Goal: Information Seeking & Learning: Understand process/instructions

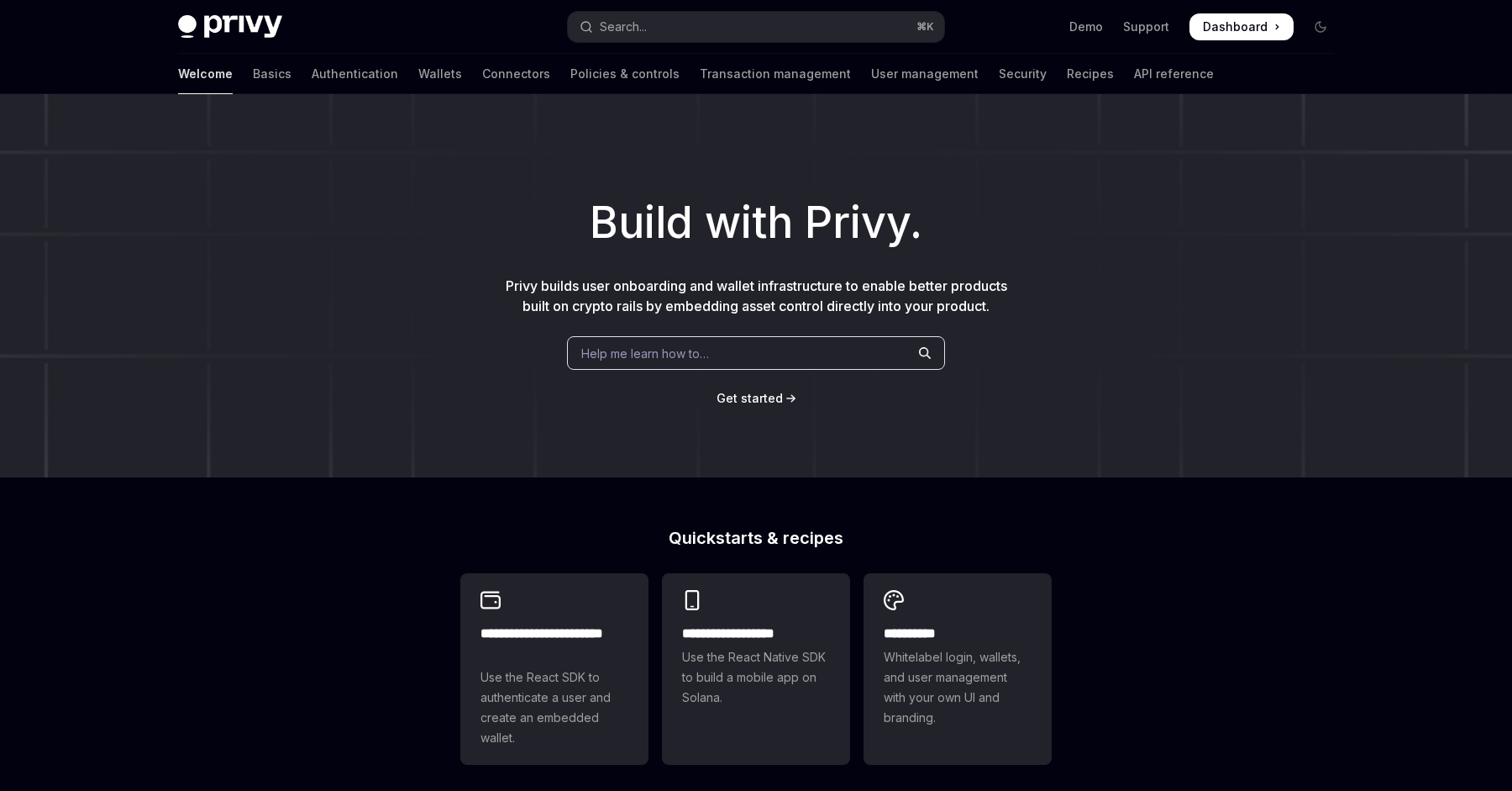
type textarea "*"
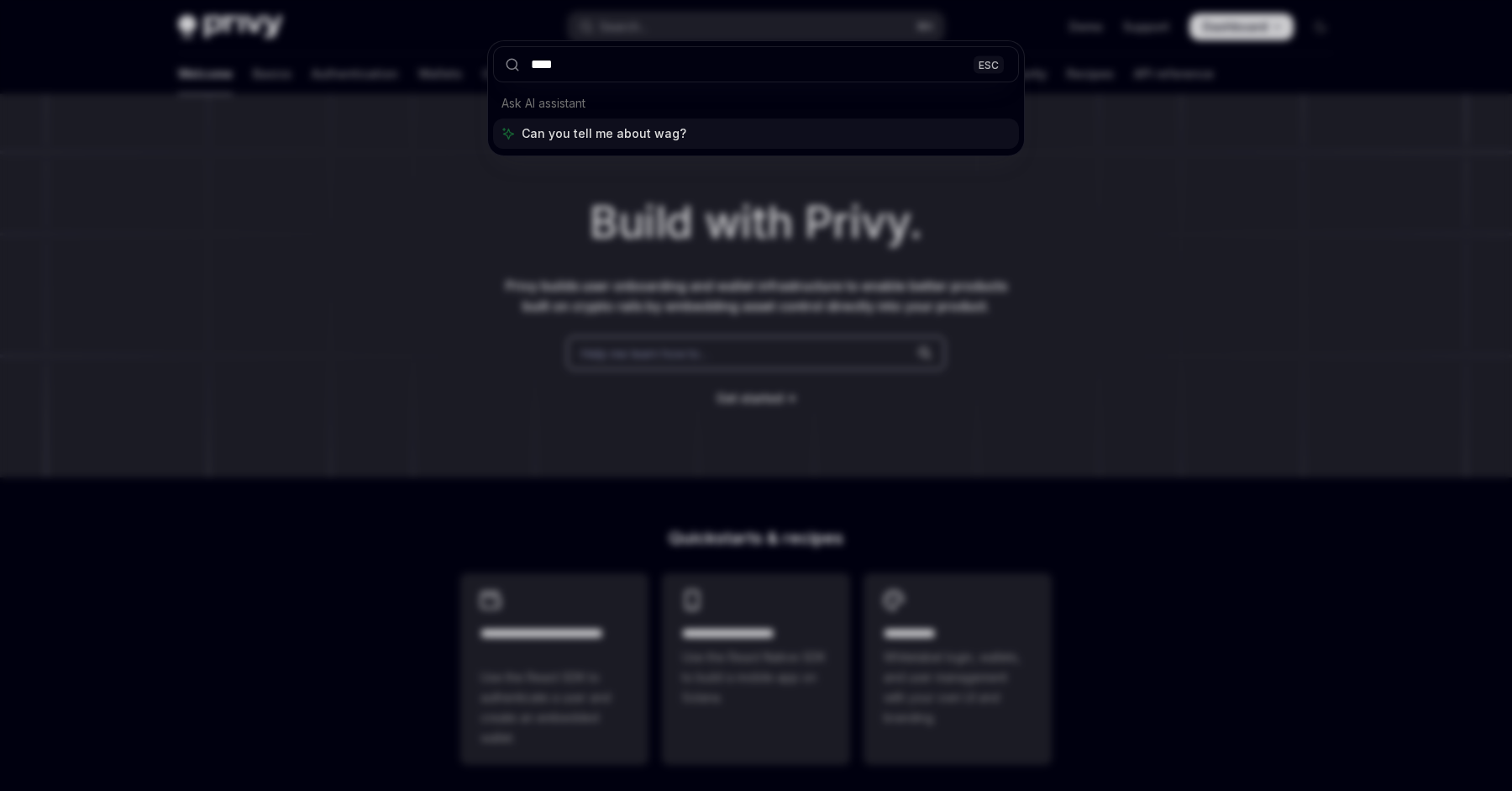
type input "*****"
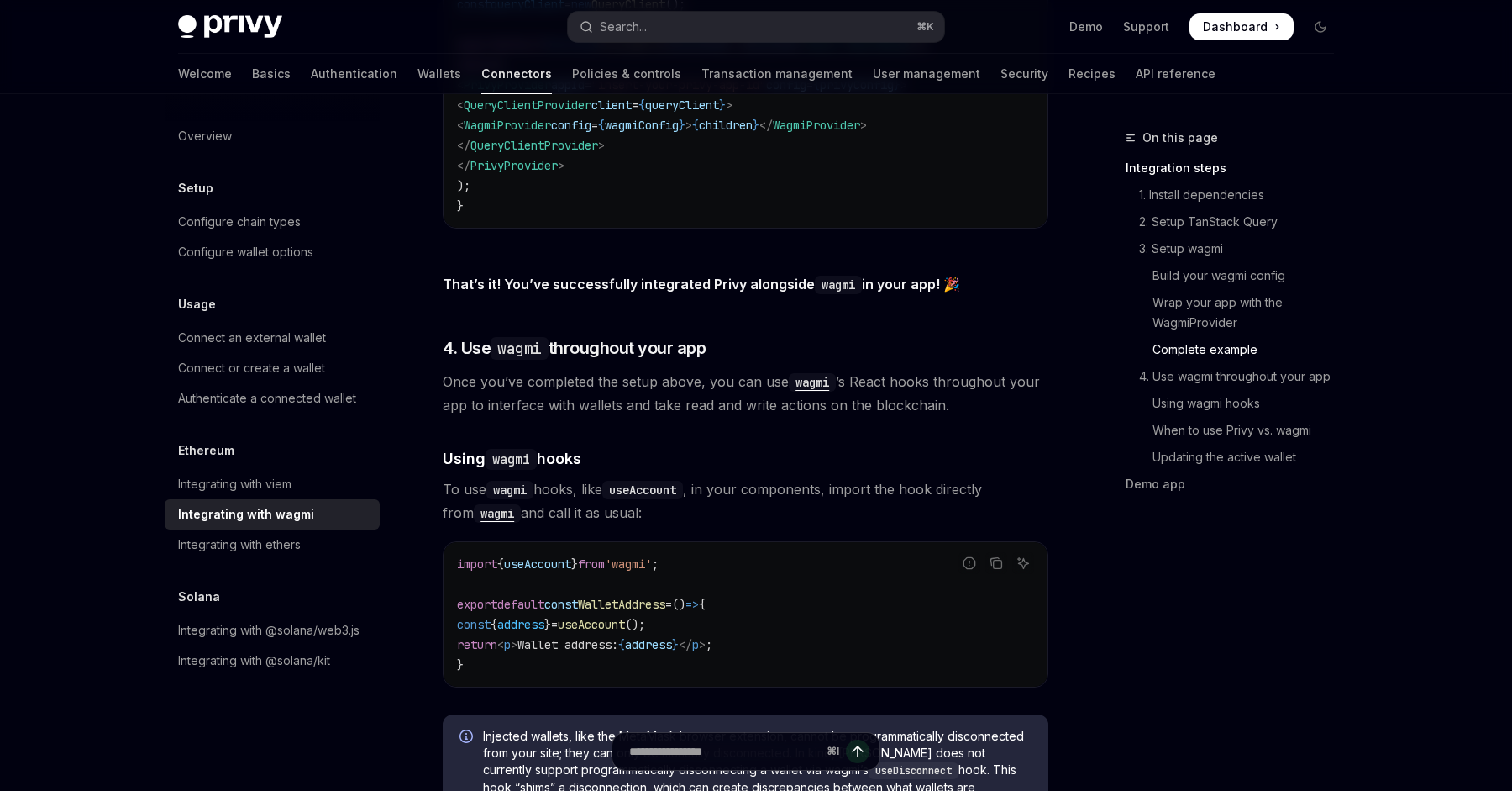
scroll to position [3526, 0]
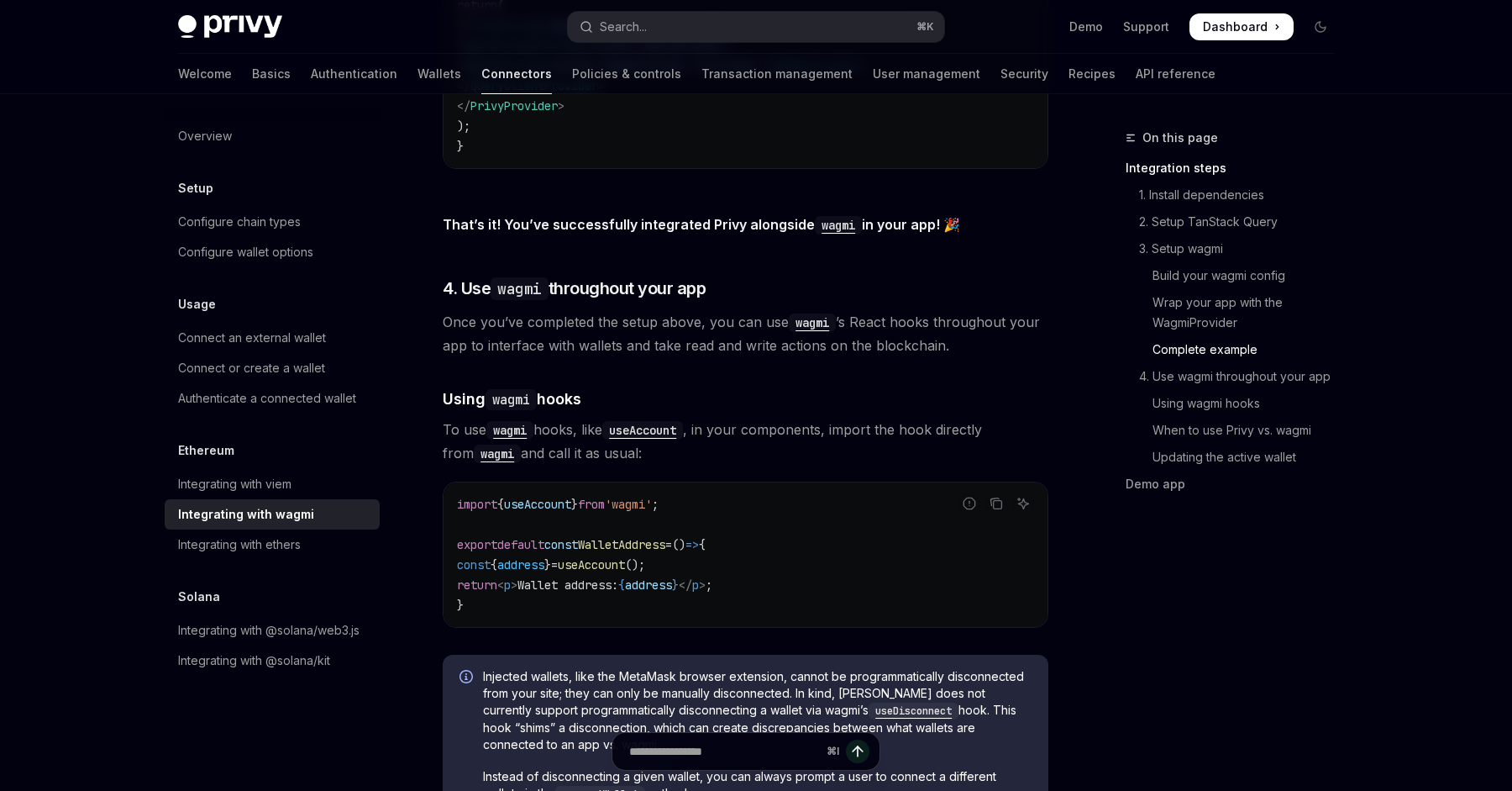
click at [542, 557] on span "address" at bounding box center [521, 564] width 47 height 15
copy code "const { address } = useAccount ();"
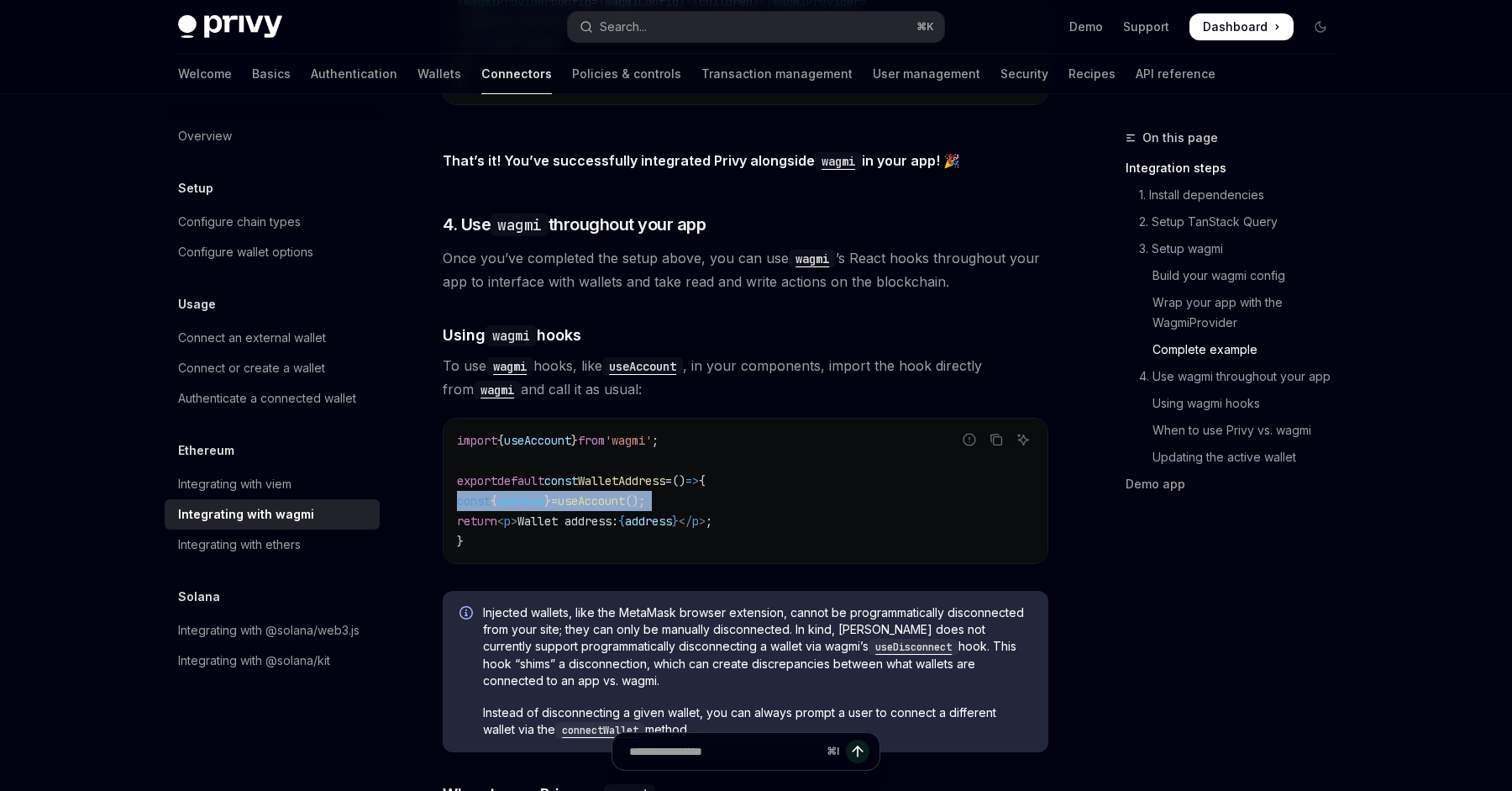
scroll to position [3906, 0]
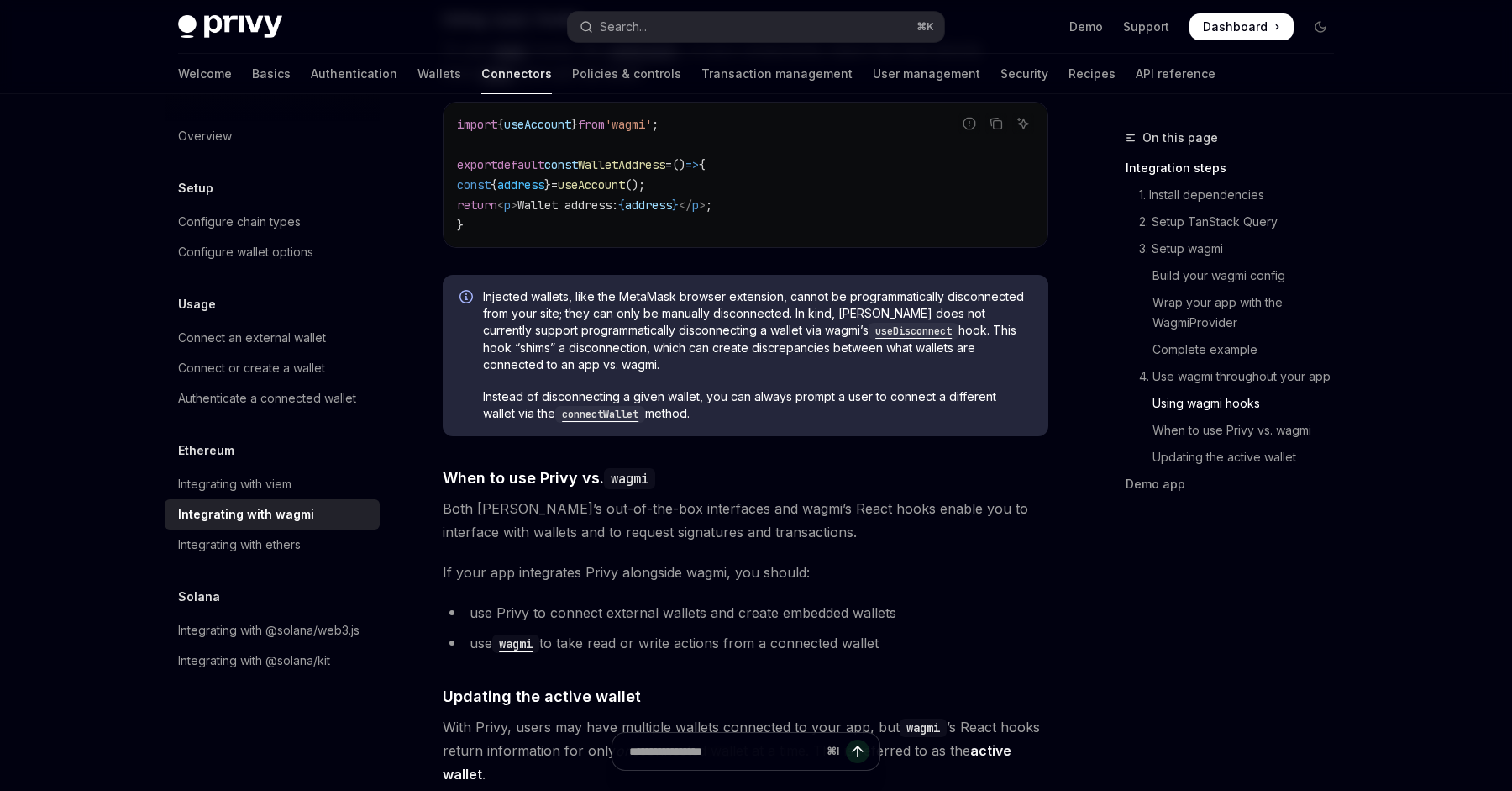
click at [509, 275] on div "Injected wallets, like the MetaMask browser extension, cannot be programmatical…" at bounding box center [745, 355] width 606 height 161
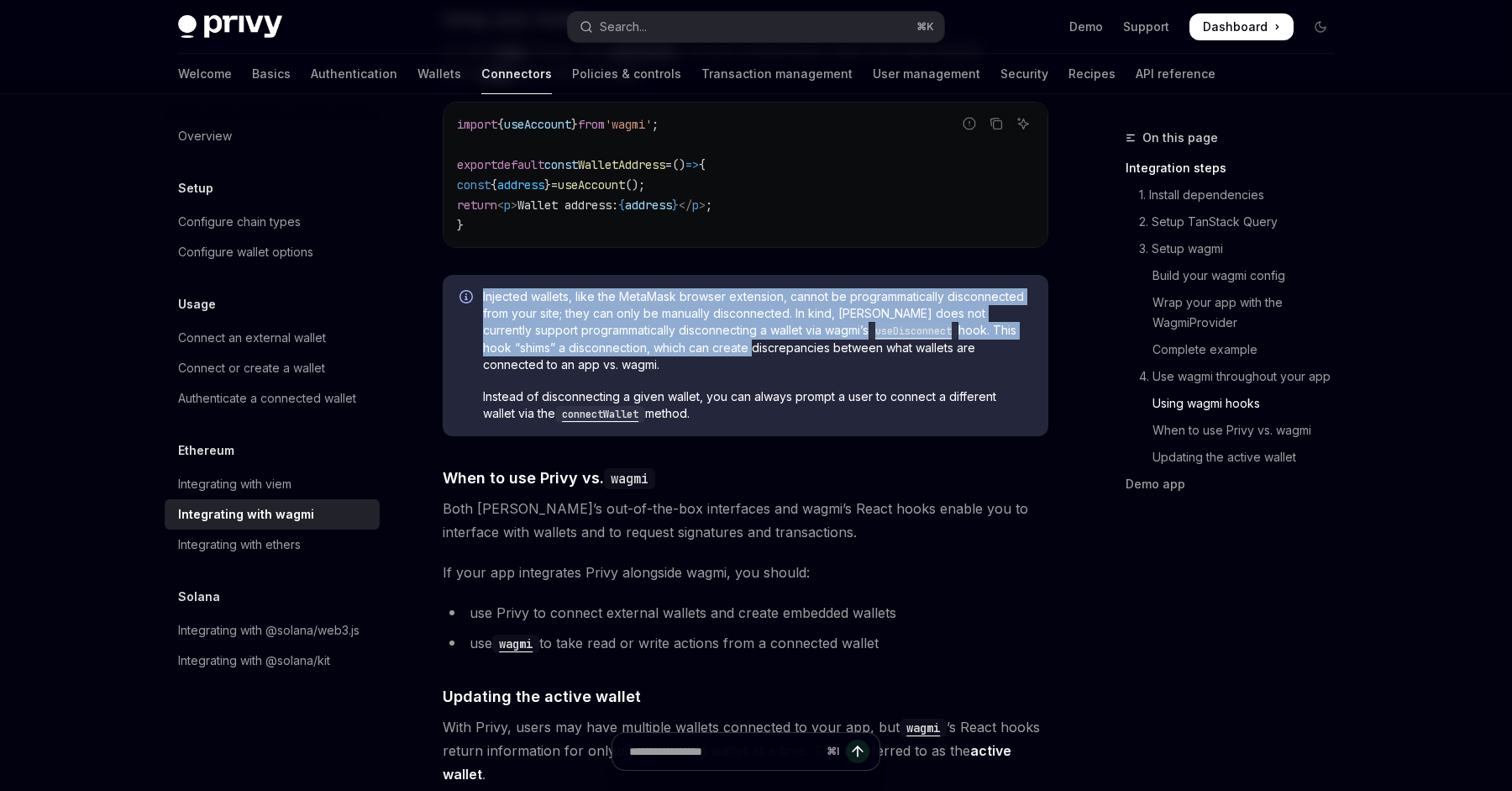
drag, startPoint x: 509, startPoint y: 273, endPoint x: 635, endPoint y: 330, distance: 138.3
click at [635, 330] on div "Injected wallets, like the MetaMask browser extension, cannot be programmatical…" at bounding box center [745, 355] width 606 height 161
click at [635, 330] on span "Injected wallets, like the MetaMask browser extension, cannot be programmatical…" at bounding box center [757, 330] width 548 height 85
drag, startPoint x: 635, startPoint y: 330, endPoint x: 523, endPoint y: 277, distance: 123.9
click at [523, 288] on span "Injected wallets, like the MetaMask browser extension, cannot be programmatical…" at bounding box center [757, 330] width 548 height 85
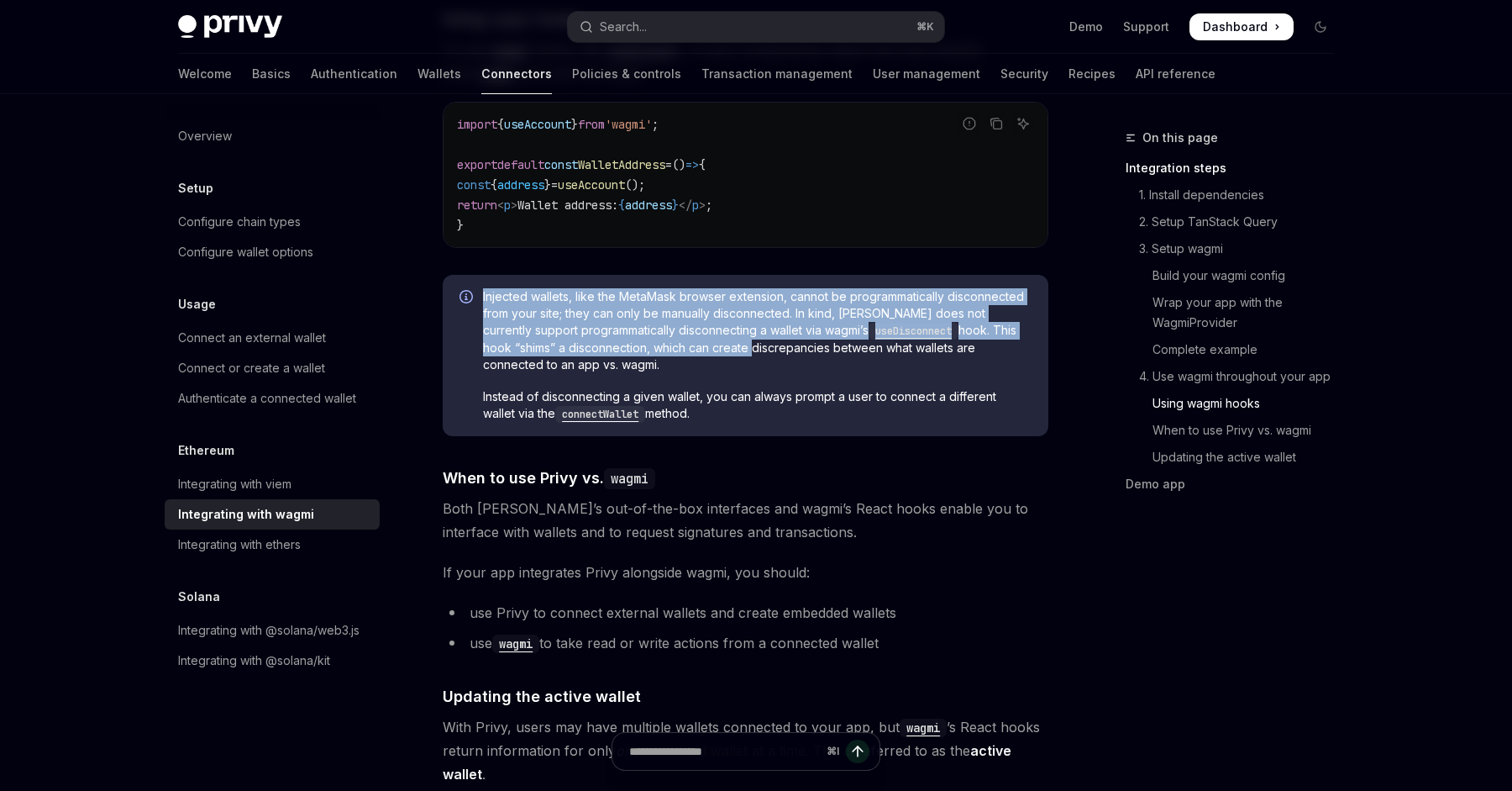
click at [484, 288] on span "Injected wallets, like the MetaMask browser extension, cannot be programmatical…" at bounding box center [757, 330] width 548 height 85
drag, startPoint x: 484, startPoint y: 279, endPoint x: 608, endPoint y: 328, distance: 133.3
click at [608, 328] on span "Injected wallets, like the MetaMask browser extension, cannot be programmatical…" at bounding box center [757, 330] width 548 height 85
drag, startPoint x: 608, startPoint y: 328, endPoint x: 530, endPoint y: 276, distance: 93.7
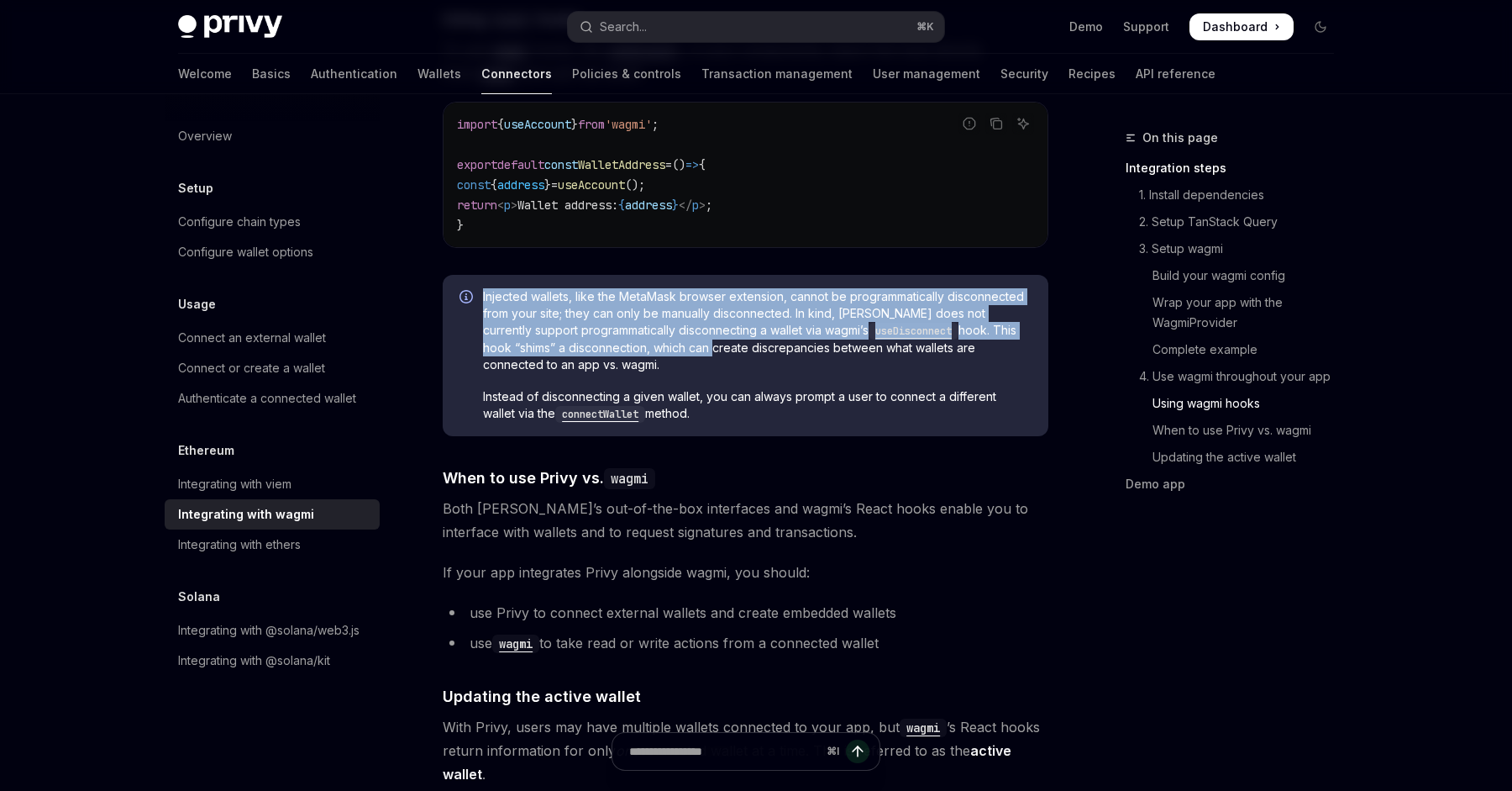
click at [530, 276] on div "Injected wallets, like the MetaMask browser extension, cannot be programmatical…" at bounding box center [745, 355] width 606 height 161
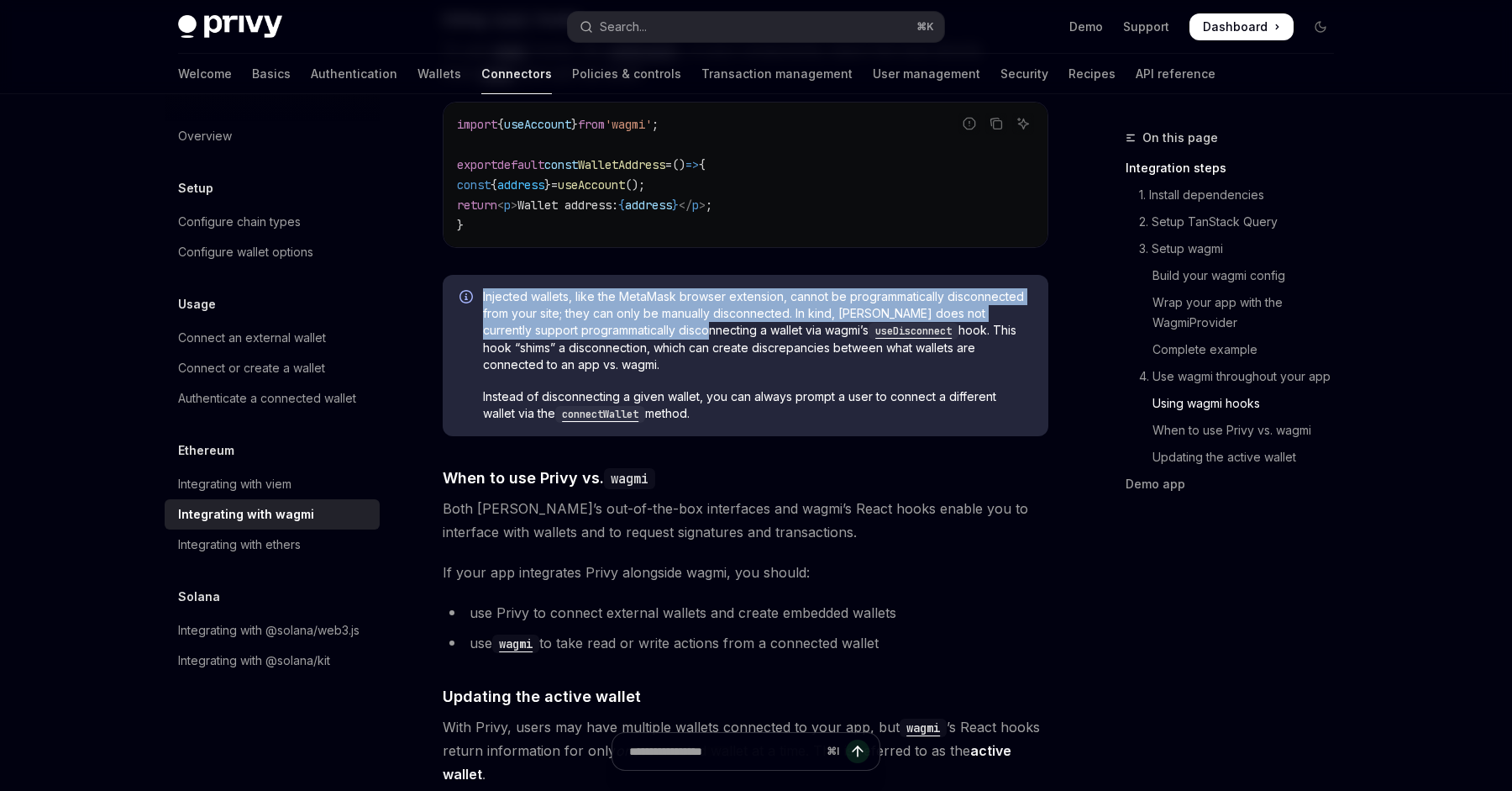
drag, startPoint x: 530, startPoint y: 276, endPoint x: 591, endPoint y: 323, distance: 77.0
click at [591, 323] on div "Injected wallets, like the MetaMask browser extension, cannot be programmatical…" at bounding box center [745, 355] width 606 height 161
click at [591, 323] on span "Injected wallets, like the MetaMask browser extension, cannot be programmatical…" at bounding box center [757, 330] width 548 height 85
drag, startPoint x: 591, startPoint y: 323, endPoint x: 515, endPoint y: 283, distance: 85.9
click at [515, 288] on span "Injected wallets, like the MetaMask browser extension, cannot be programmatical…" at bounding box center [757, 330] width 548 height 85
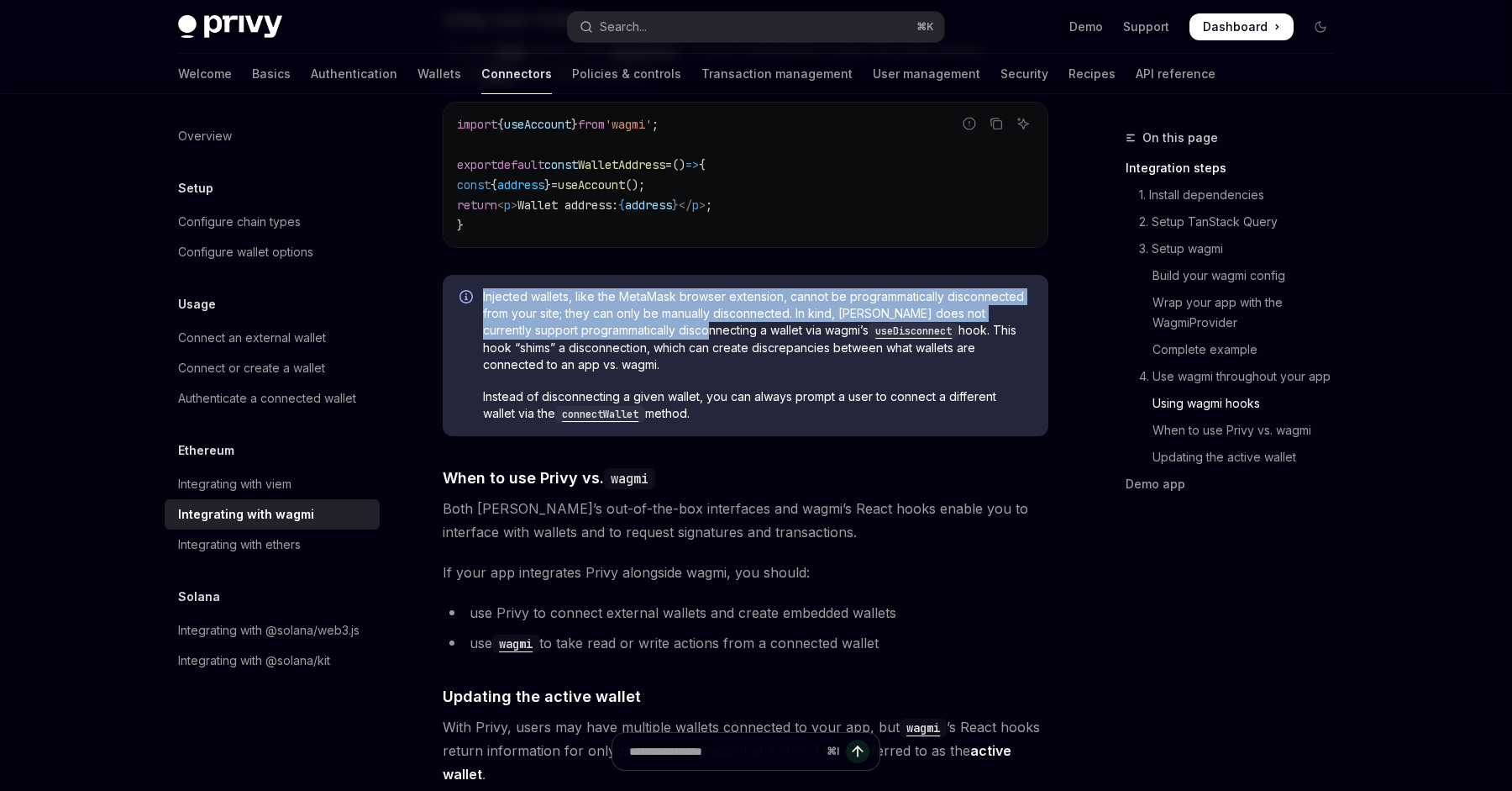
click at [515, 288] on span "Injected wallets, like the MetaMask browser extension, cannot be programmatical…" at bounding box center [757, 330] width 548 height 85
drag, startPoint x: 515, startPoint y: 283, endPoint x: 603, endPoint y: 319, distance: 95.1
click at [603, 319] on span "Injected wallets, like the MetaMask browser extension, cannot be programmatical…" at bounding box center [757, 330] width 548 height 85
drag, startPoint x: 603, startPoint y: 319, endPoint x: 516, endPoint y: 288, distance: 92.4
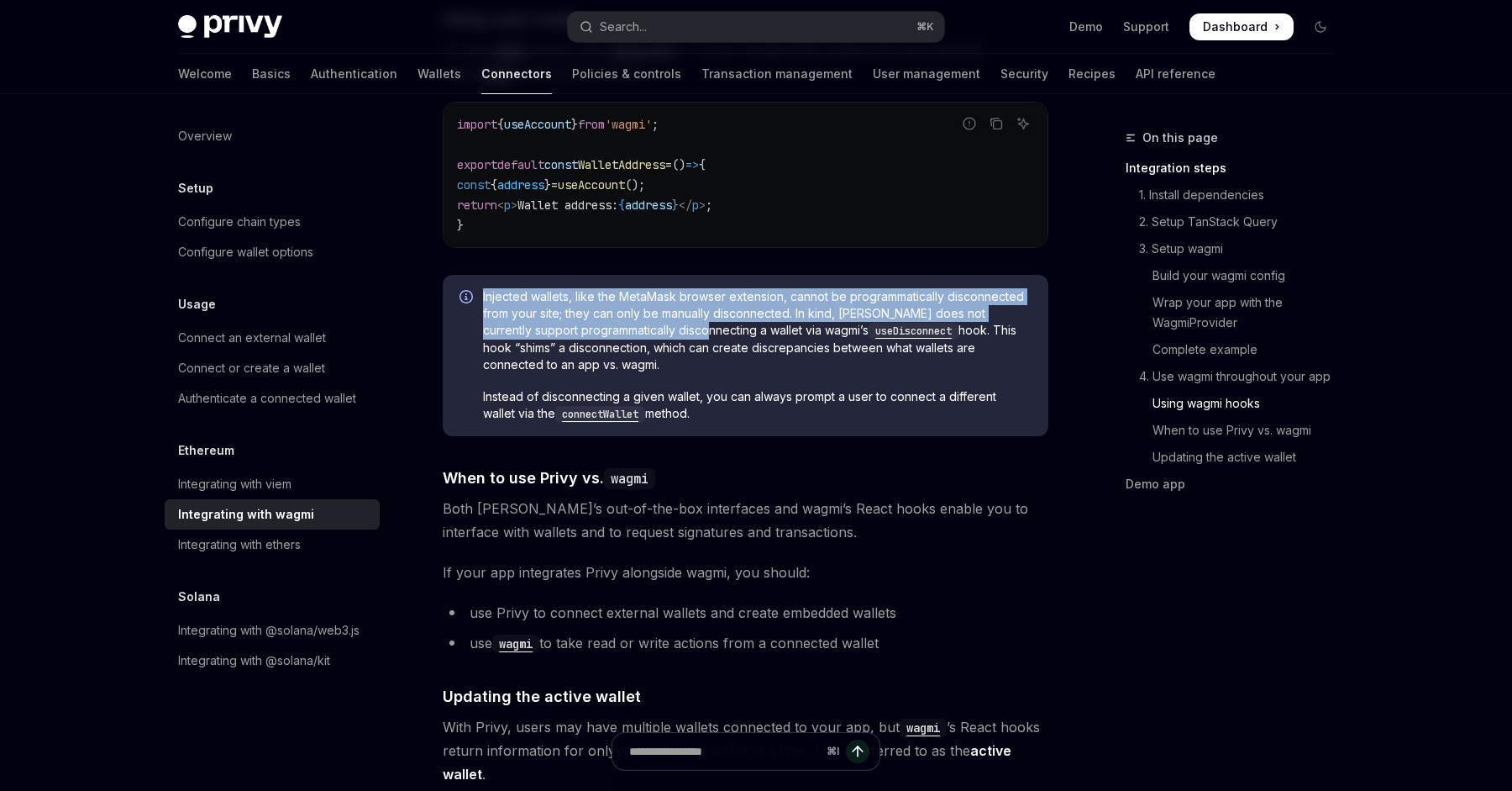
click at [516, 288] on span "Injected wallets, like the MetaMask browser extension, cannot be programmatical…" at bounding box center [757, 330] width 548 height 85
drag, startPoint x: 516, startPoint y: 288, endPoint x: 621, endPoint y: 323, distance: 110.7
click at [621, 323] on span "Injected wallets, like the MetaMask browser extension, cannot be programmatical…" at bounding box center [757, 330] width 548 height 85
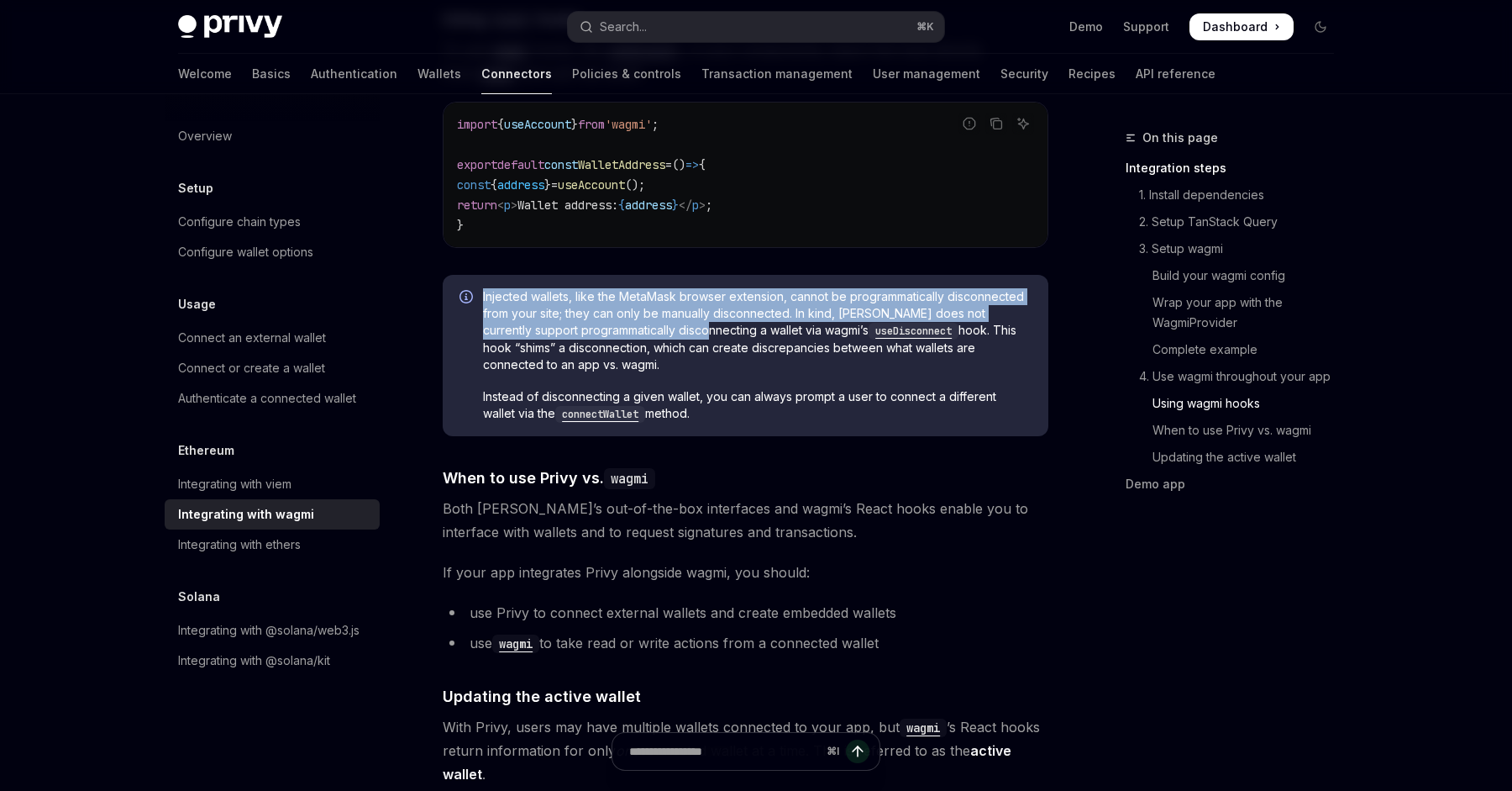
drag, startPoint x: 621, startPoint y: 323, endPoint x: 505, endPoint y: 281, distance: 123.4
click at [505, 288] on span "Injected wallets, like the MetaMask browser extension, cannot be programmatical…" at bounding box center [757, 330] width 548 height 85
drag, startPoint x: 505, startPoint y: 281, endPoint x: 642, endPoint y: 310, distance: 140.0
click at [642, 310] on span "Injected wallets, like the MetaMask browser extension, cannot be programmatical…" at bounding box center [757, 330] width 548 height 85
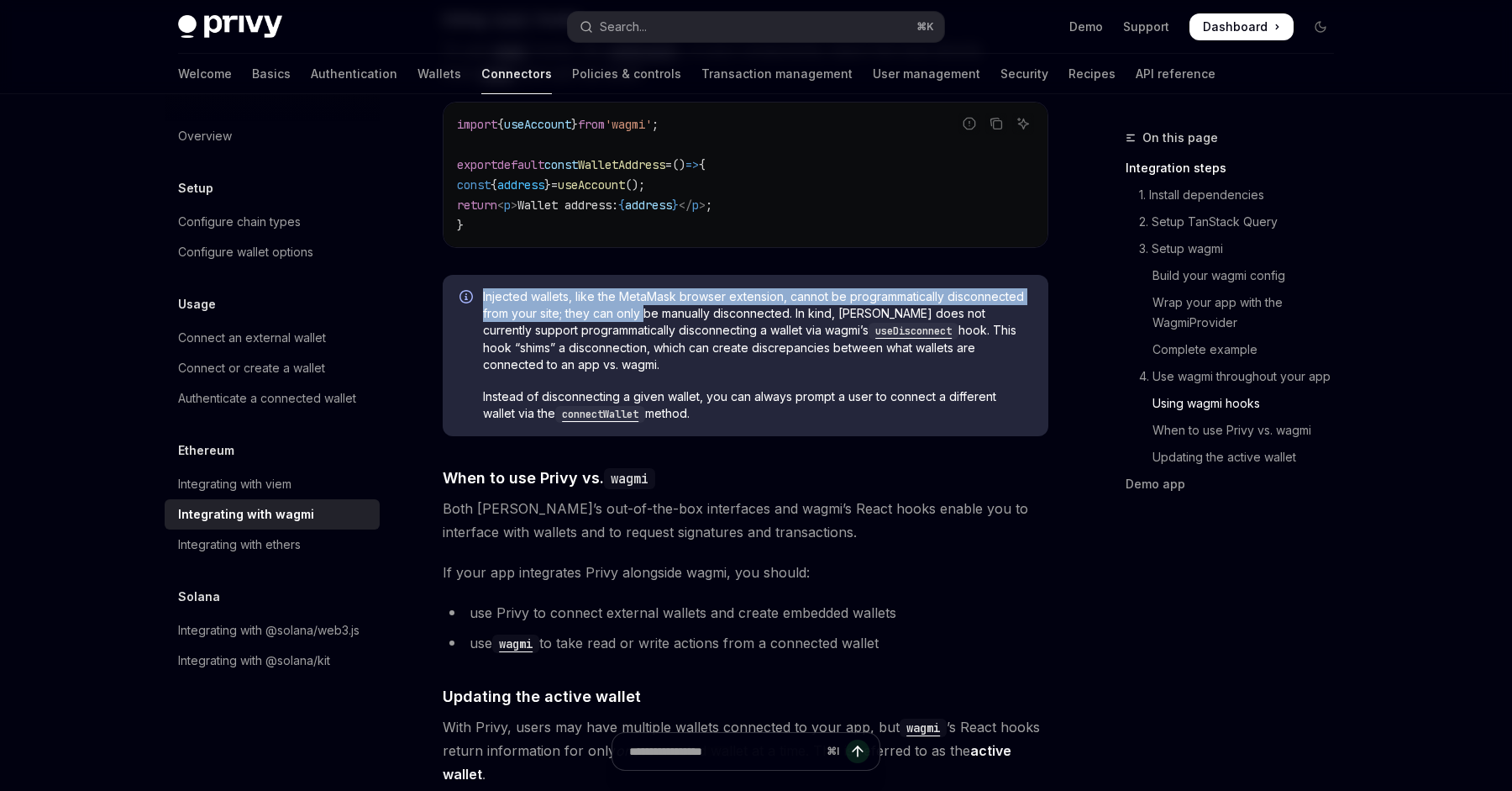
click at [642, 310] on span "Injected wallets, like the MetaMask browser extension, cannot be programmatical…" at bounding box center [757, 330] width 548 height 85
drag, startPoint x: 642, startPoint y: 310, endPoint x: 517, endPoint y: 285, distance: 127.5
click at [518, 288] on span "Injected wallets, like the MetaMask browser extension, cannot be programmatical…" at bounding box center [757, 330] width 548 height 85
click at [517, 288] on span "Injected wallets, like the MetaMask browser extension, cannot be programmatical…" at bounding box center [757, 330] width 548 height 85
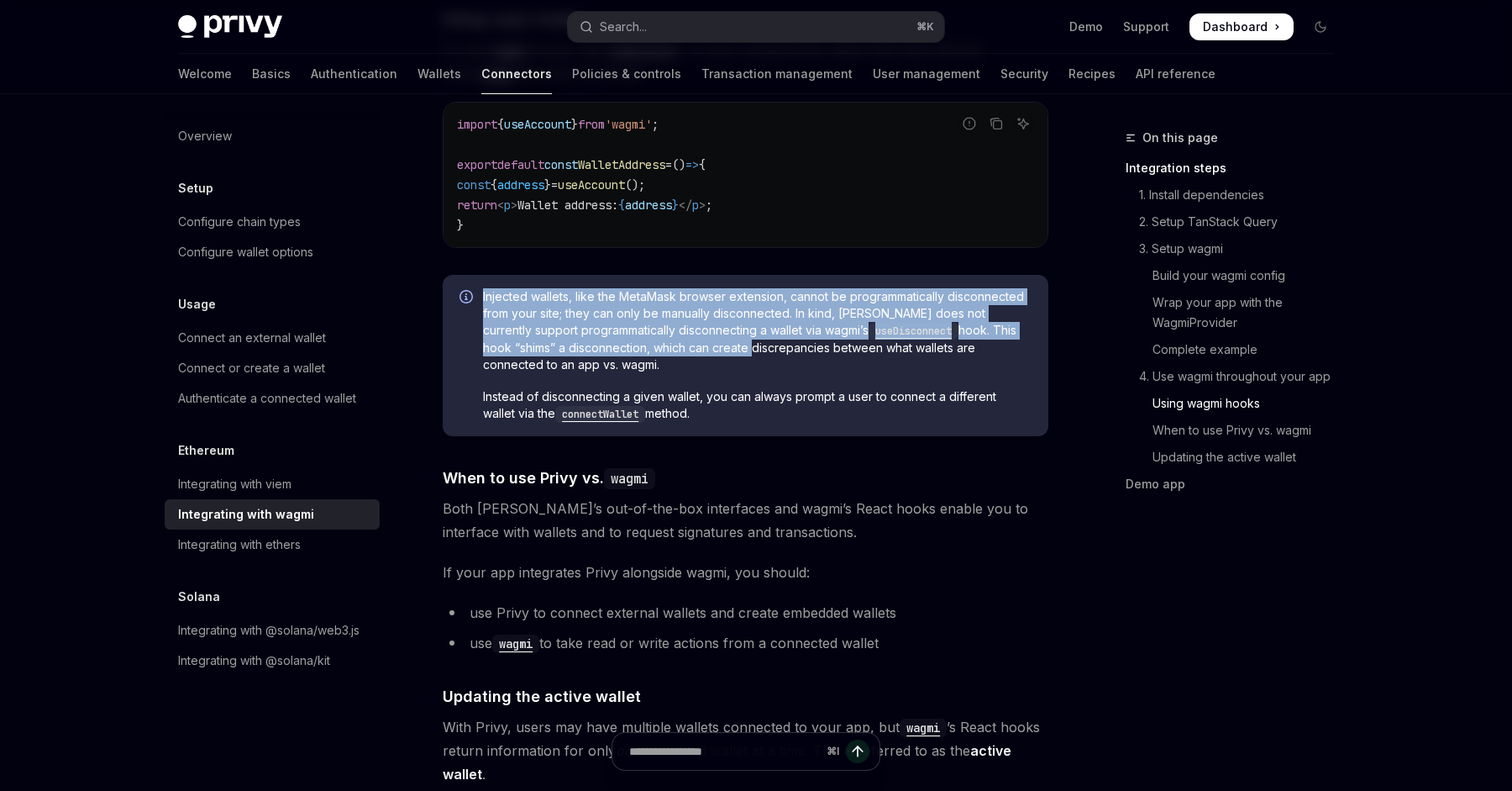
drag, startPoint x: 517, startPoint y: 285, endPoint x: 653, endPoint y: 333, distance: 144.2
click at [653, 333] on span "Injected wallets, like the MetaMask browser extension, cannot be programmatical…" at bounding box center [757, 330] width 548 height 85
drag, startPoint x: 653, startPoint y: 333, endPoint x: 478, endPoint y: 293, distance: 179.5
click at [480, 293] on div "Injected wallets, like the MetaMask browser extension, cannot be programmatical…" at bounding box center [745, 355] width 606 height 161
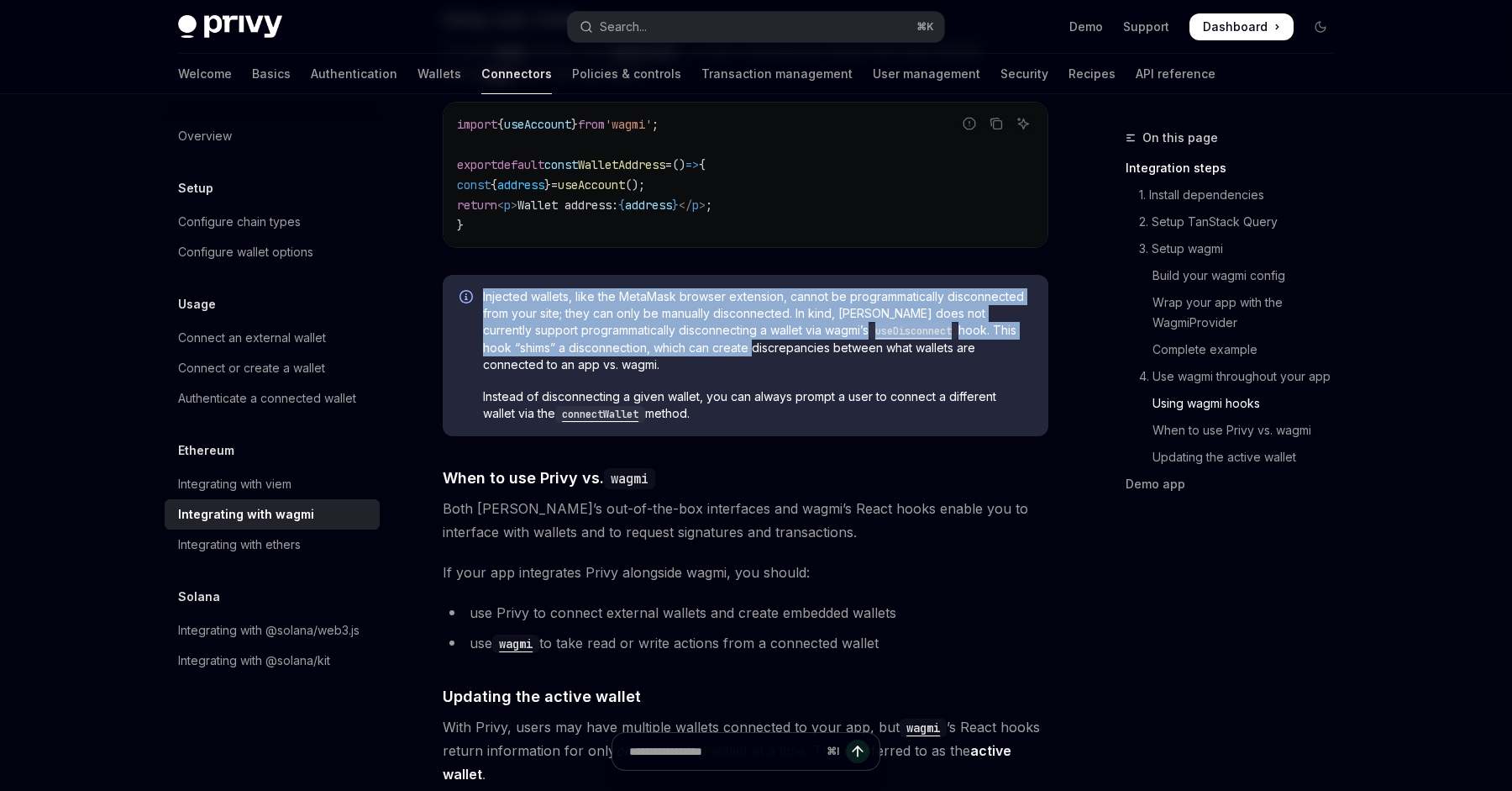
click at [478, 293] on div "Injected wallets, like the MetaMask browser extension, cannot be programmatical…" at bounding box center [745, 355] width 606 height 161
drag, startPoint x: 478, startPoint y: 293, endPoint x: 675, endPoint y: 336, distance: 201.6
click at [675, 336] on div "Injected wallets, like the MetaMask browser extension, cannot be programmatical…" at bounding box center [745, 355] width 606 height 161
click at [675, 336] on span "Injected wallets, like the MetaMask browser extension, cannot be programmatical…" at bounding box center [757, 330] width 548 height 85
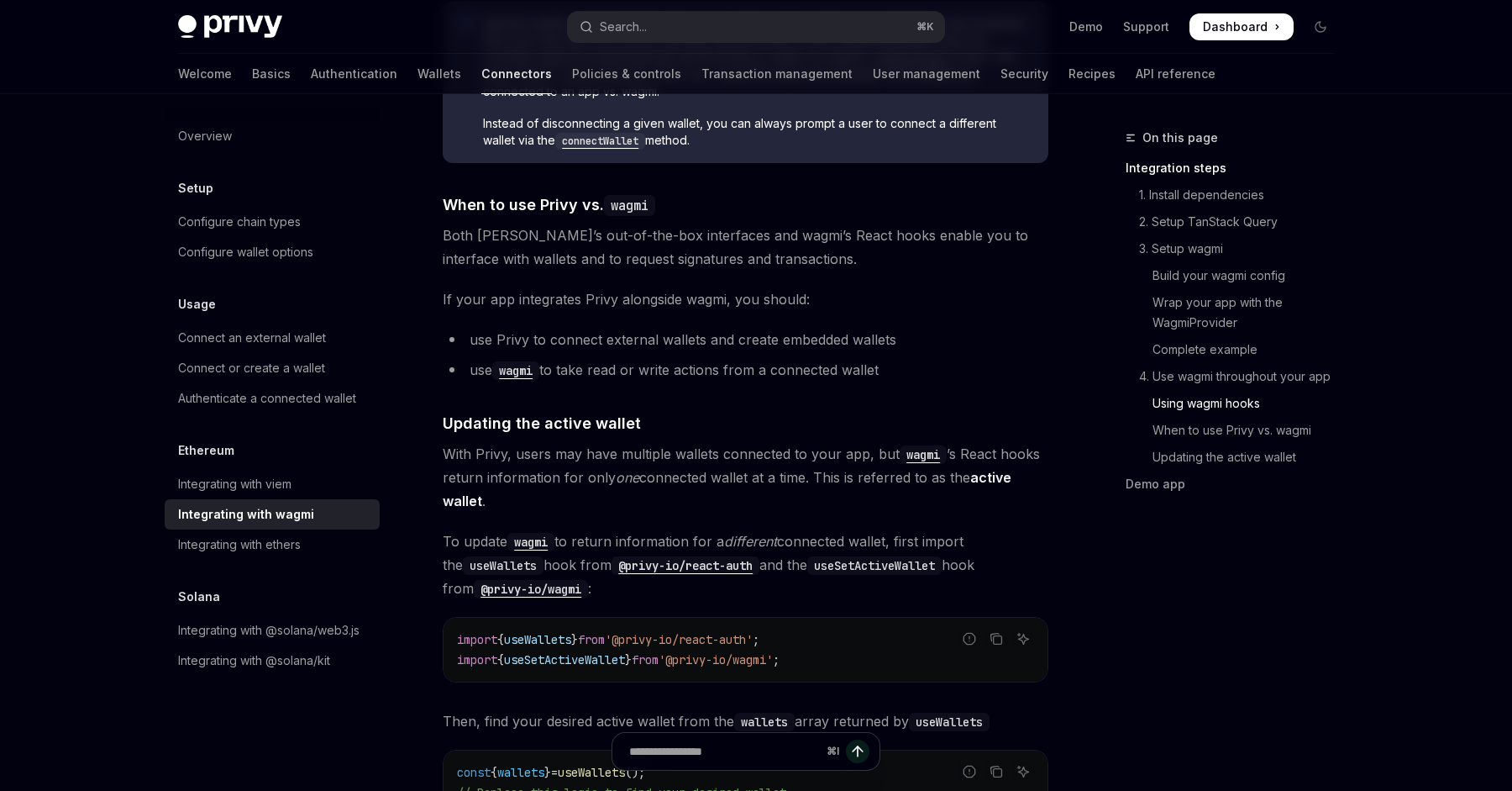
scroll to position [4214, 0]
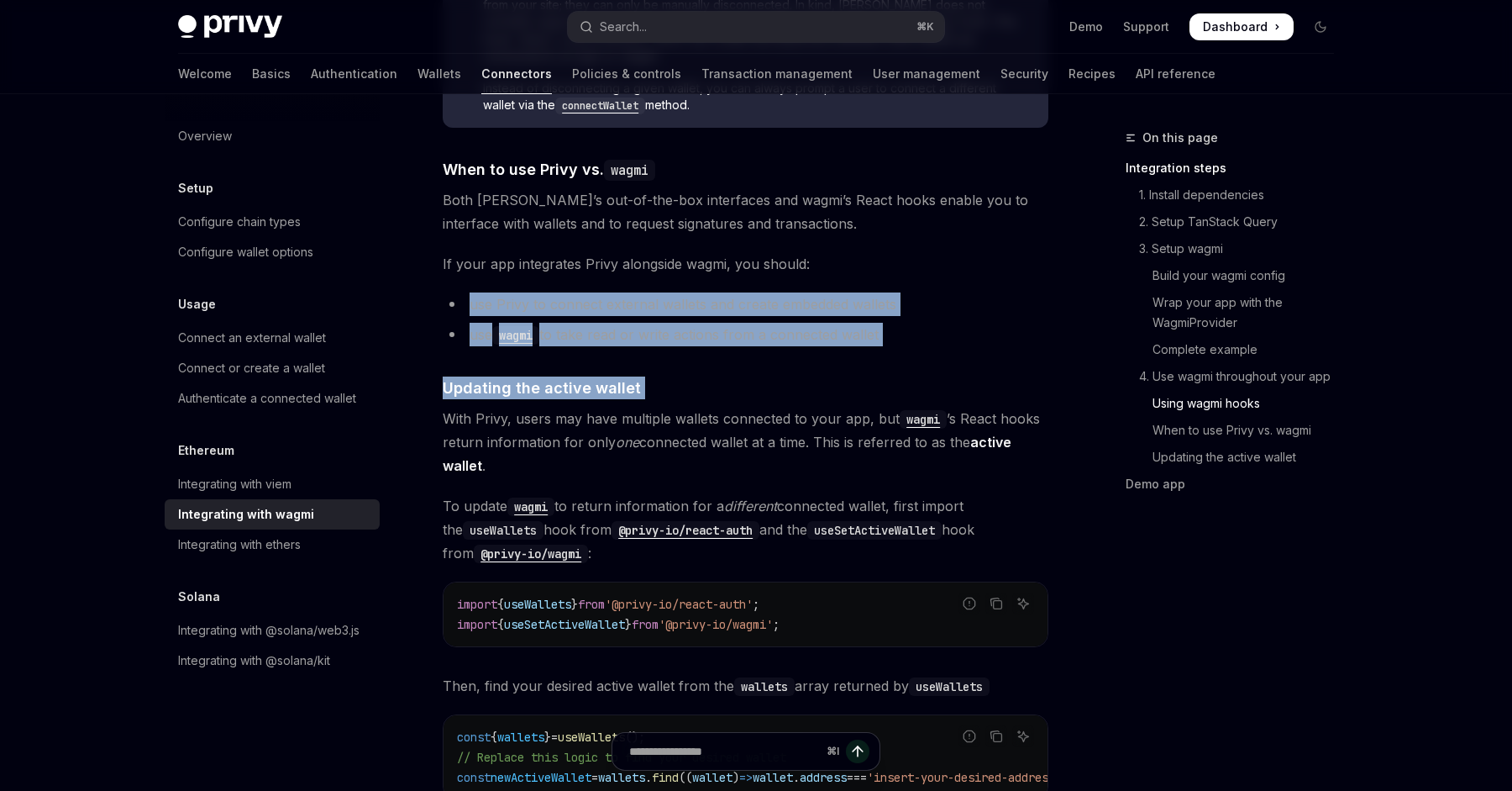
drag, startPoint x: 888, startPoint y: 336, endPoint x: 893, endPoint y: 293, distance: 43.3
click at [893, 293] on li "use Privy to connect external wallets and create embedded wallets" at bounding box center [745, 304] width 606 height 23
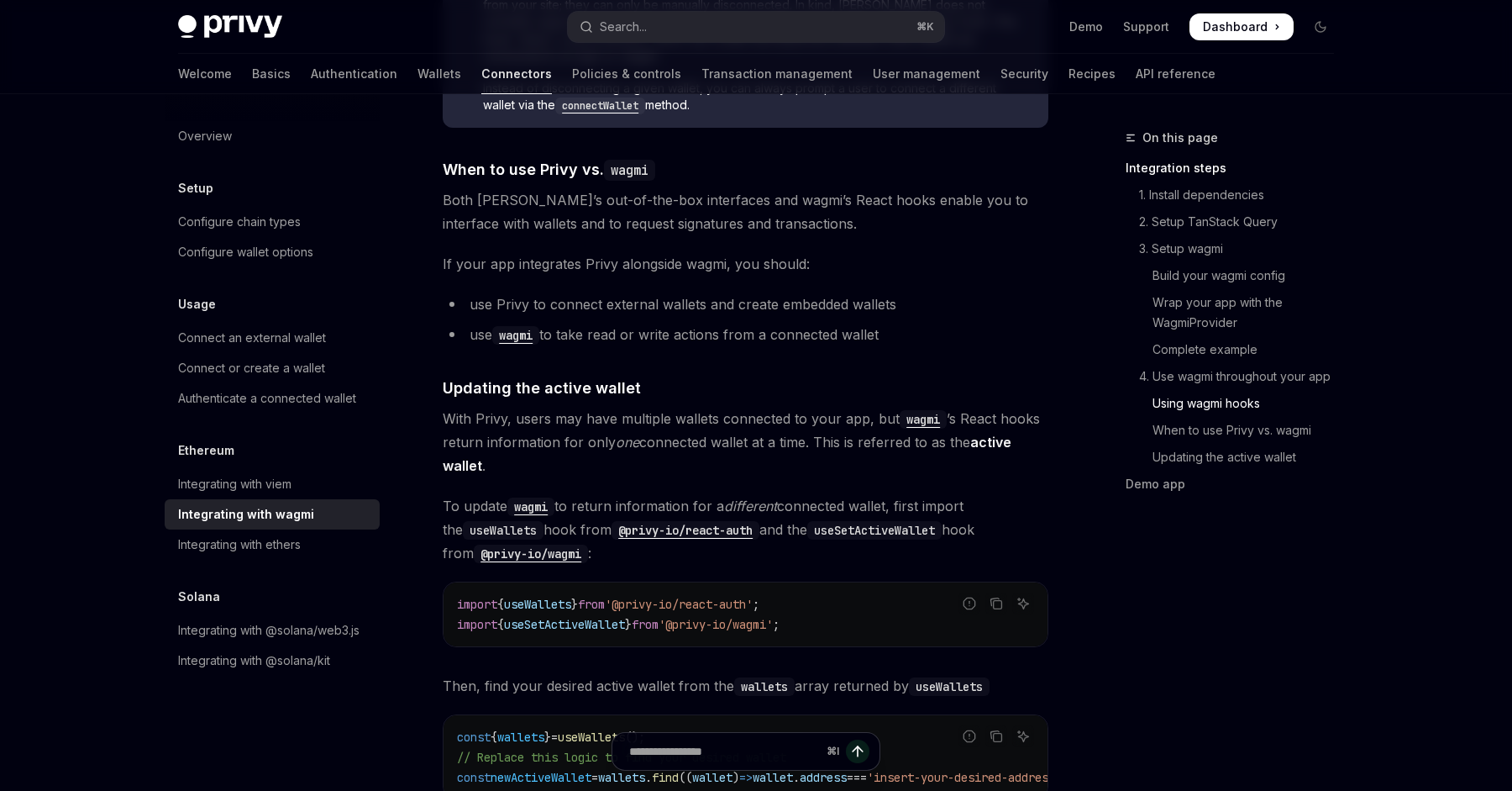
click at [893, 293] on li "use Privy to connect external wallets and create embedded wallets" at bounding box center [745, 304] width 606 height 23
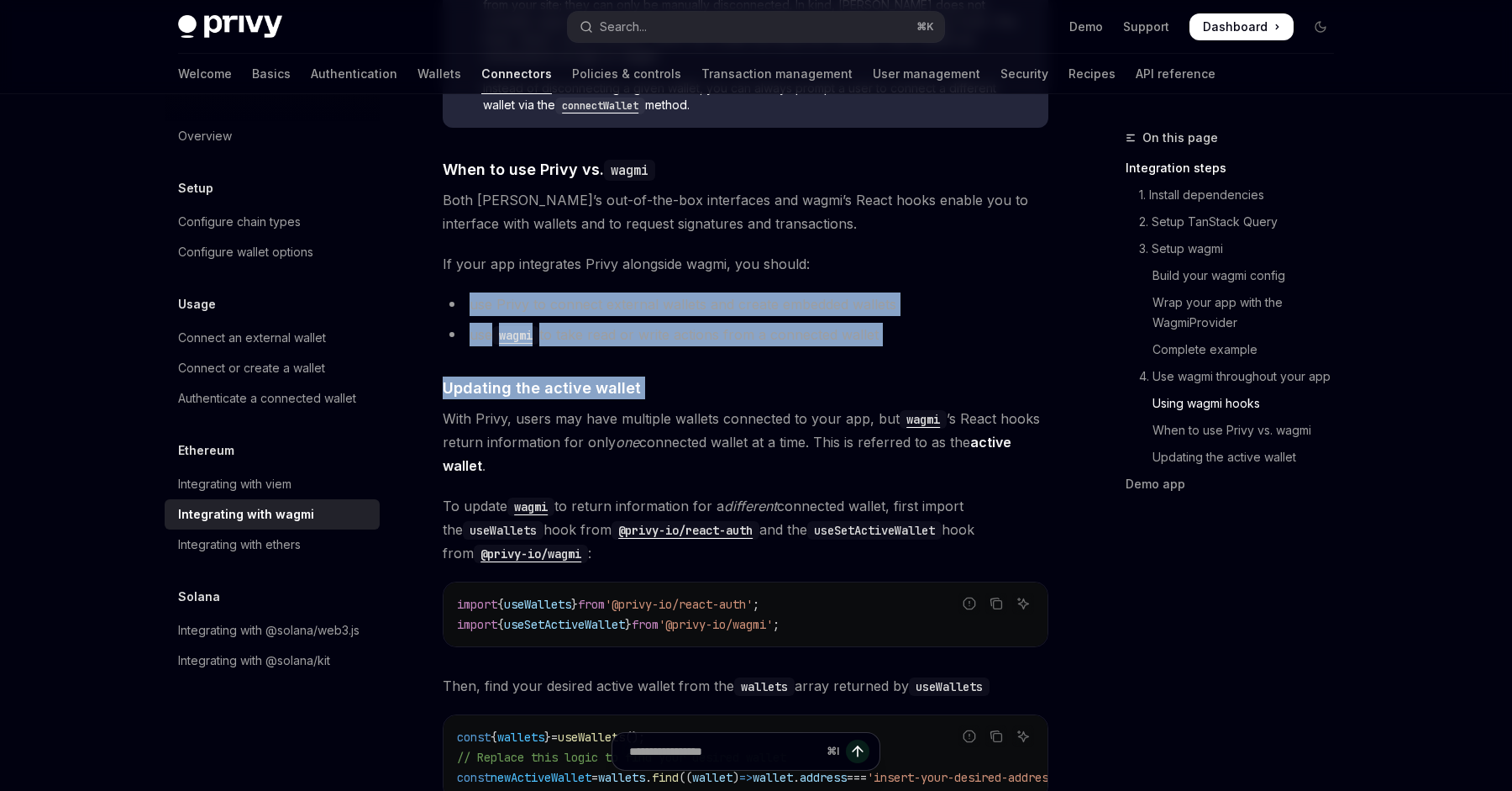
drag, startPoint x: 893, startPoint y: 293, endPoint x: 864, endPoint y: 340, distance: 55.2
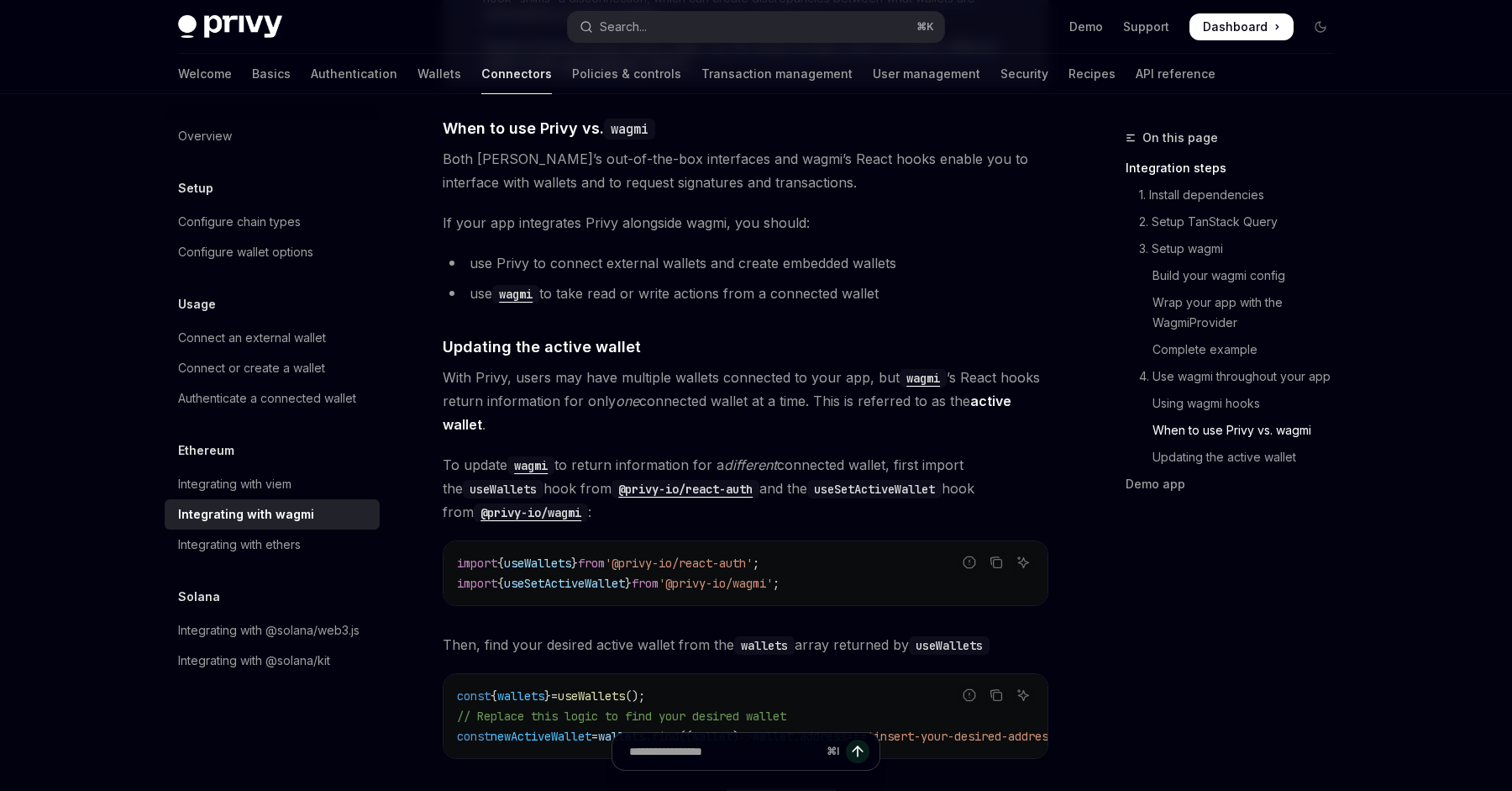
scroll to position [4278, 0]
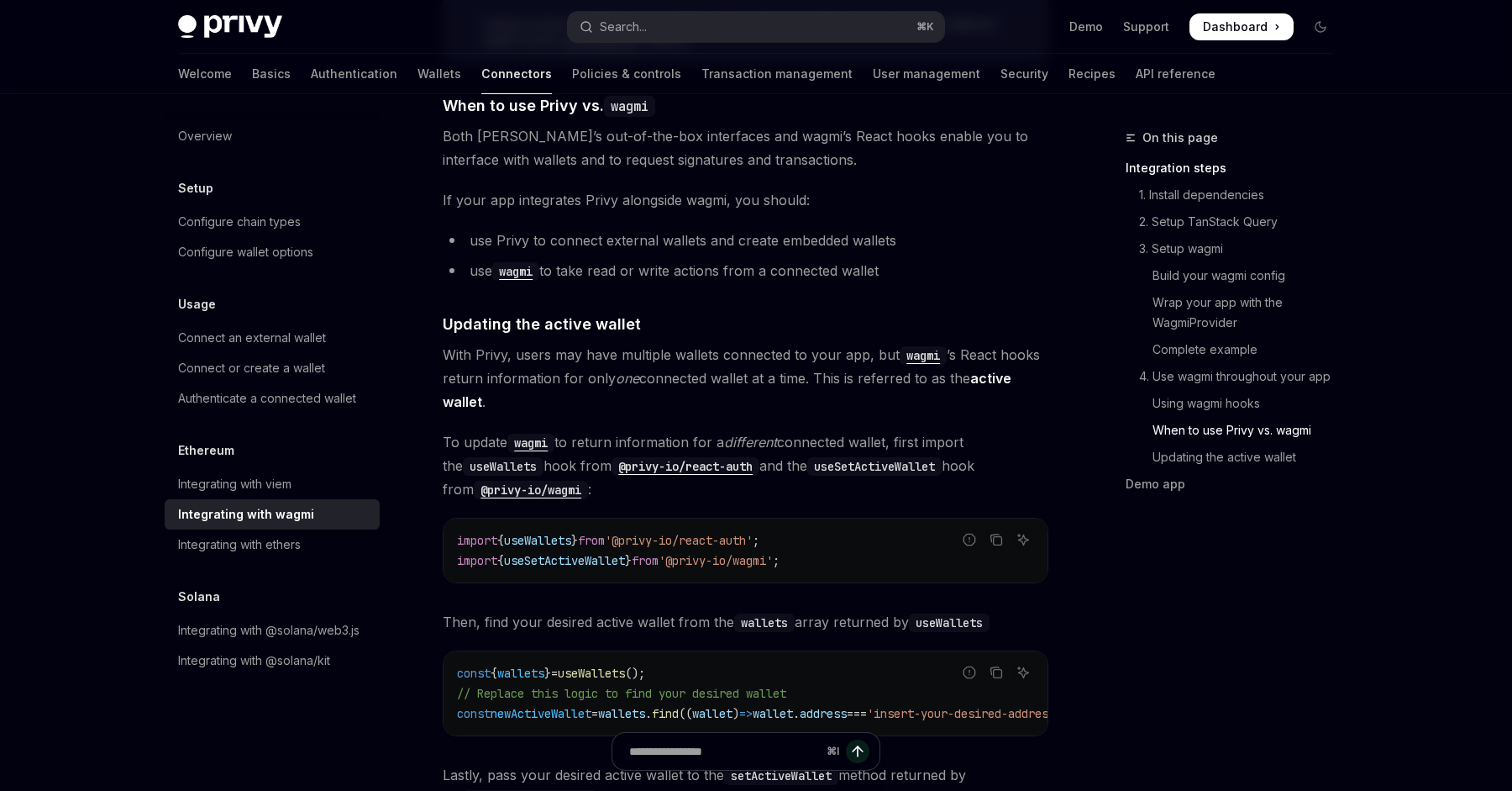
click at [587, 346] on span "With Privy, users may have multiple wallets connected to your app, but wagmi ’s…" at bounding box center [745, 378] width 606 height 71
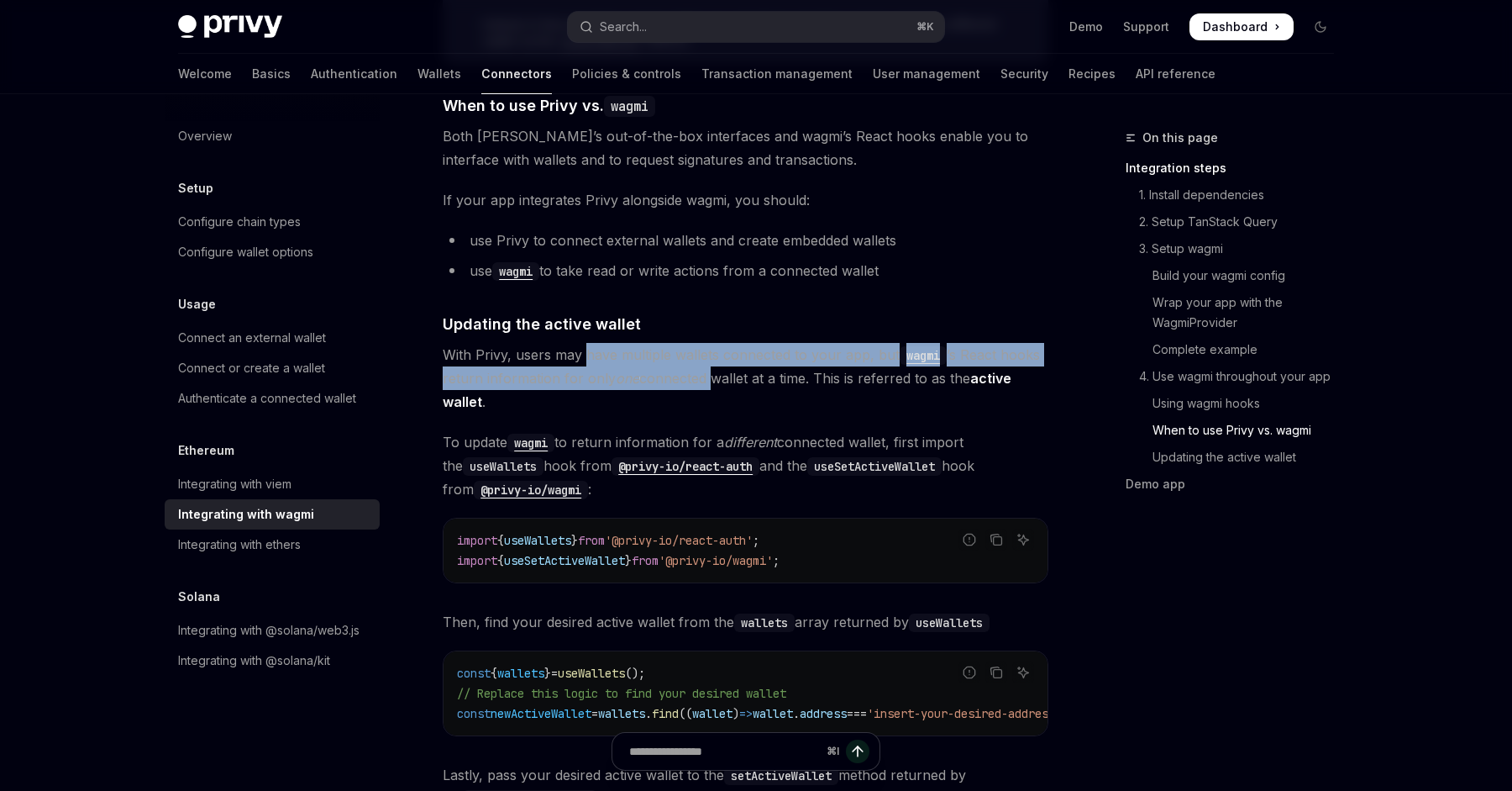
drag, startPoint x: 587, startPoint y: 346, endPoint x: 695, endPoint y: 375, distance: 111.8
click at [695, 375] on span "With Privy, users may have multiple wallets connected to your app, but wagmi ’s…" at bounding box center [745, 378] width 606 height 71
drag, startPoint x: 695, startPoint y: 375, endPoint x: 703, endPoint y: 351, distance: 25.3
click at [703, 351] on span "With Privy, users may have multiple wallets connected to your app, but wagmi ’s…" at bounding box center [745, 378] width 606 height 71
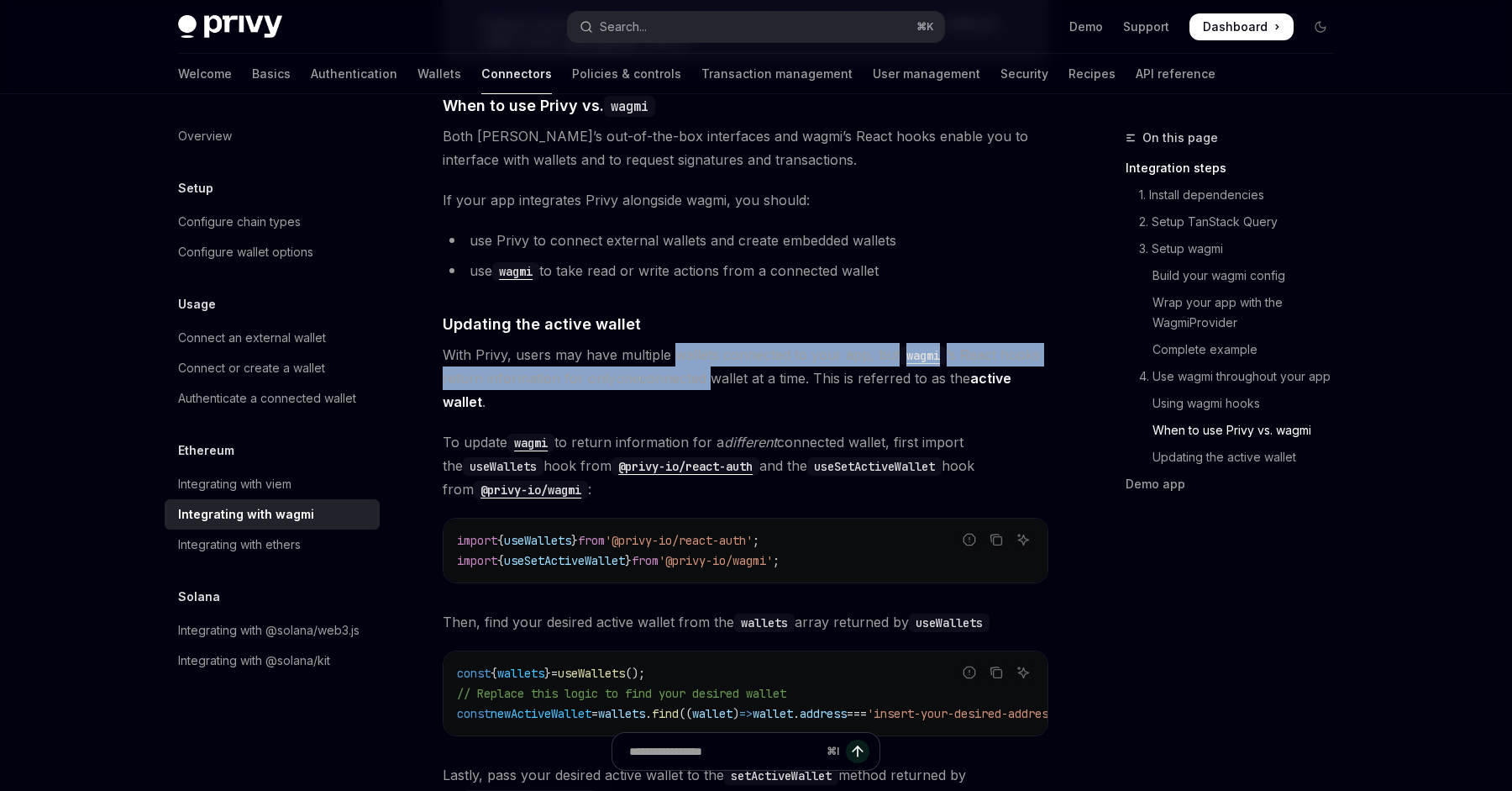
click at [703, 351] on span "With Privy, users may have multiple wallets connected to your app, but wagmi ’s…" at bounding box center [745, 378] width 606 height 71
drag, startPoint x: 703, startPoint y: 351, endPoint x: 701, endPoint y: 385, distance: 34.1
click at [701, 385] on span "With Privy, users may have multiple wallets connected to your app, but wagmi ’s…" at bounding box center [745, 378] width 606 height 71
click at [701, 385] on span "With Privy, users may have multiple wallets connected to your app, but wagmi ’s…" at bounding box center [745, 378] width 606 height 71
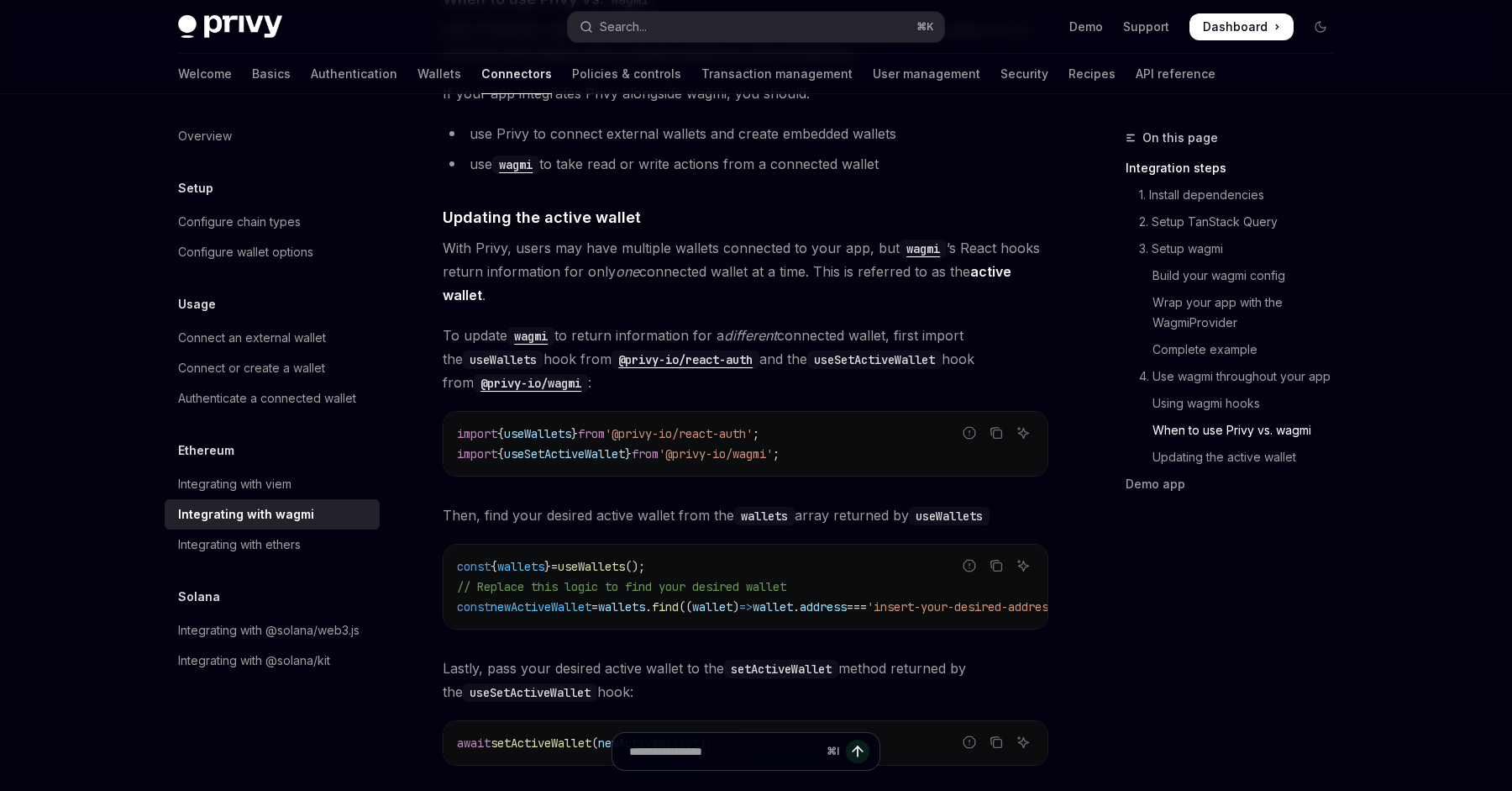
scroll to position [4390, 0]
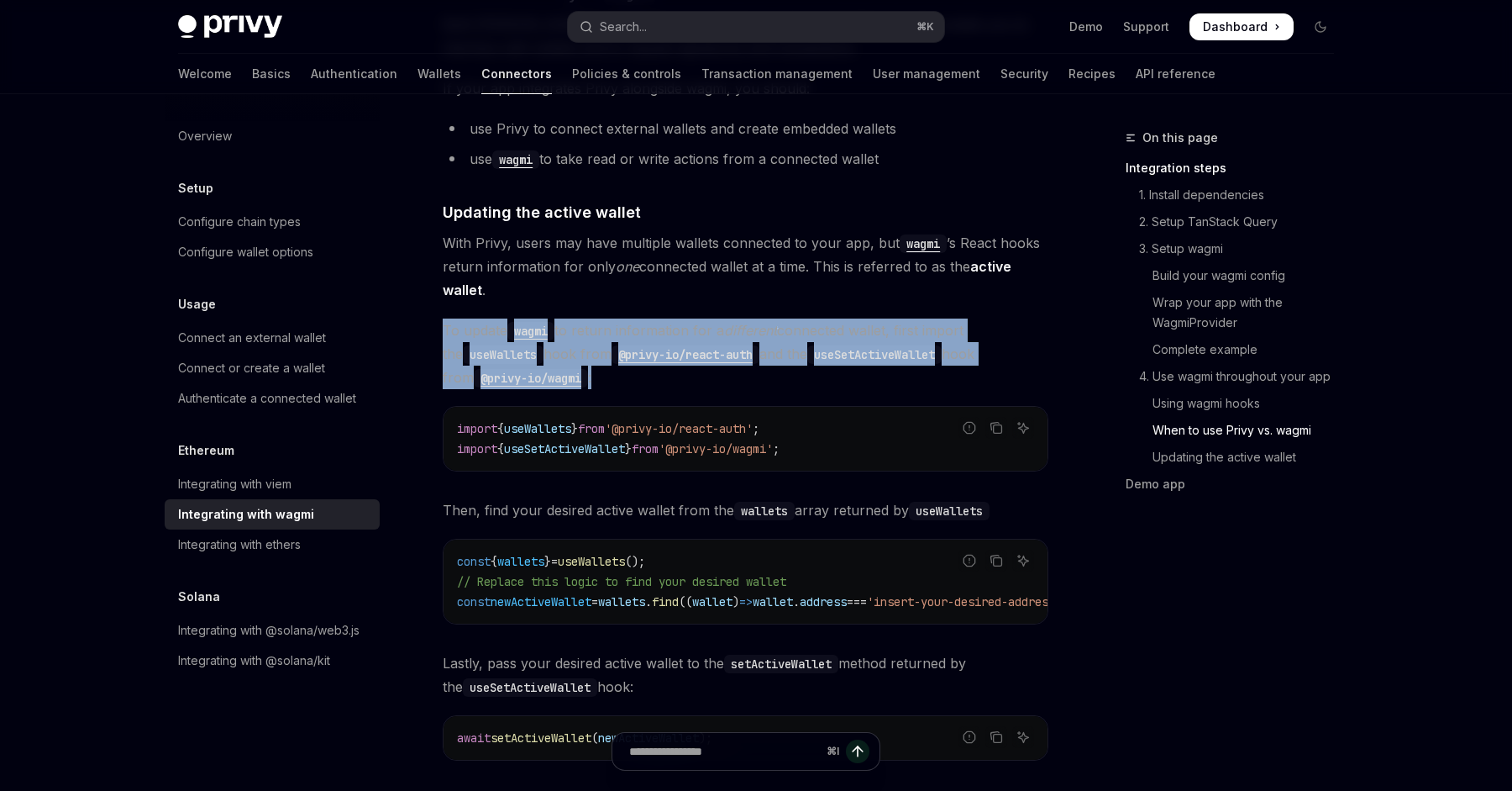
drag, startPoint x: 717, startPoint y: 306, endPoint x: 713, endPoint y: 375, distance: 69.1
click at [713, 375] on span "To update wagmi to return information for a different connected wallet, first i…" at bounding box center [745, 353] width 606 height 71
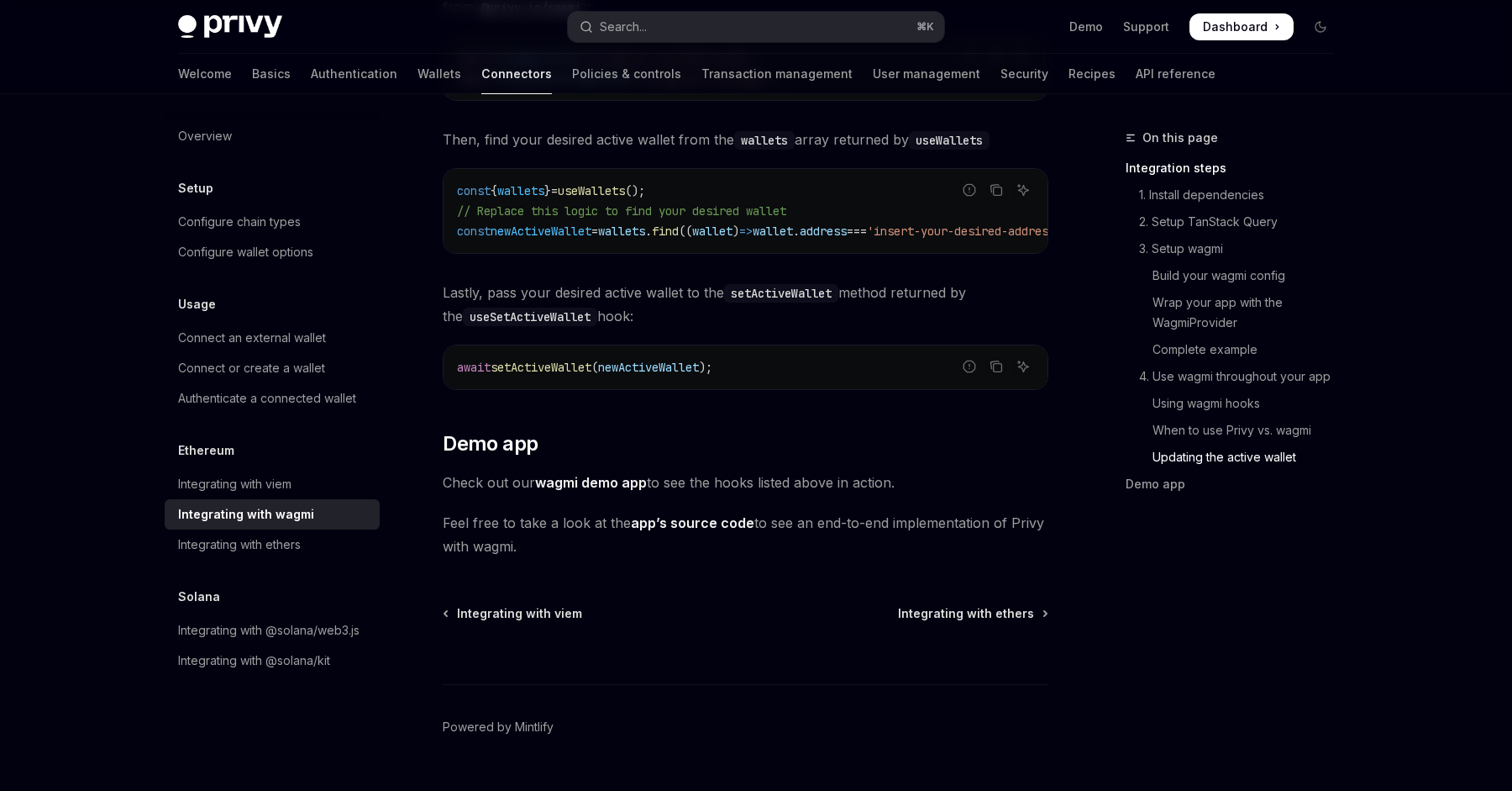
scroll to position [4782, 0]
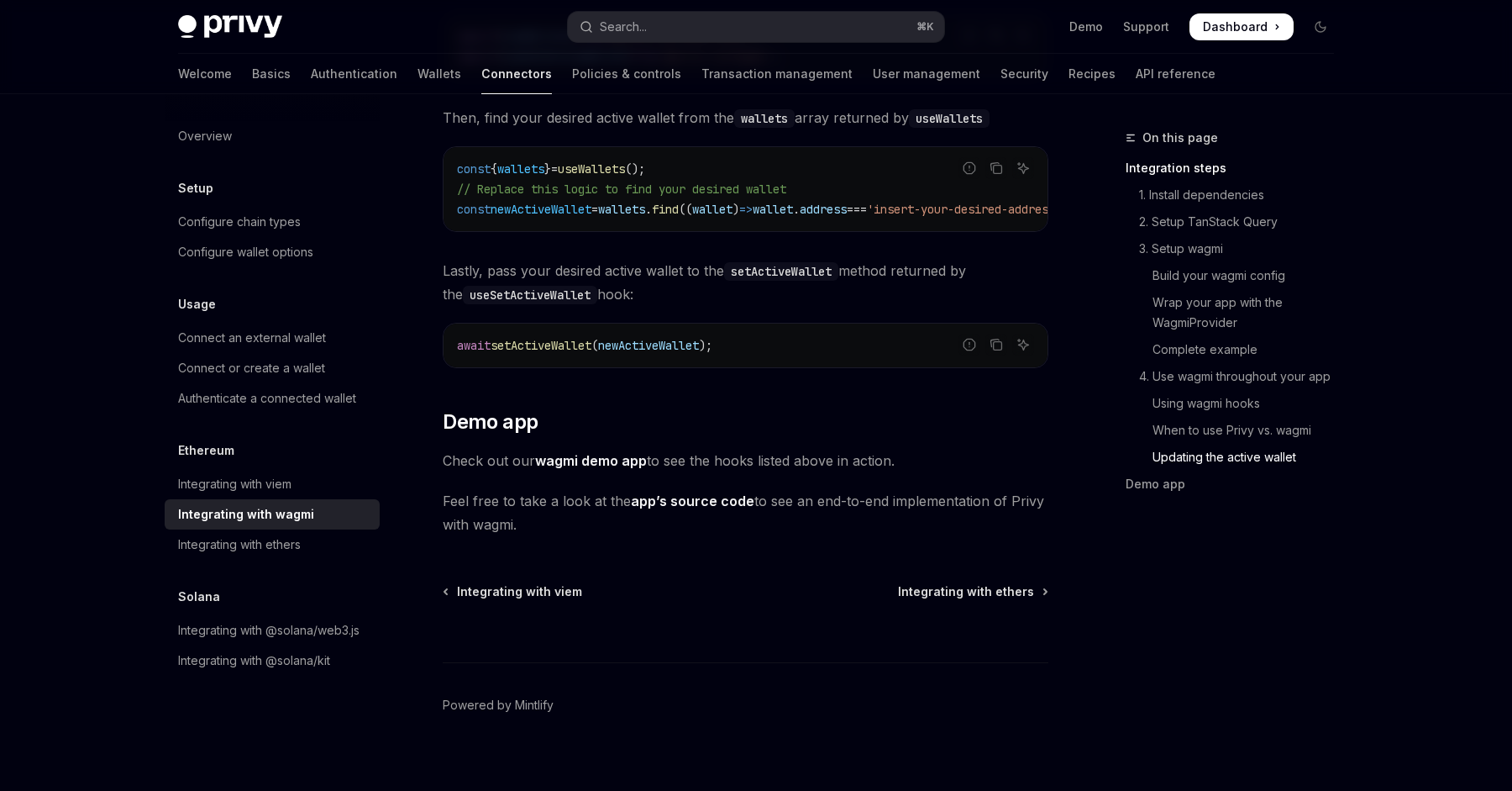
click at [712, 337] on span ");" at bounding box center [705, 344] width 13 height 15
click at [595, 455] on link "wagmi demo app" at bounding box center [590, 461] width 112 height 18
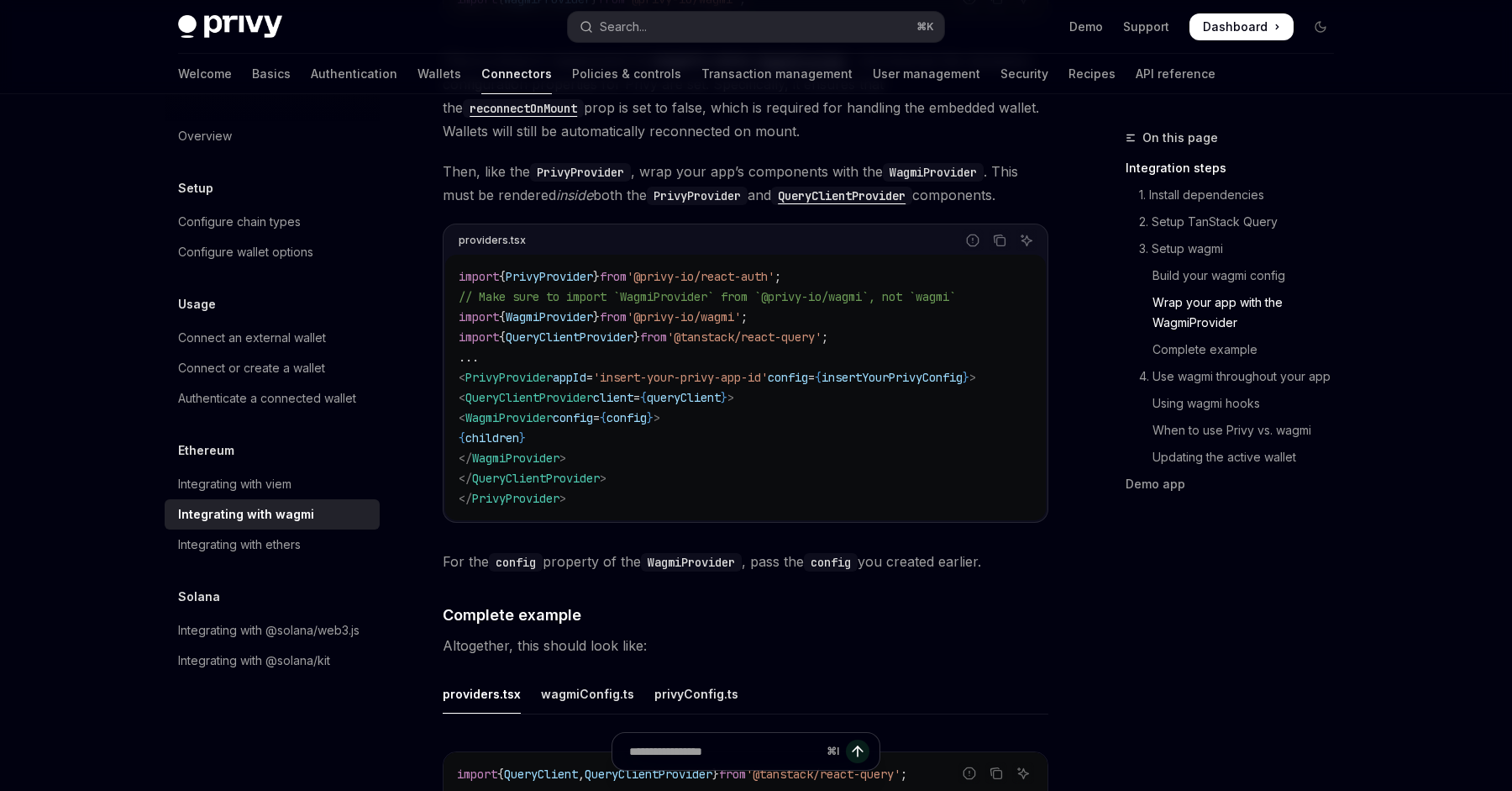
scroll to position [2306, 0]
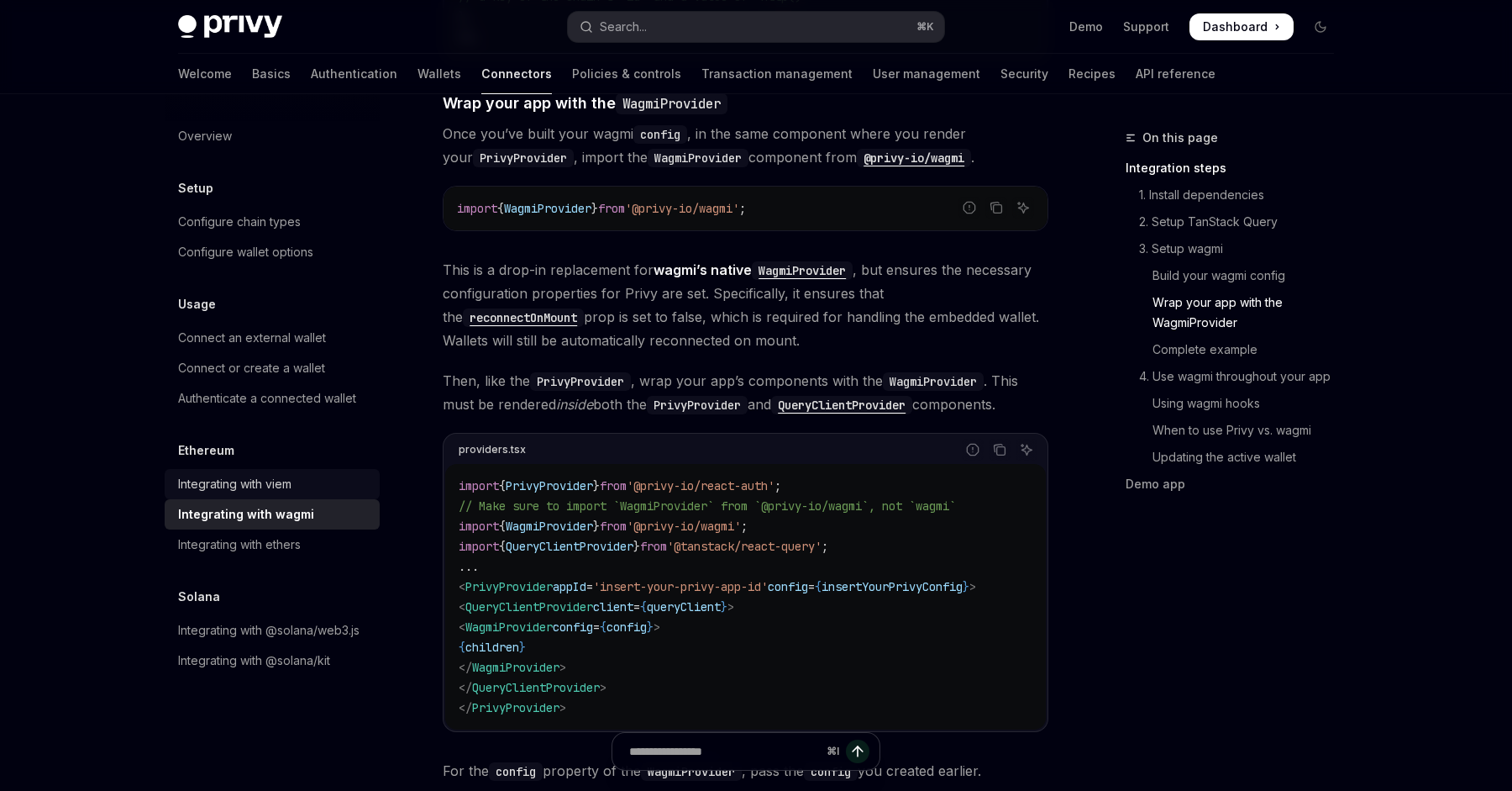
click at [281, 479] on div "Integrating with viem" at bounding box center [234, 484] width 114 height 21
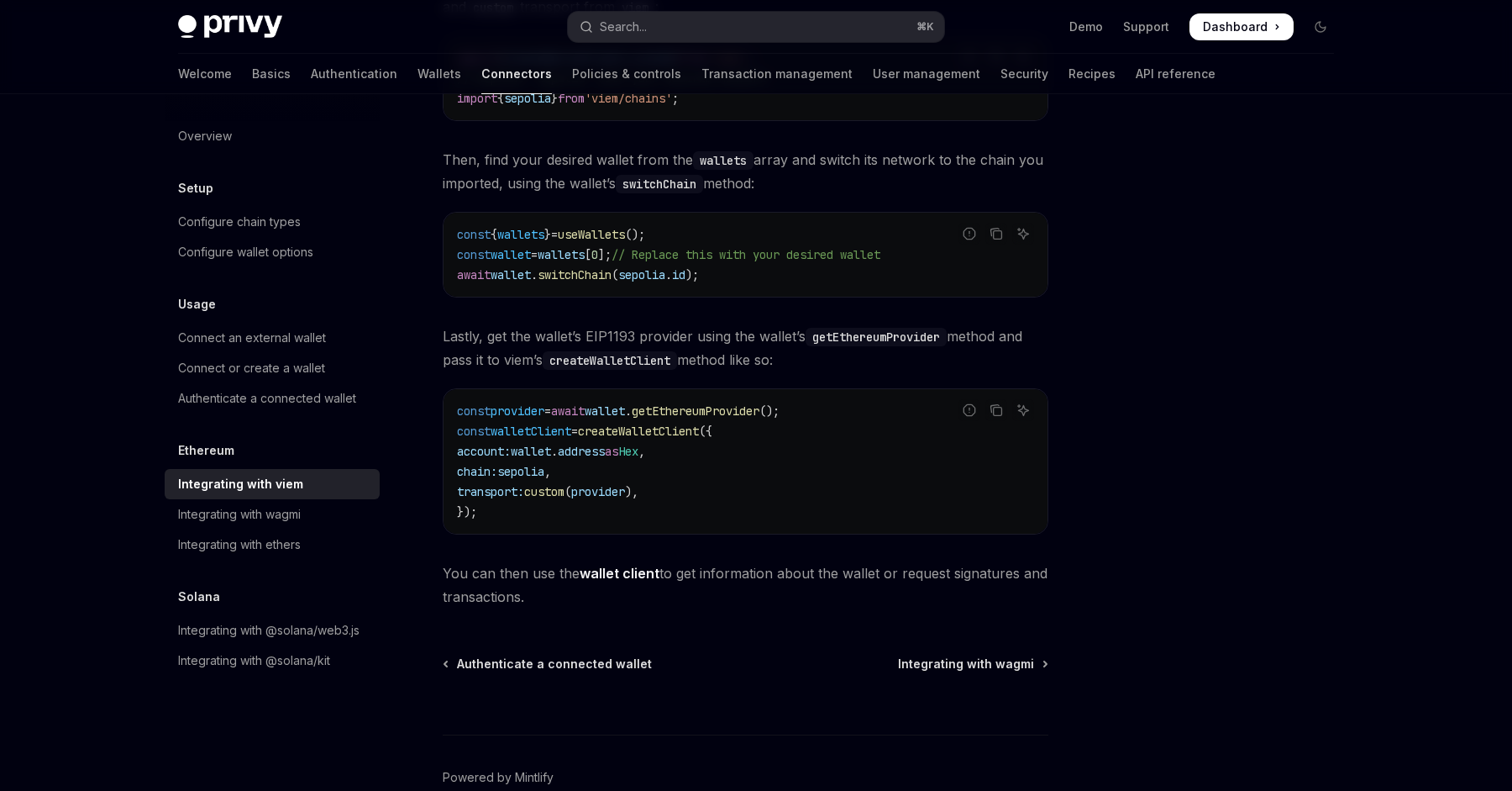
scroll to position [323, 0]
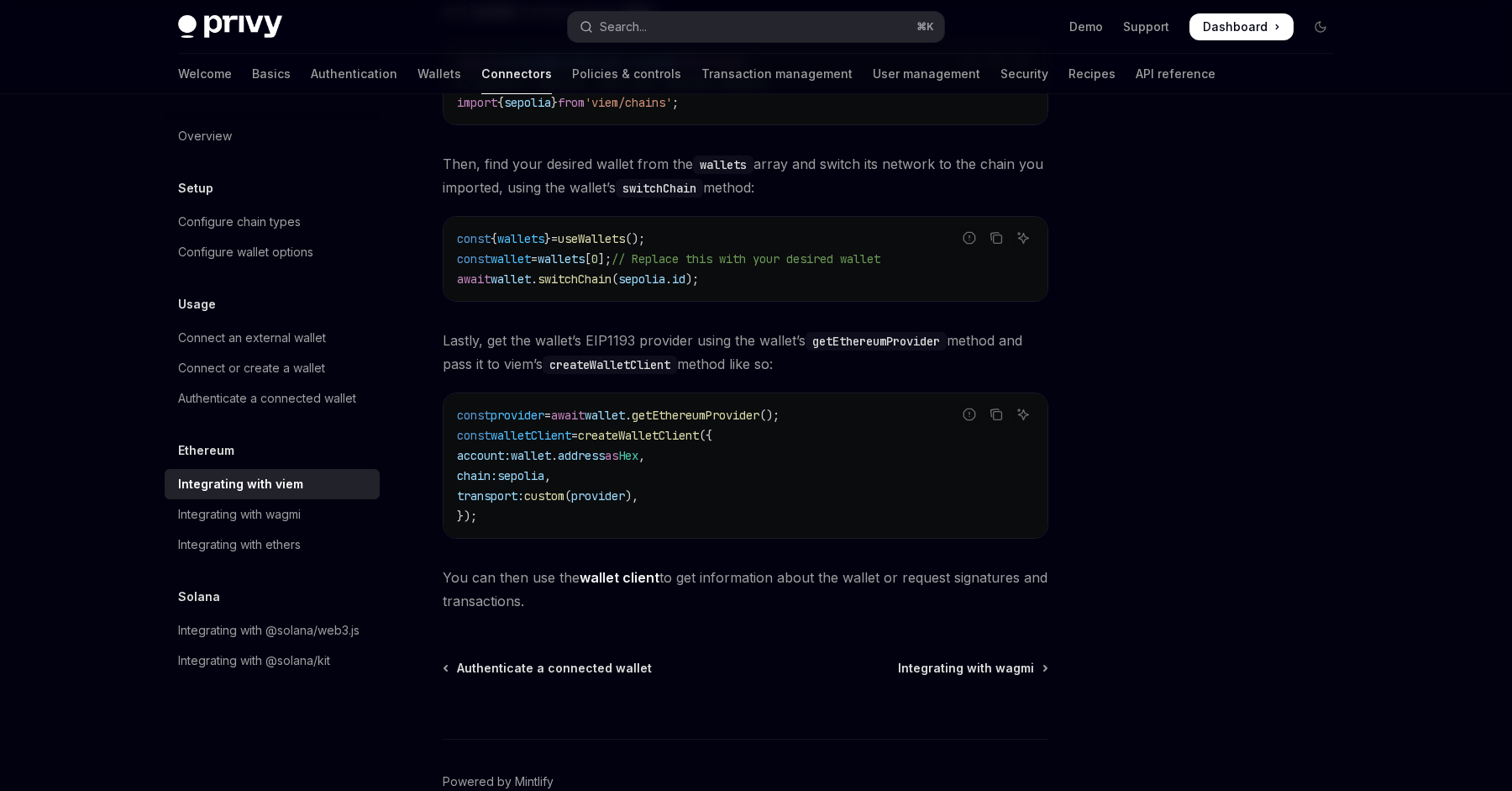
click at [516, 438] on span "walletClient" at bounding box center [531, 435] width 81 height 15
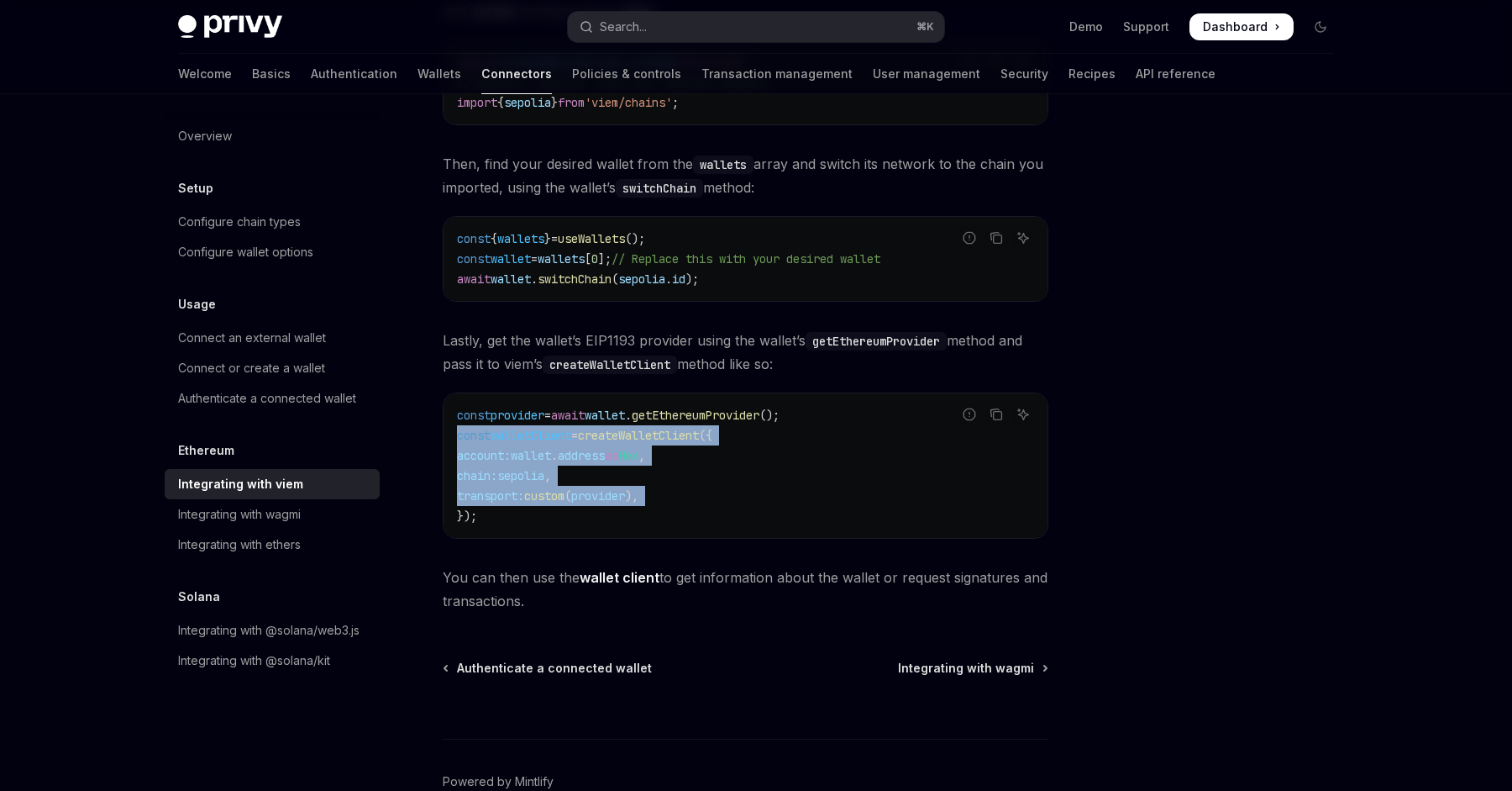
drag, startPoint x: 516, startPoint y: 438, endPoint x: 543, endPoint y: 504, distance: 71.3
click at [543, 504] on code "const provider = await wallet . getEthereumProvider (); const walletClient = cr…" at bounding box center [745, 465] width 577 height 121
click at [259, 498] on link "Integrating with viem" at bounding box center [272, 484] width 215 height 30
click at [259, 506] on div "Integrating with wagmi" at bounding box center [239, 514] width 123 height 21
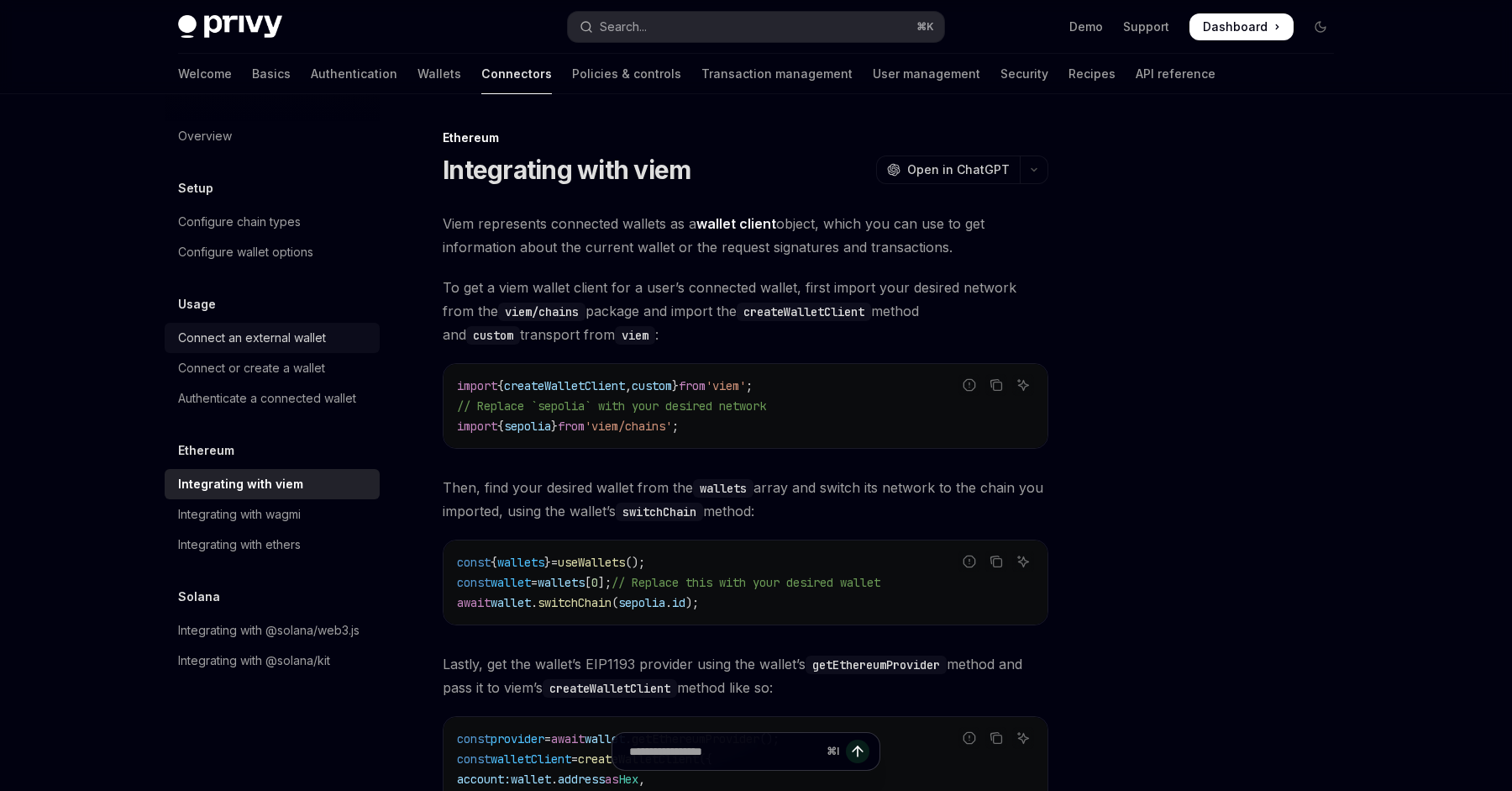
click at [248, 336] on div "Connect an external wallet" at bounding box center [251, 337] width 148 height 21
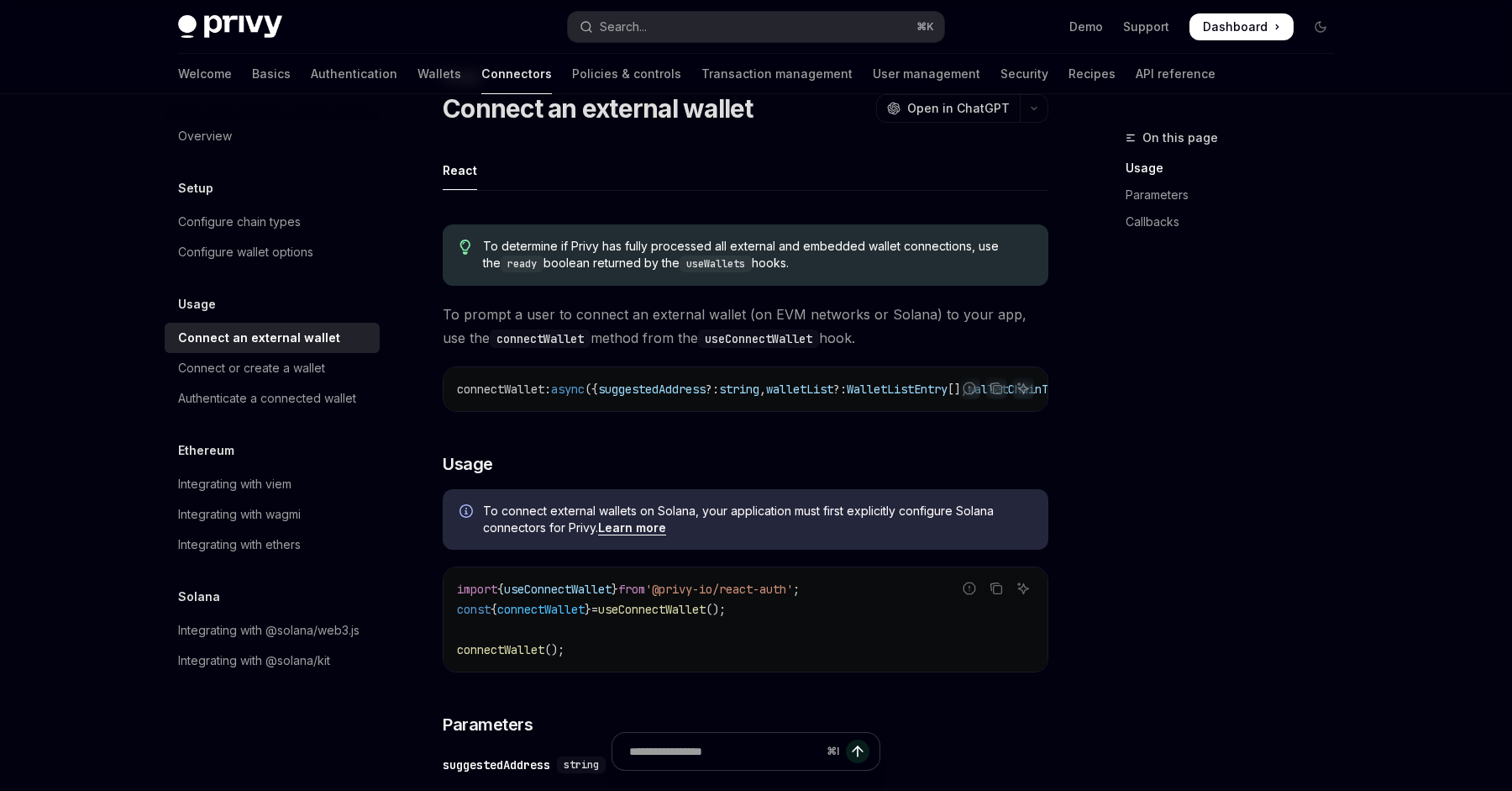
scroll to position [157, 0]
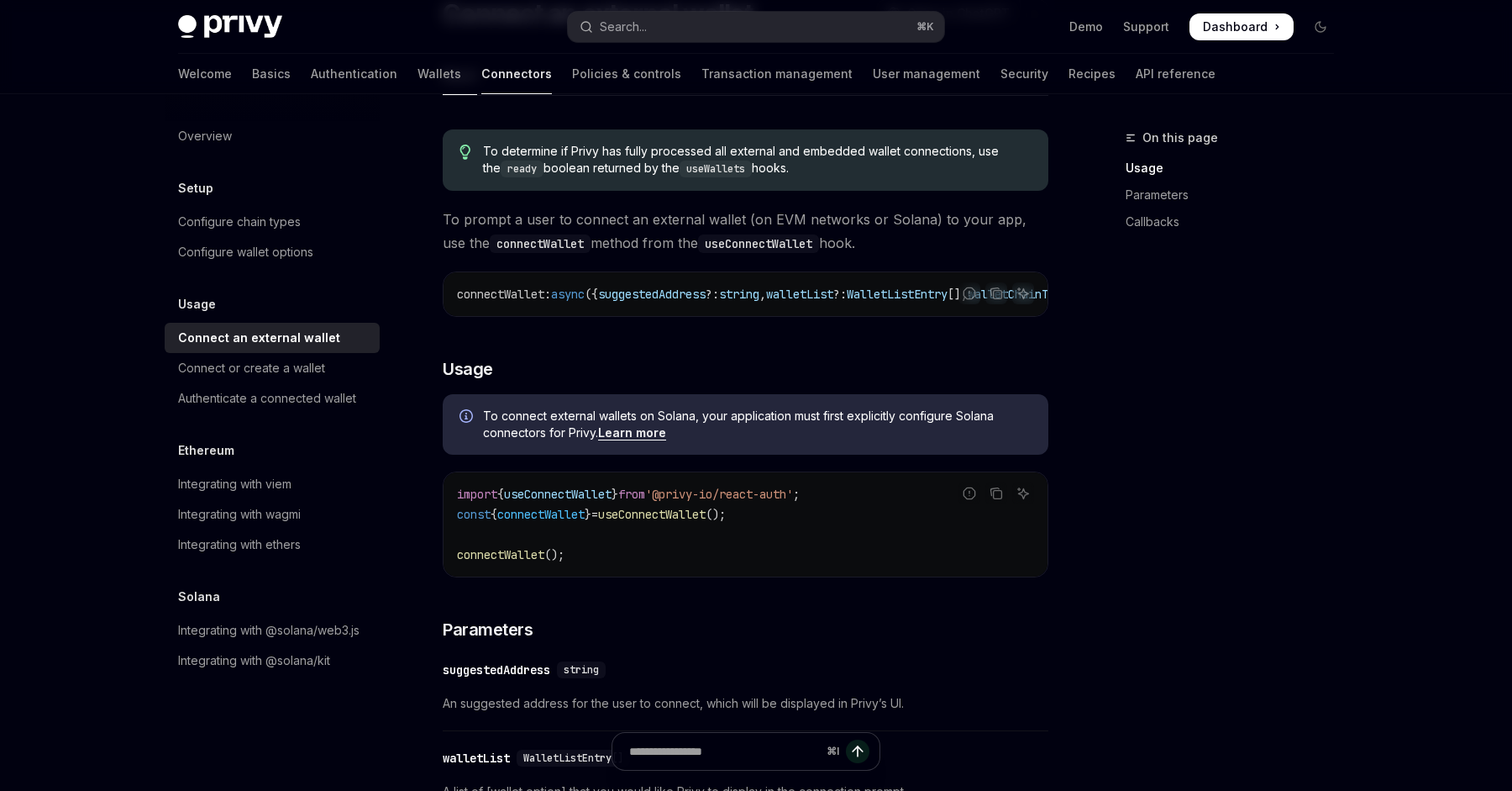
click at [726, 522] on span "();" at bounding box center [716, 514] width 21 height 15
copy code "const { connectWallet } = useConnectWallet ();"
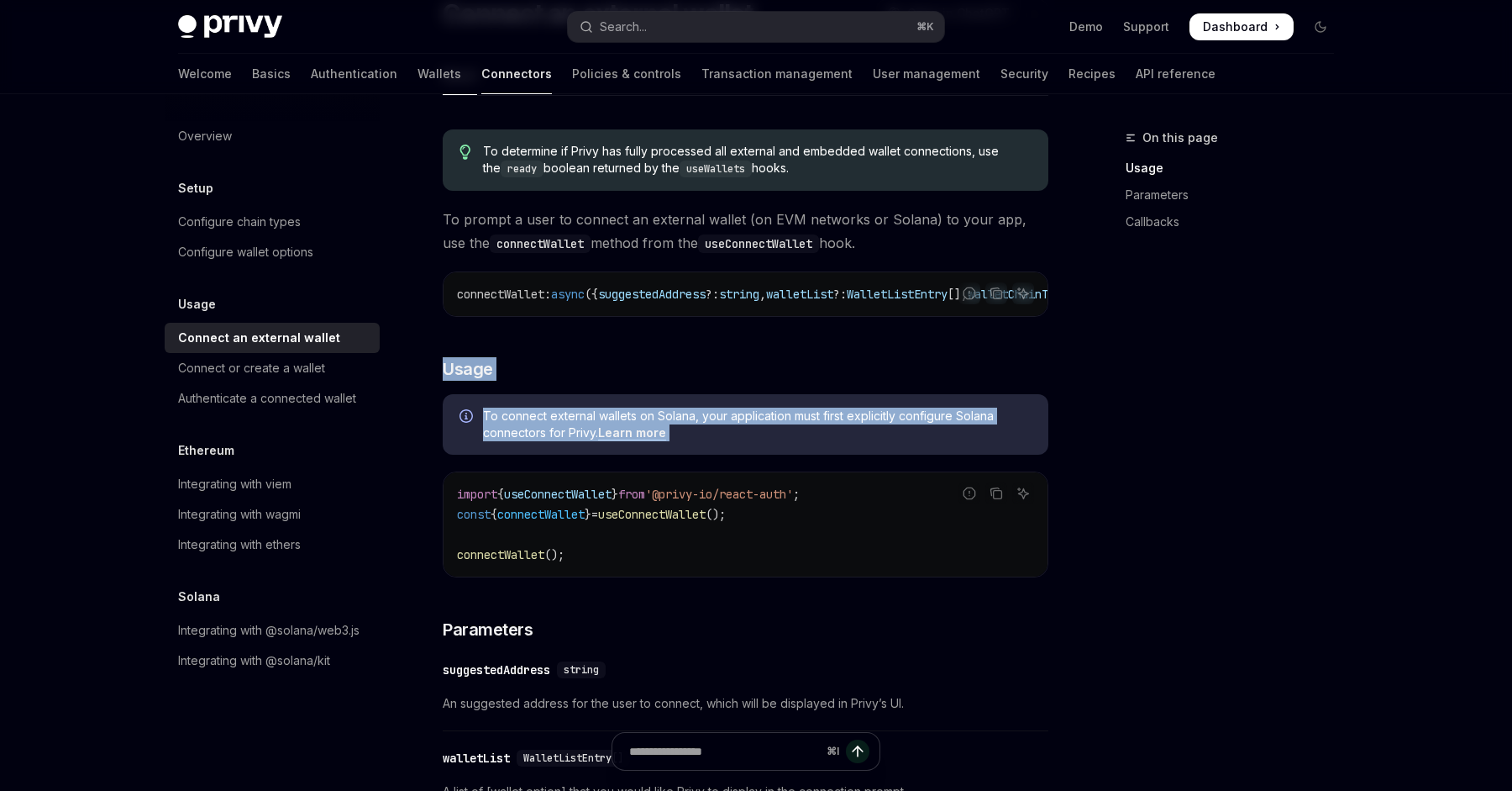
drag, startPoint x: 694, startPoint y: 353, endPoint x: 718, endPoint y: 472, distance: 121.4
click at [718, 472] on div "To determine if Privy has fully processed all external and embedded wallet conn…" at bounding box center [745, 764] width 606 height 1296
drag, startPoint x: 718, startPoint y: 472, endPoint x: 697, endPoint y: 373, distance: 101.2
click at [697, 373] on div "To determine if Privy has fully processed all external and embedded wallet conn…" at bounding box center [745, 764] width 606 height 1296
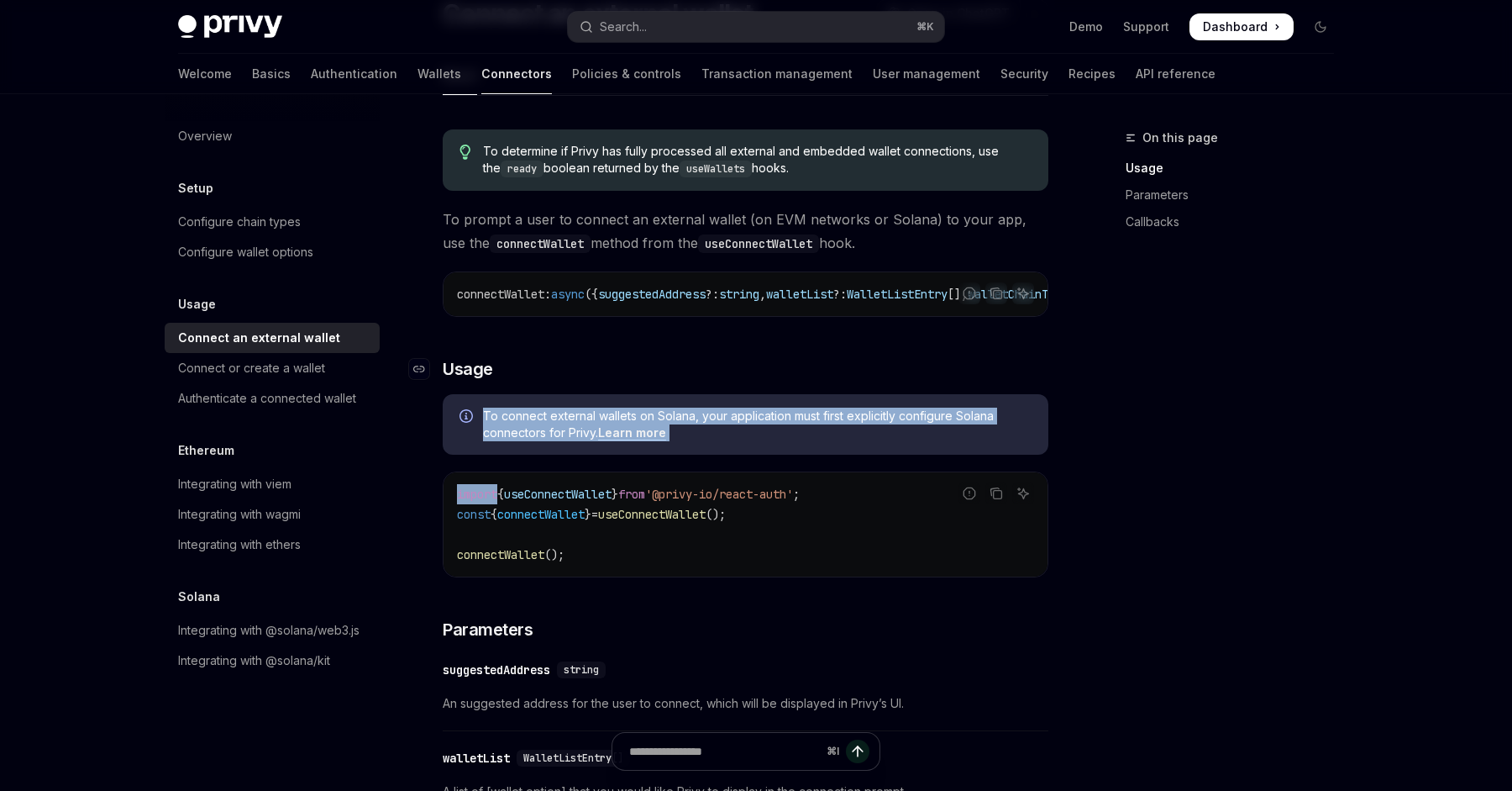
click at [697, 373] on h3 "​ Usage" at bounding box center [745, 369] width 606 height 23
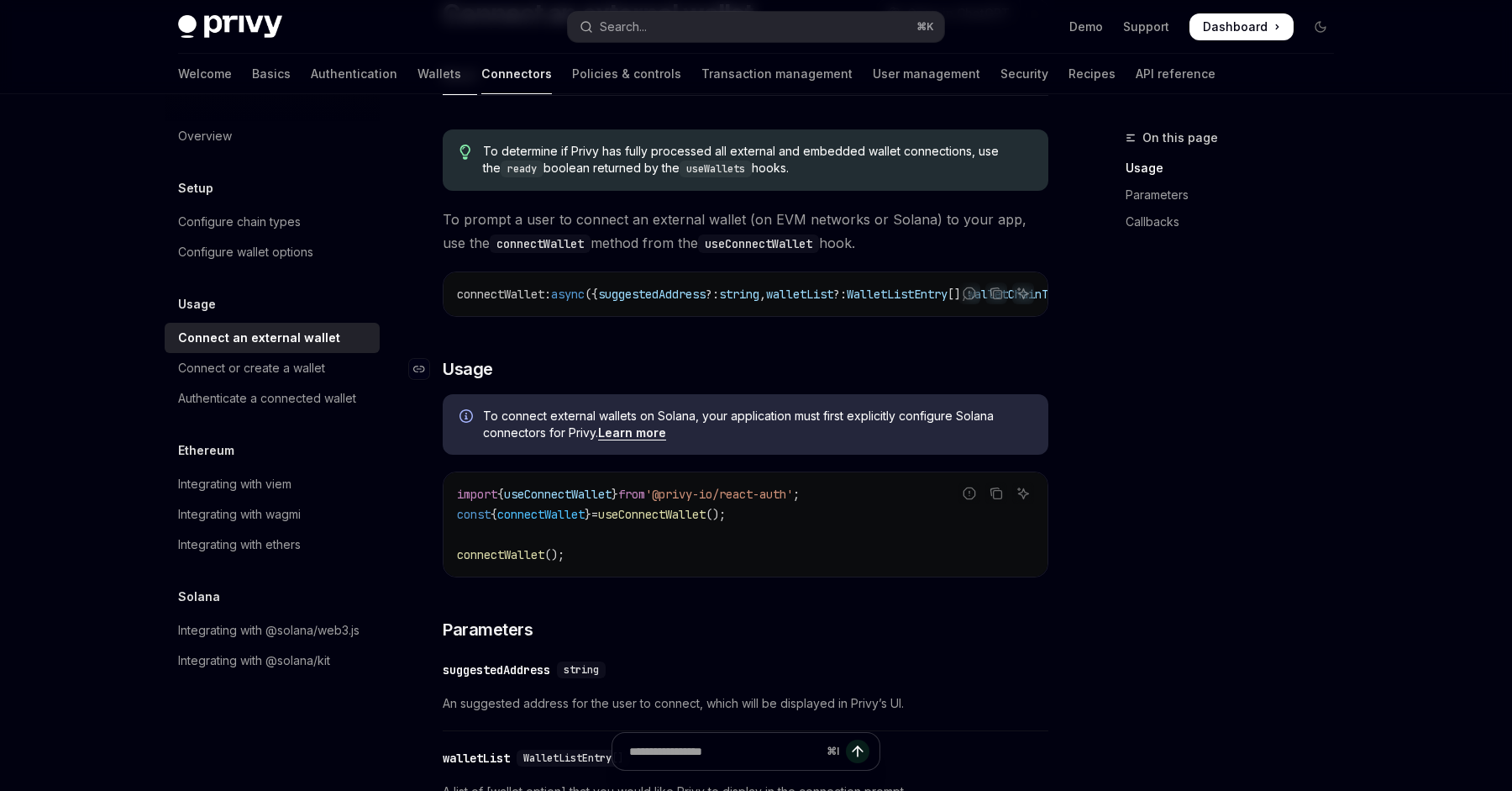
click at [697, 373] on h3 "​ Usage" at bounding box center [745, 369] width 606 height 23
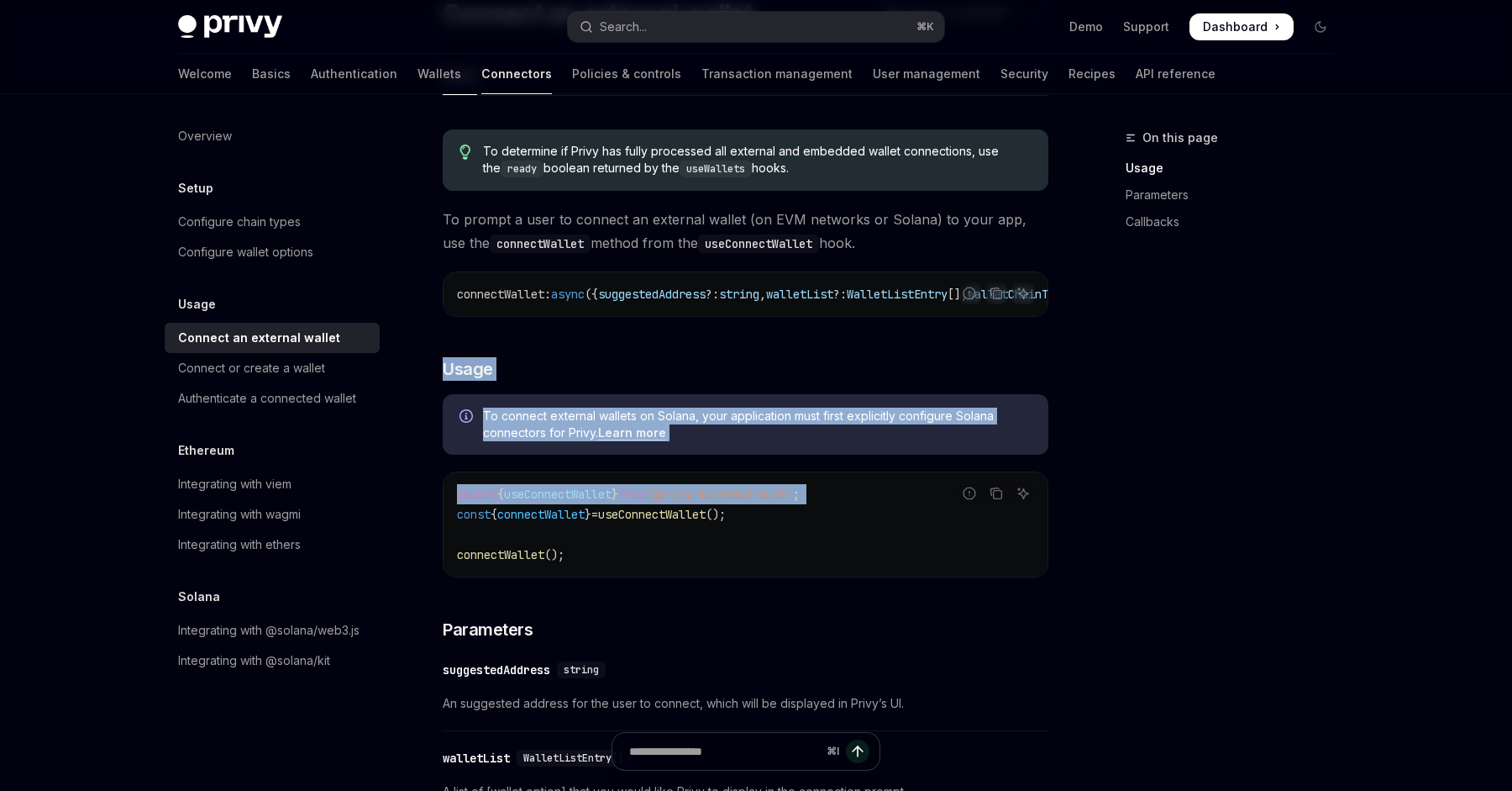
drag, startPoint x: 697, startPoint y: 373, endPoint x: 738, endPoint y: 482, distance: 116.5
click at [738, 482] on div "To determine if Privy has fully processed all external and embedded wallet conn…" at bounding box center [745, 764] width 606 height 1296
click at [738, 482] on div "import { useConnectWallet } from '@privy-io/react-auth' ; const { connectWallet…" at bounding box center [745, 524] width 604 height 104
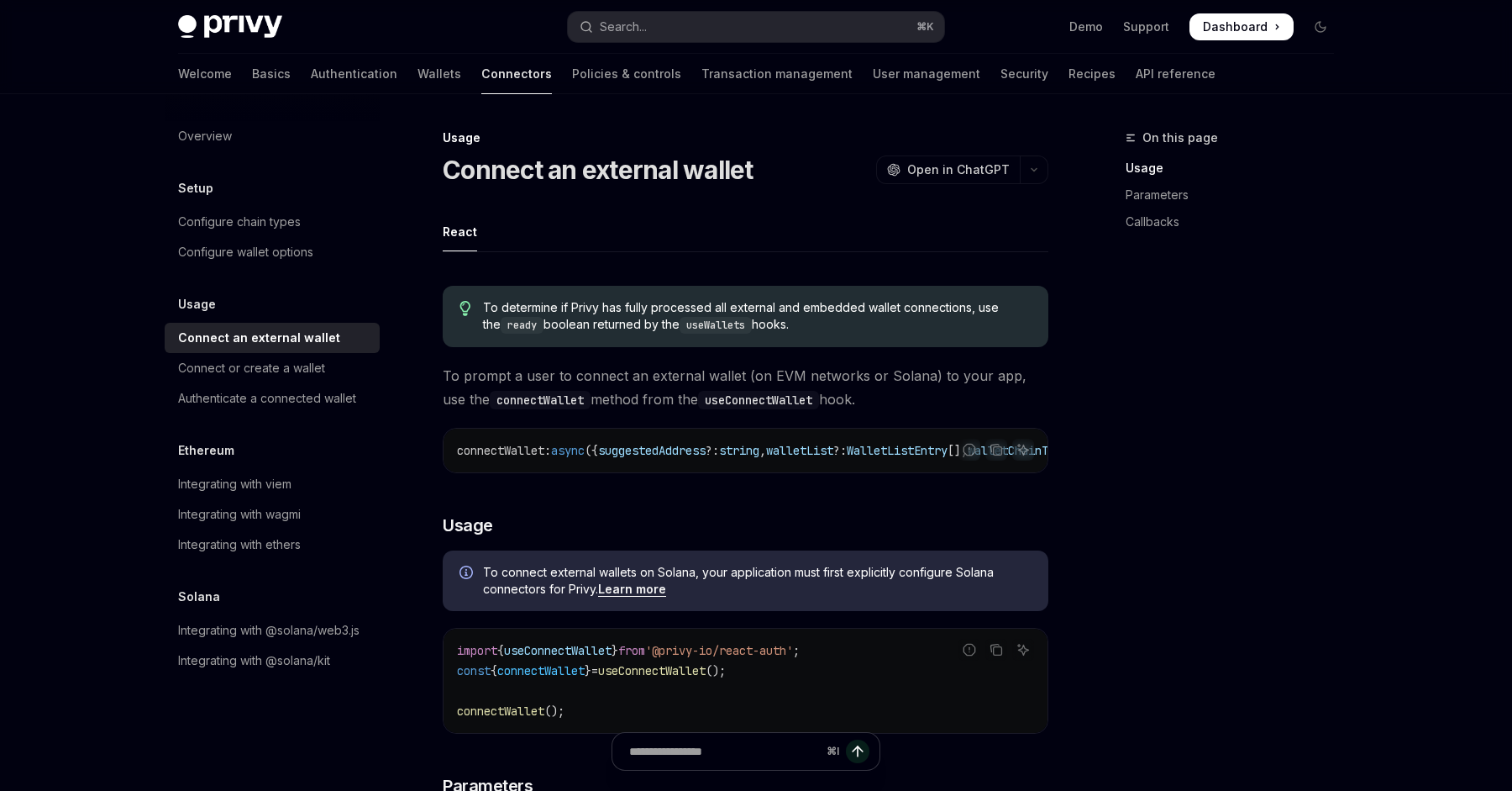
scroll to position [431, 0]
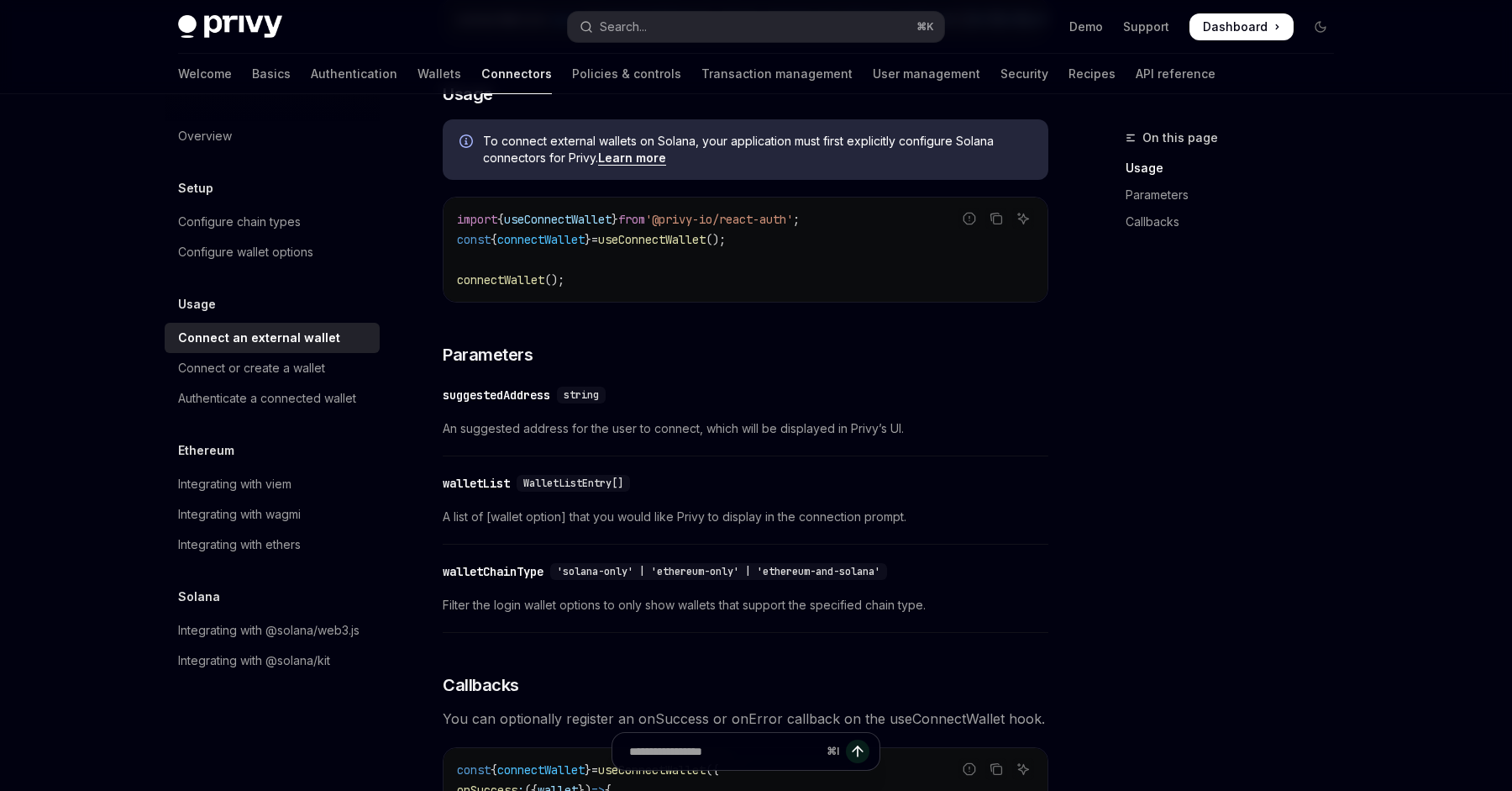
click at [696, 247] on span "useConnectWallet" at bounding box center [651, 239] width 107 height 15
copy code "const { connectWallet } = useConnectWallet ();"
click at [719, 335] on div "To determine if Privy has fully processed all external and embedded wallet conn…" at bounding box center [745, 489] width 606 height 1296
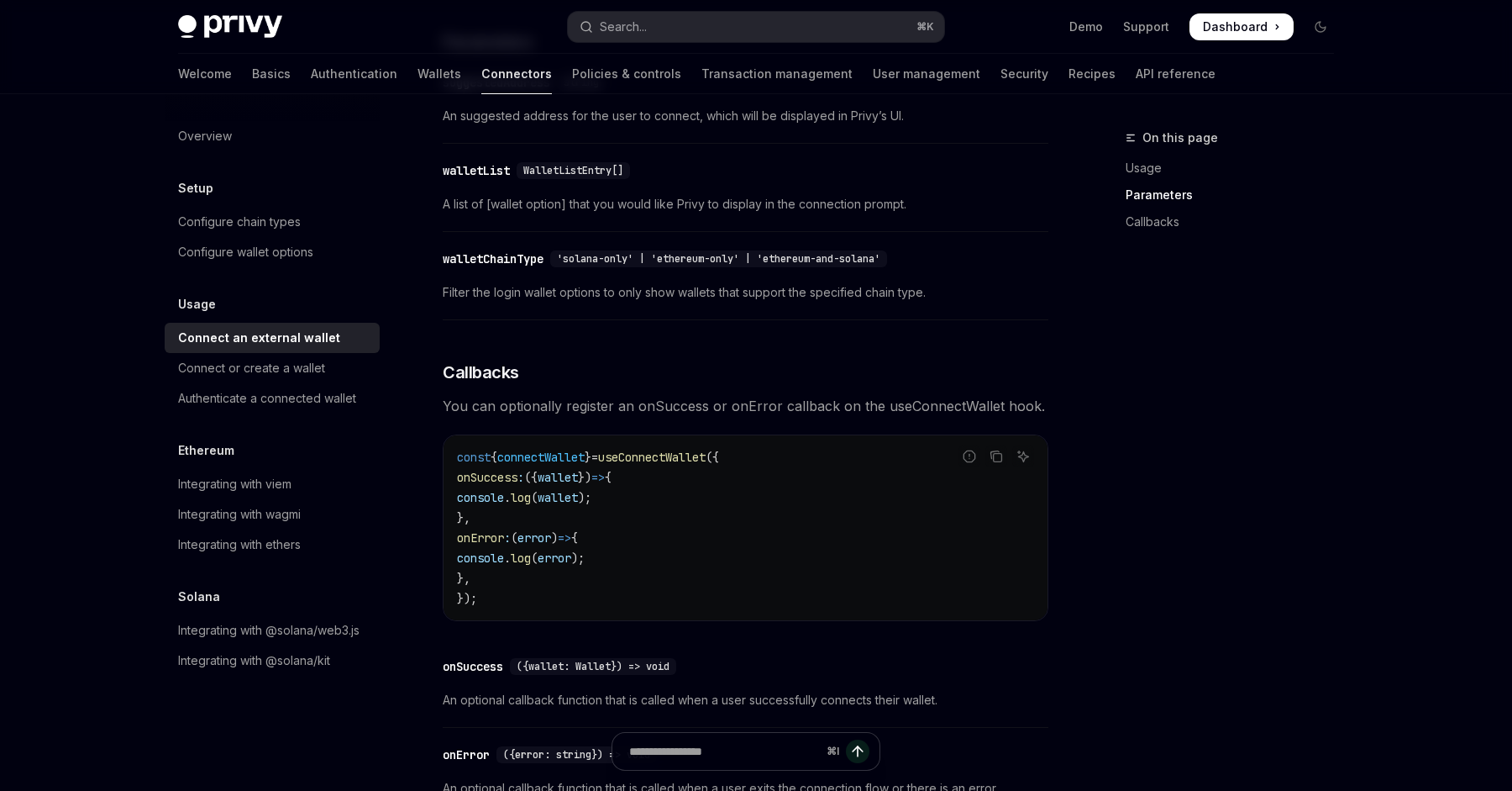
scroll to position [726, 0]
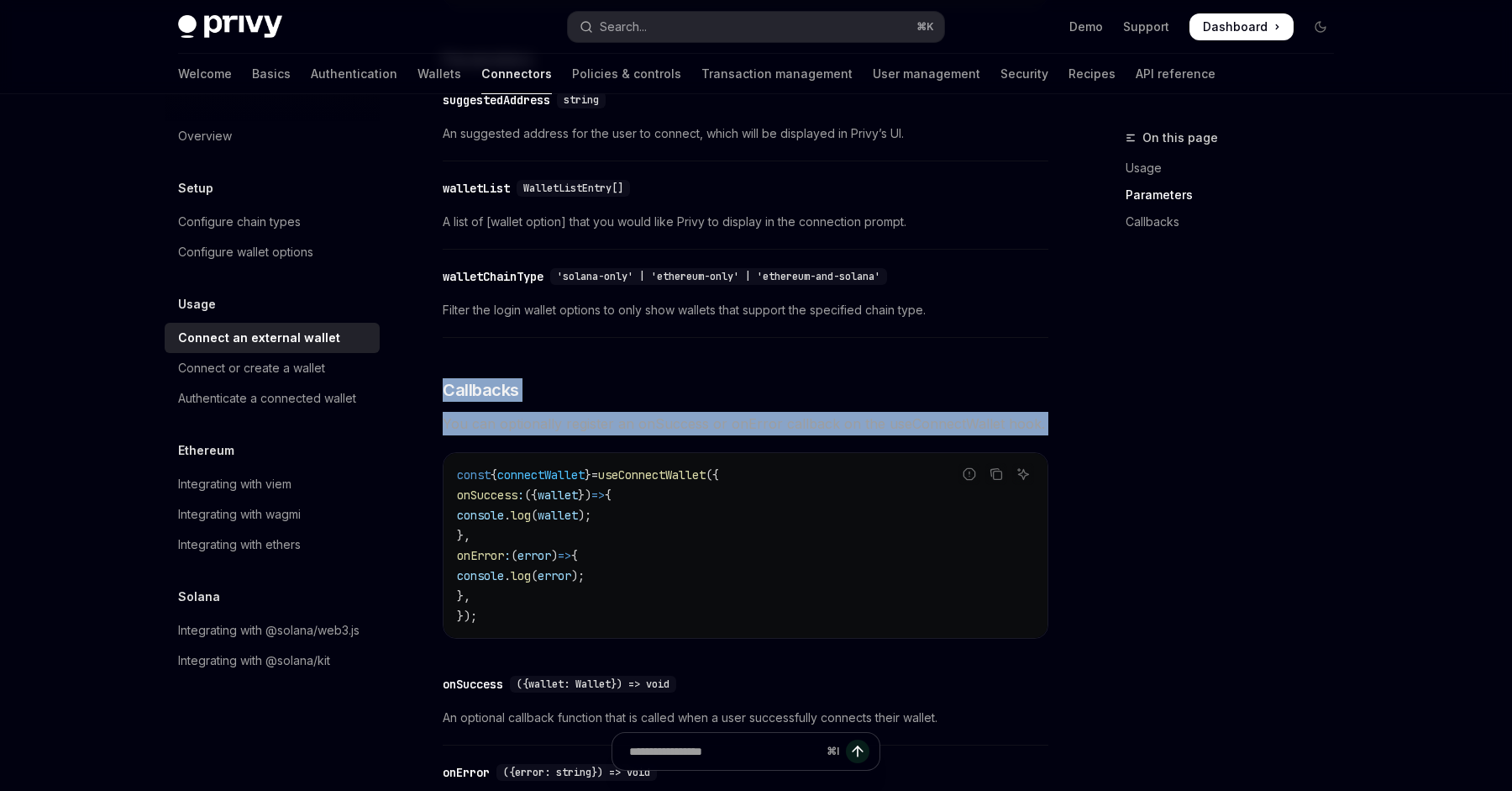
drag, startPoint x: 444, startPoint y: 396, endPoint x: 672, endPoint y: 451, distance: 234.5
click at [672, 452] on div "To determine if Privy has fully processed all external and embedded wallet conn…" at bounding box center [745, 194] width 606 height 1296
click at [672, 451] on div "To determine if Privy has fully processed all external and embedded wallet conn…" at bounding box center [745, 194] width 606 height 1296
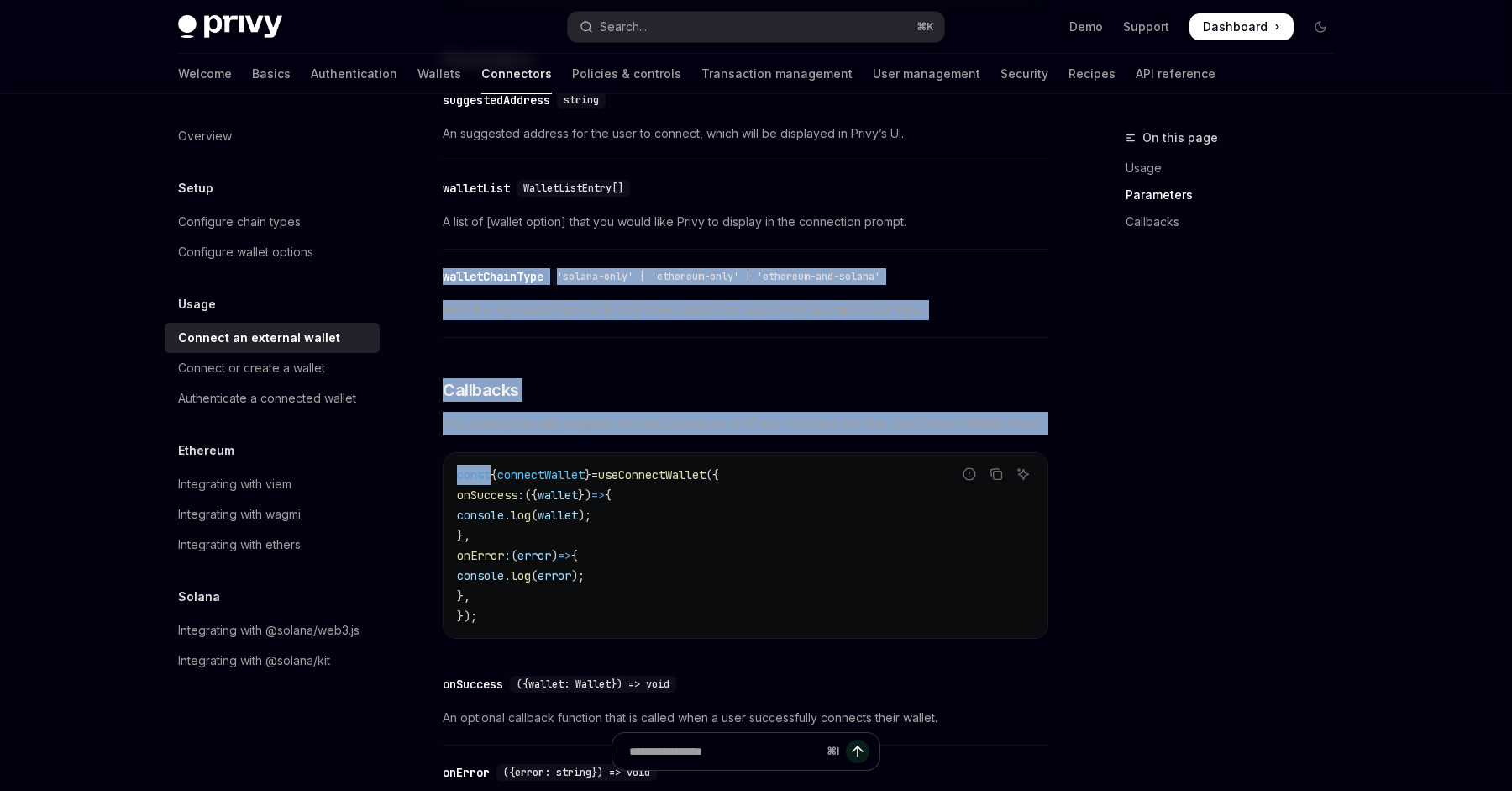
drag, startPoint x: 672, startPoint y: 451, endPoint x: 562, endPoint y: 238, distance: 239.7
click at [562, 238] on div "To determine if Privy has fully processed all external and embedded wallet conn…" at bounding box center [745, 194] width 606 height 1296
click at [562, 238] on div "​ walletList WalletListEntry[] A list of [wallet option] that you would like Pr…" at bounding box center [745, 209] width 606 height 80
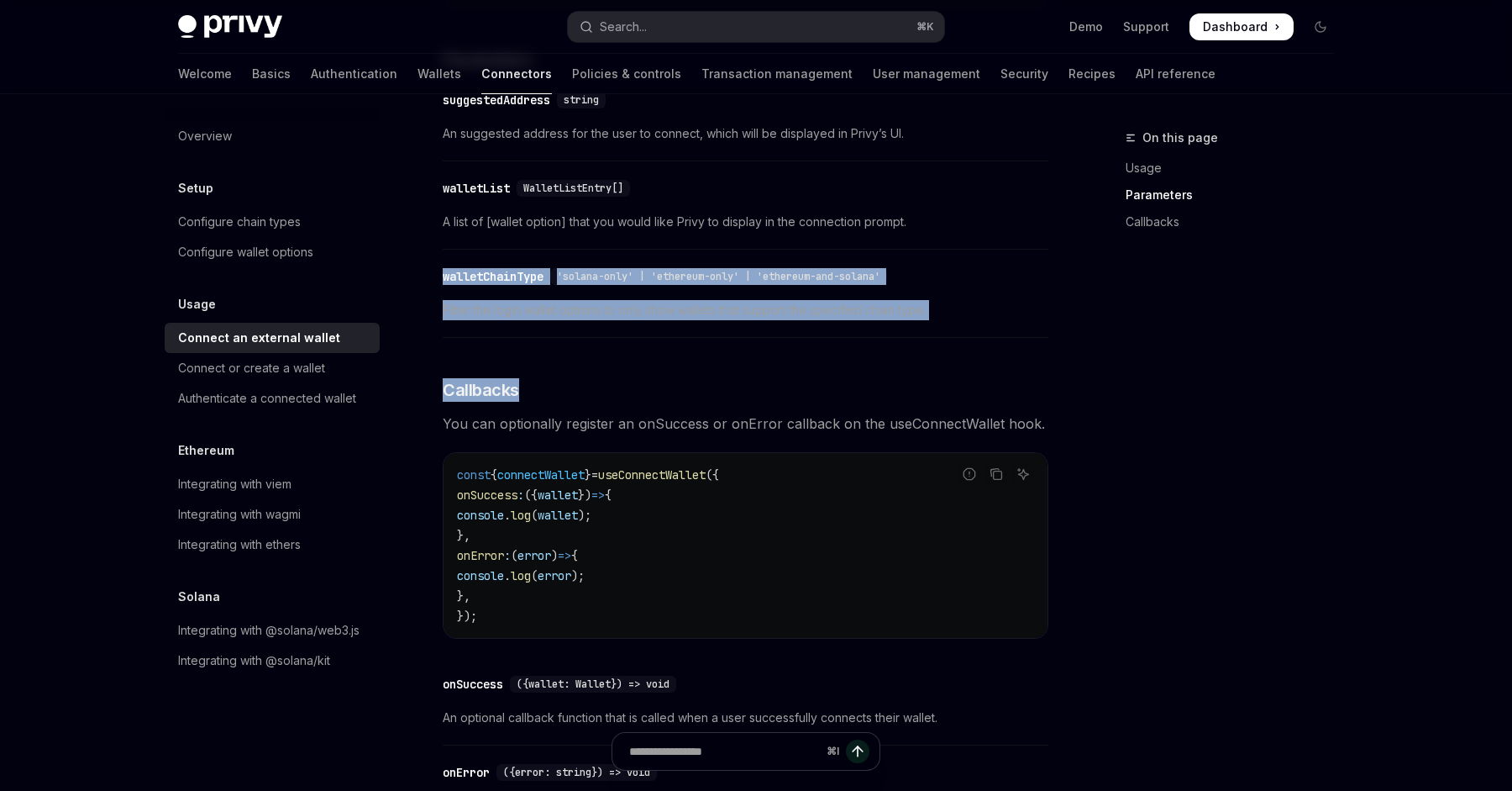
drag, startPoint x: 562, startPoint y: 238, endPoint x: 610, endPoint y: 363, distance: 133.9
click at [610, 363] on div "To determine if Privy has fully processed all external and embedded wallet conn…" at bounding box center [745, 194] width 606 height 1296
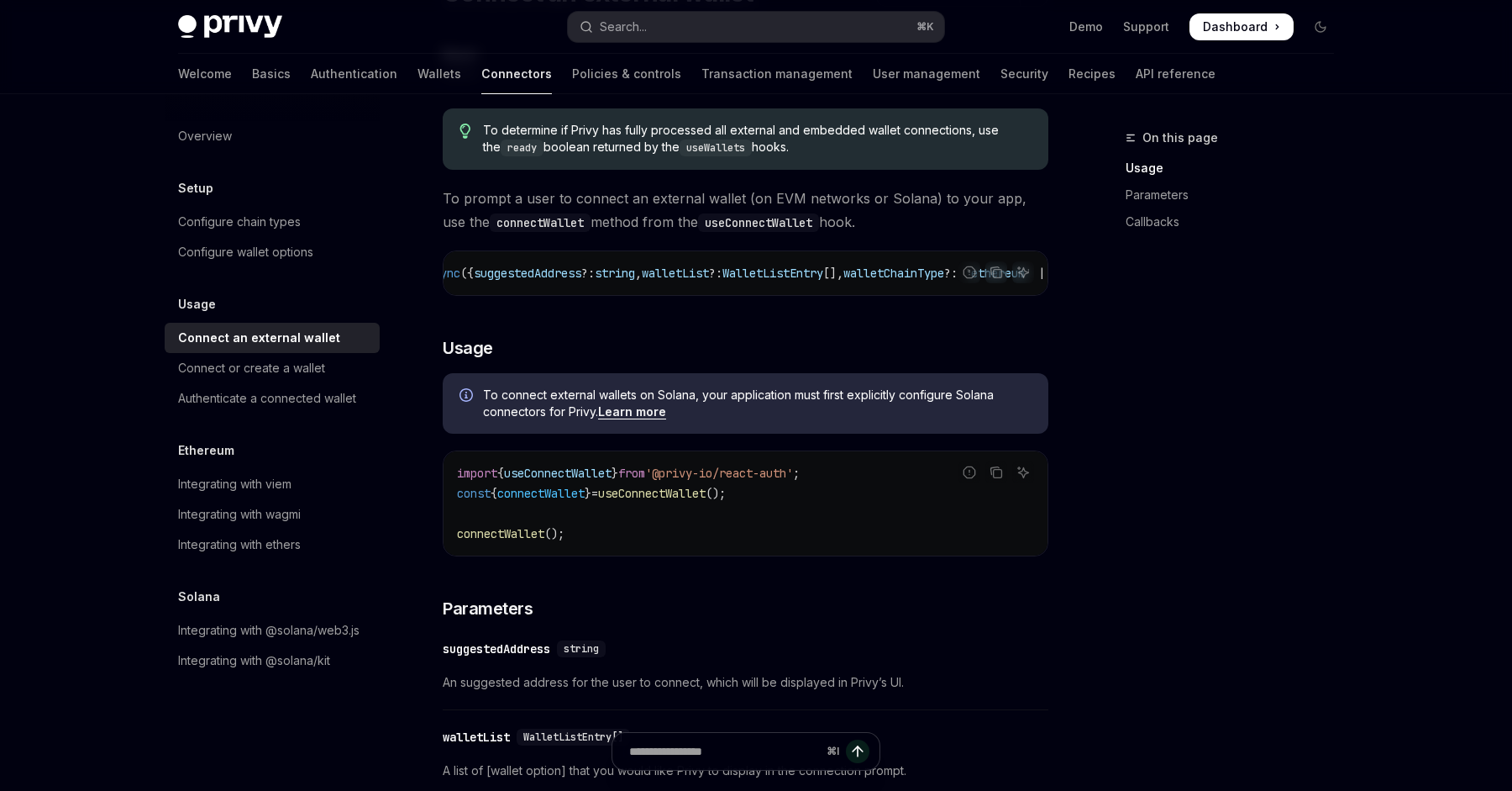
scroll to position [0, 0]
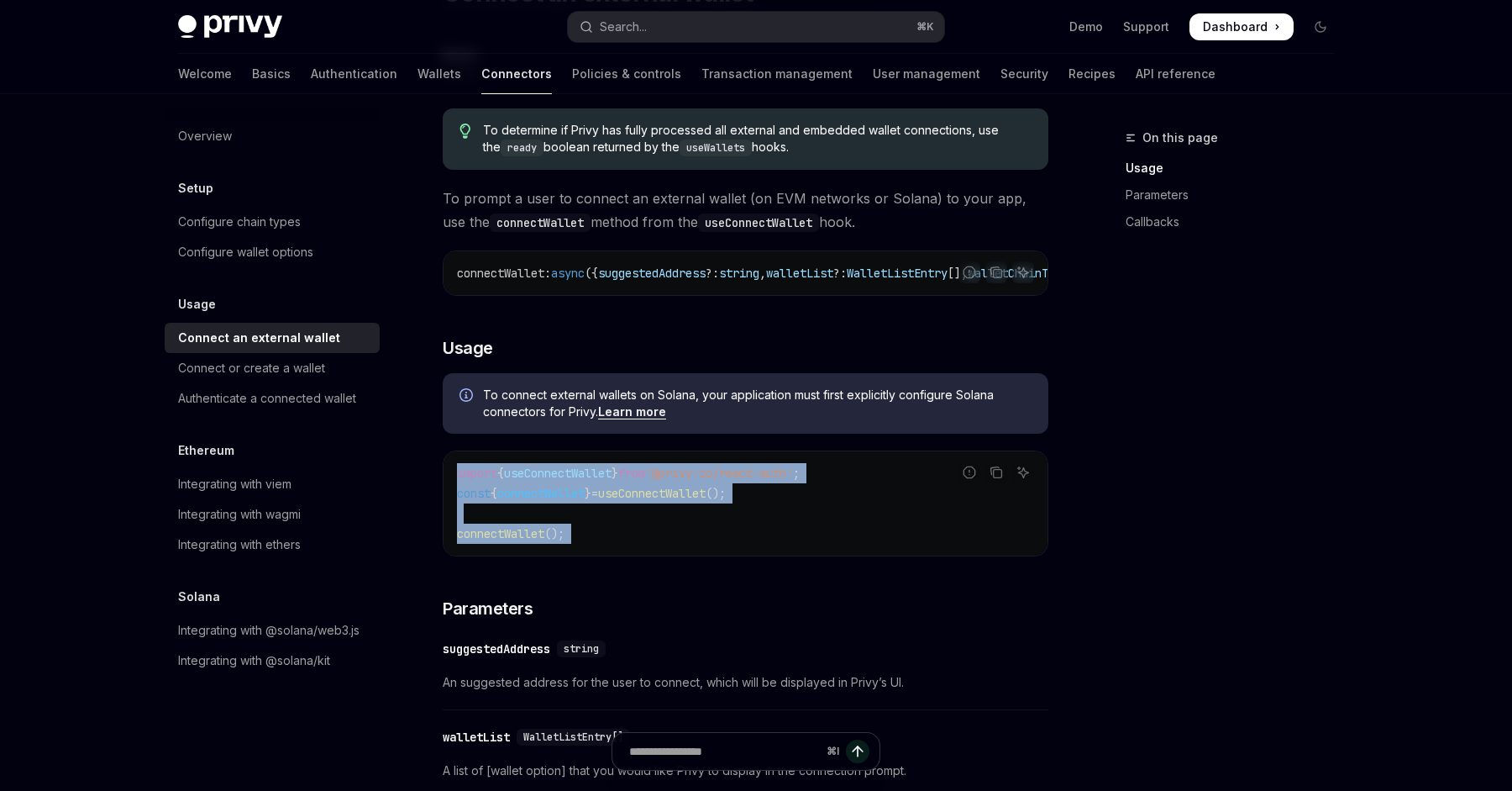
drag, startPoint x: 784, startPoint y: 447, endPoint x: 763, endPoint y: 584, distance: 138.6
click at [763, 584] on div "To determine if Privy has fully processed all external and embedded wallet conn…" at bounding box center [745, 743] width 606 height 1296
drag, startPoint x: 763, startPoint y: 584, endPoint x: 795, endPoint y: 485, distance: 104.0
click at [795, 485] on div "To determine if Privy has fully processed all external and embedded wallet conn…" at bounding box center [745, 743] width 606 height 1296
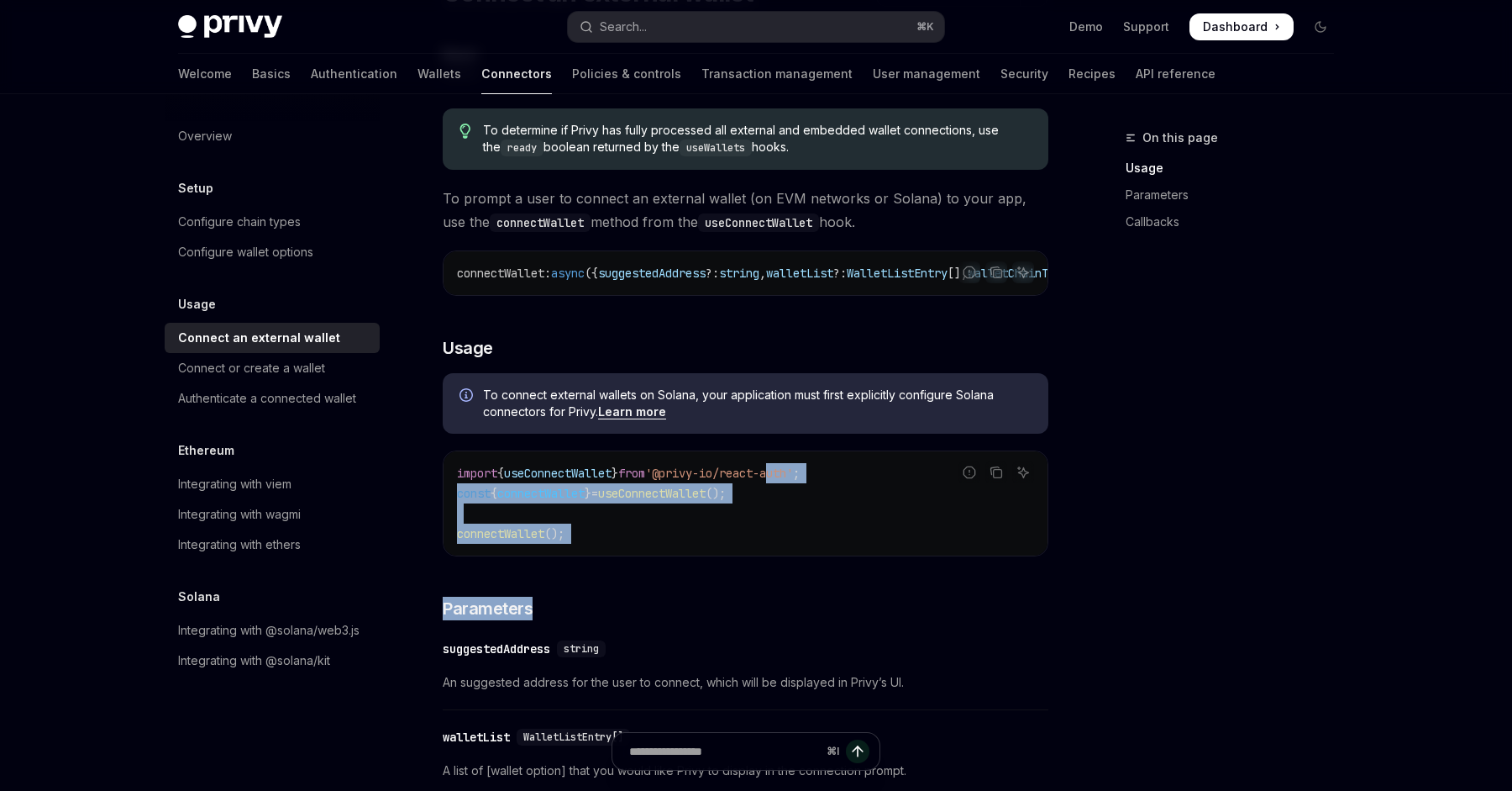
click at [793, 481] on span "'@privy-io/react-auth'" at bounding box center [718, 472] width 148 height 15
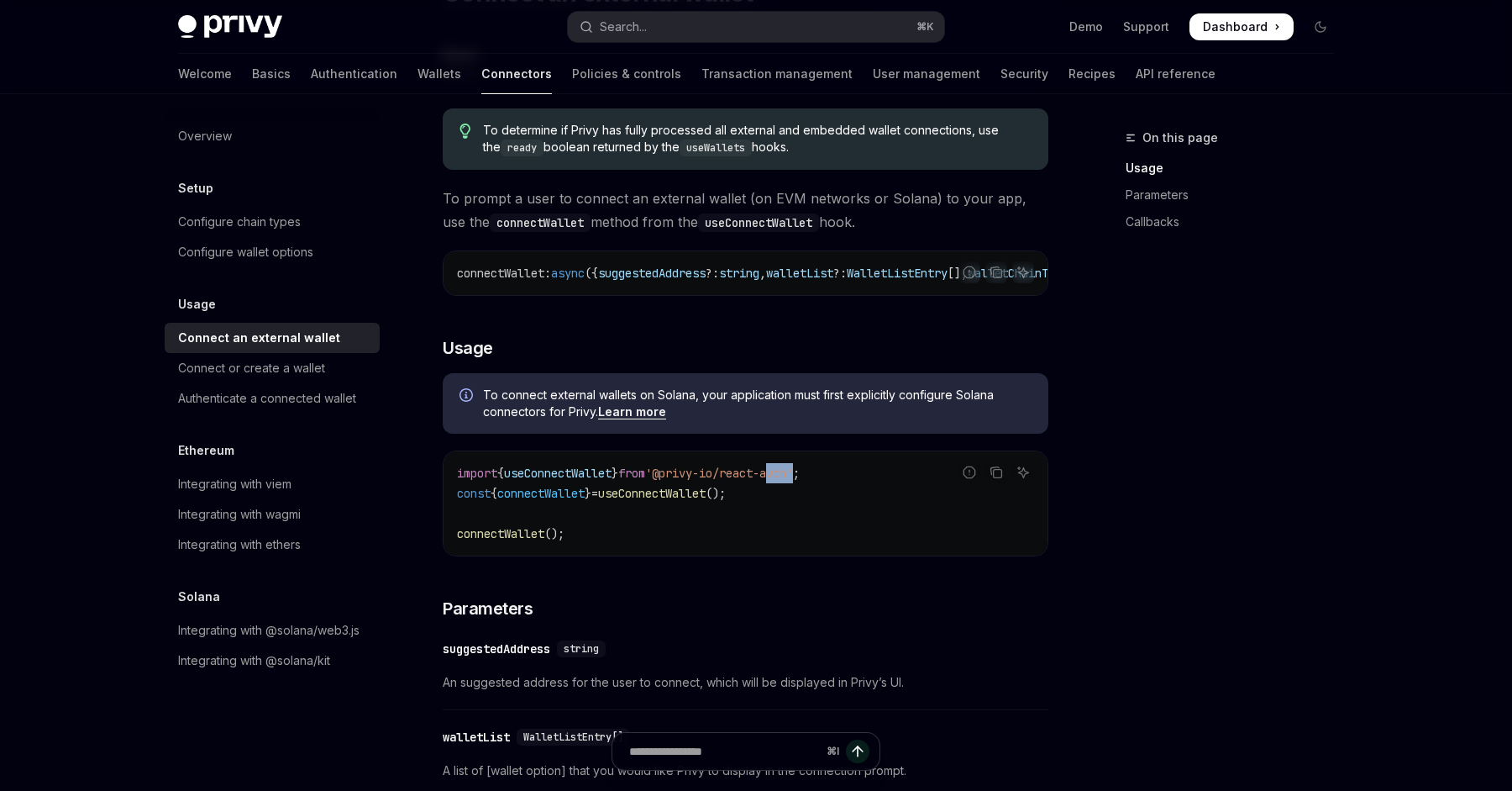
click at [793, 481] on span "'@privy-io/react-auth'" at bounding box center [718, 472] width 148 height 15
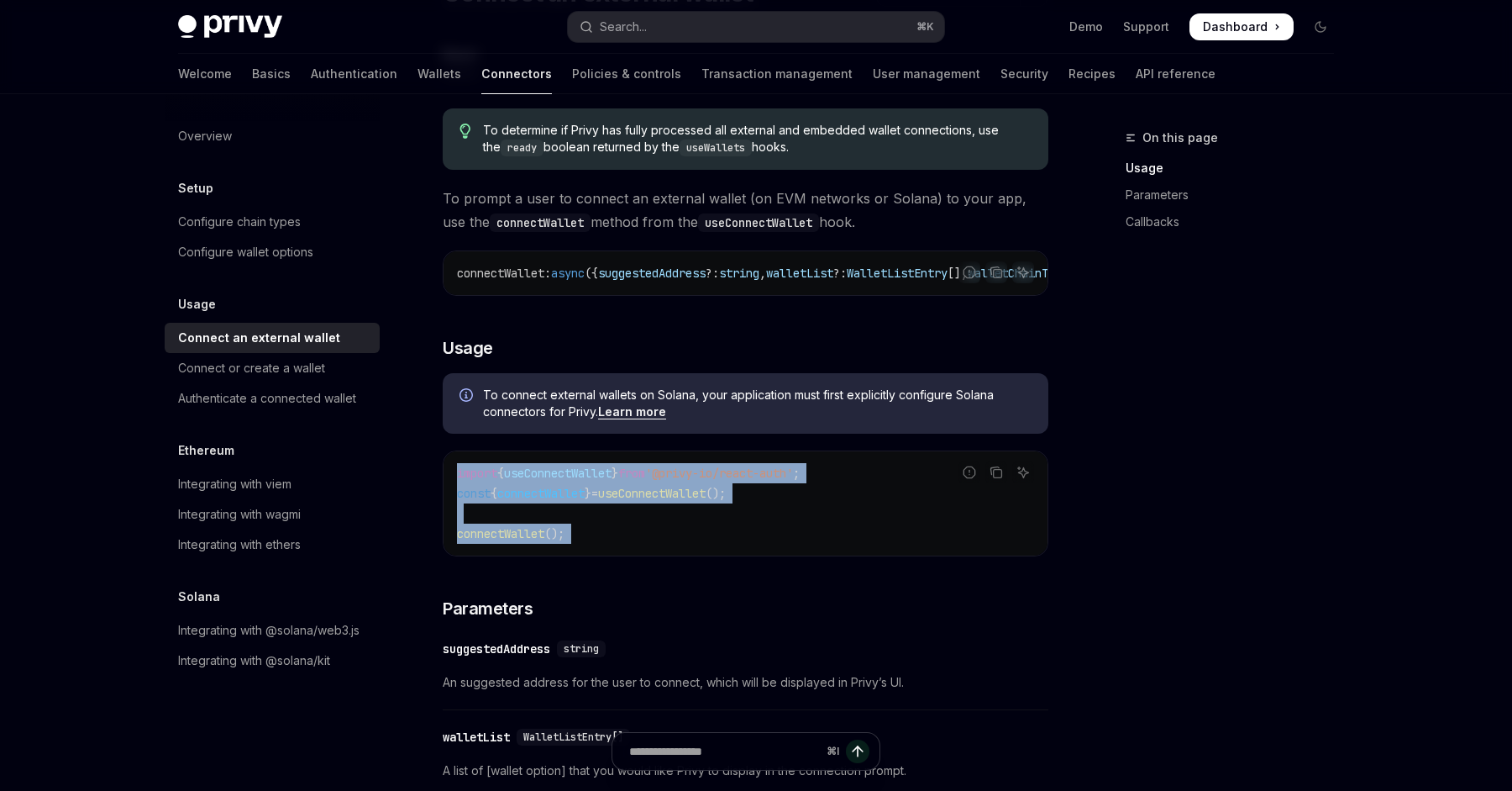
drag, startPoint x: 795, startPoint y: 485, endPoint x: 786, endPoint y: 559, distance: 74.5
click at [786, 556] on div "import { useConnectWallet } from '@privy-io/react-auth' ; const { connectWallet…" at bounding box center [745, 503] width 604 height 104
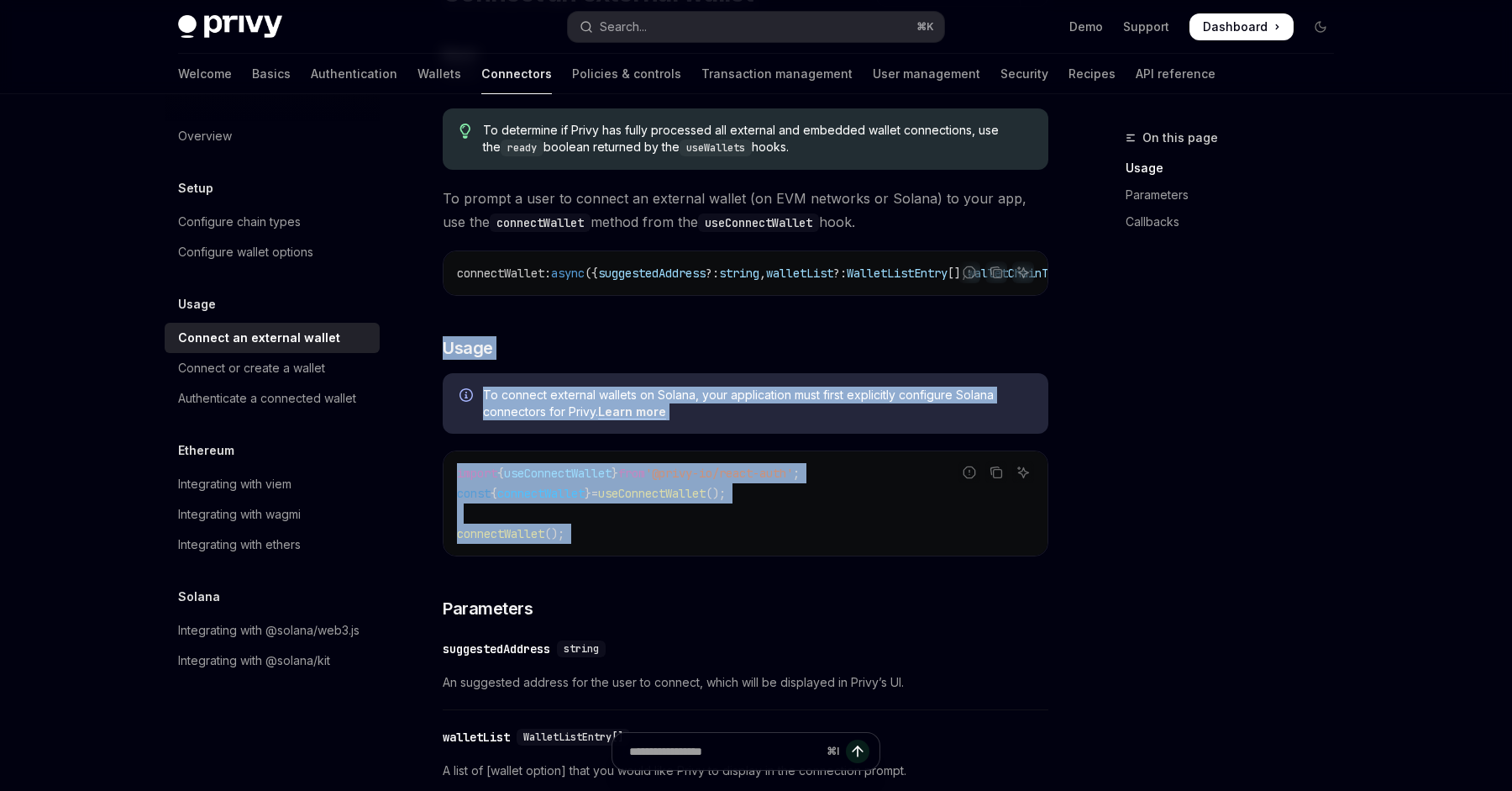
drag, startPoint x: 786, startPoint y: 559, endPoint x: 877, endPoint y: 297, distance: 277.4
click at [877, 298] on div "To determine if Privy has fully processed all external and embedded wallet conn…" at bounding box center [745, 743] width 606 height 1296
click at [827, 307] on div "To determine if Privy has fully processed all external and embedded wallet conn…" at bounding box center [745, 743] width 606 height 1296
drag, startPoint x: 827, startPoint y: 307, endPoint x: 827, endPoint y: 594, distance: 287.0
click at [827, 584] on div "To determine if Privy has fully processed all external and embedded wallet conn…" at bounding box center [745, 743] width 606 height 1296
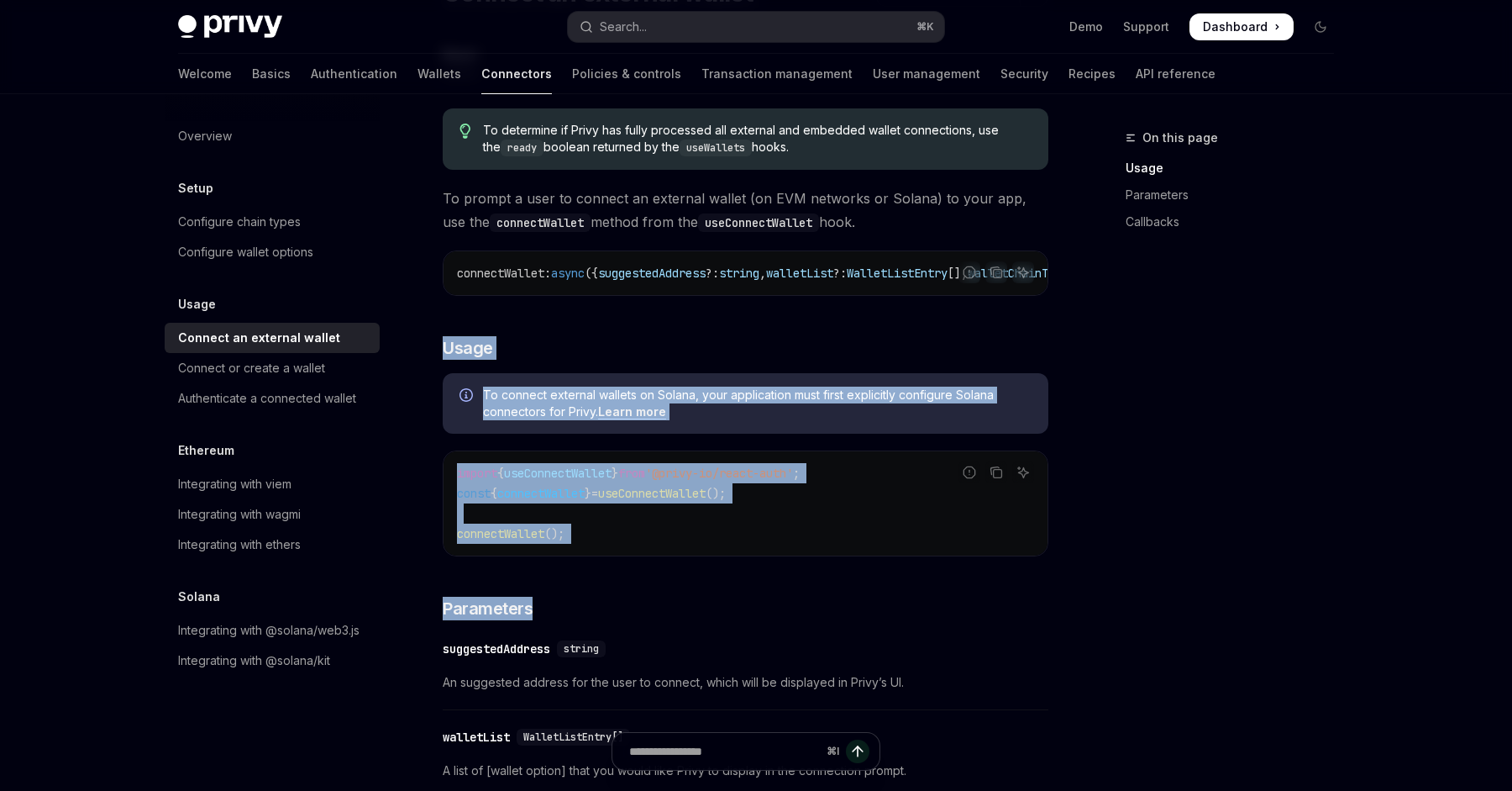
click at [827, 594] on div "To determine if Privy has fully processed all external and embedded wallet conn…" at bounding box center [745, 743] width 606 height 1296
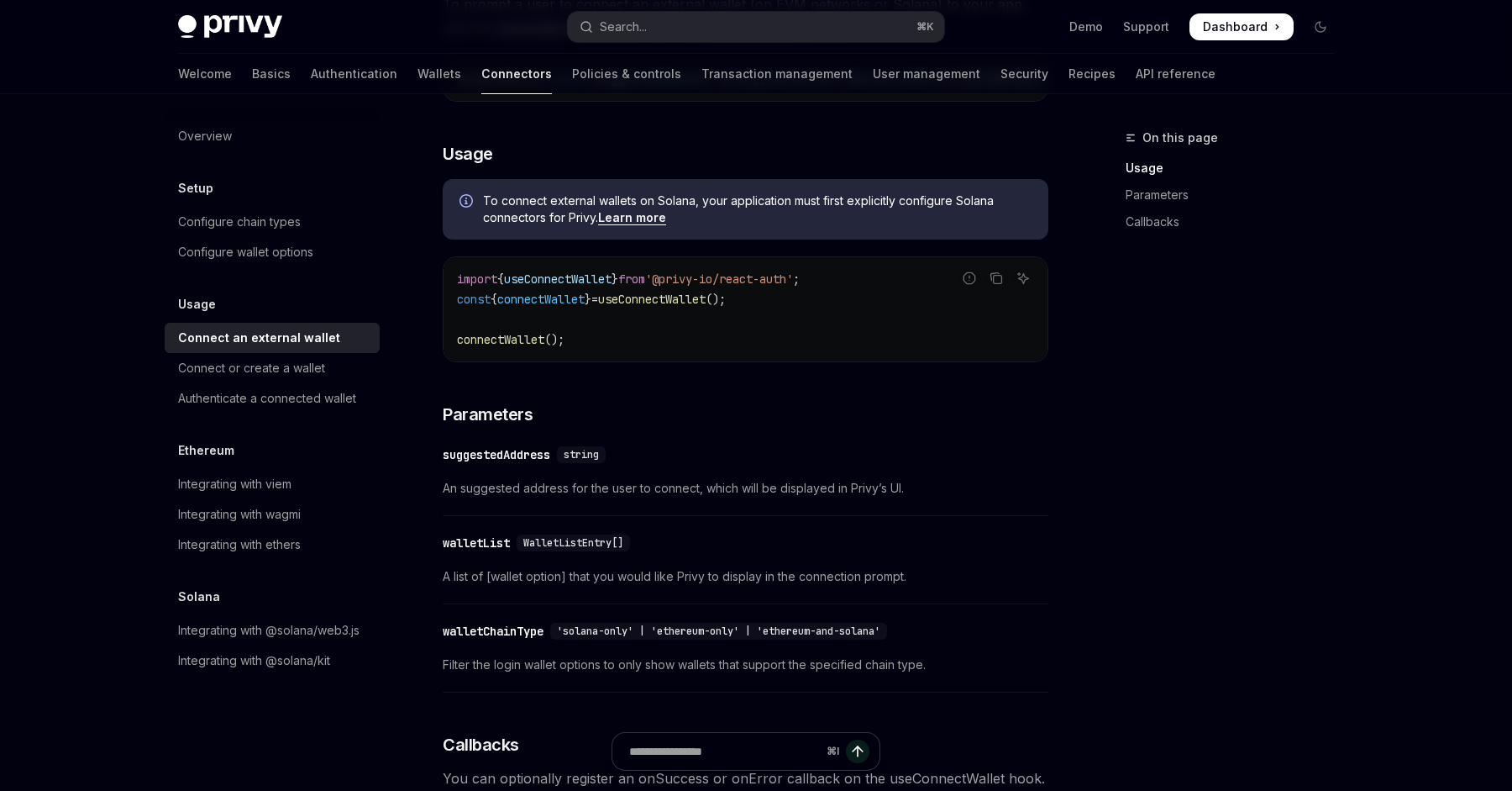
scroll to position [792, 0]
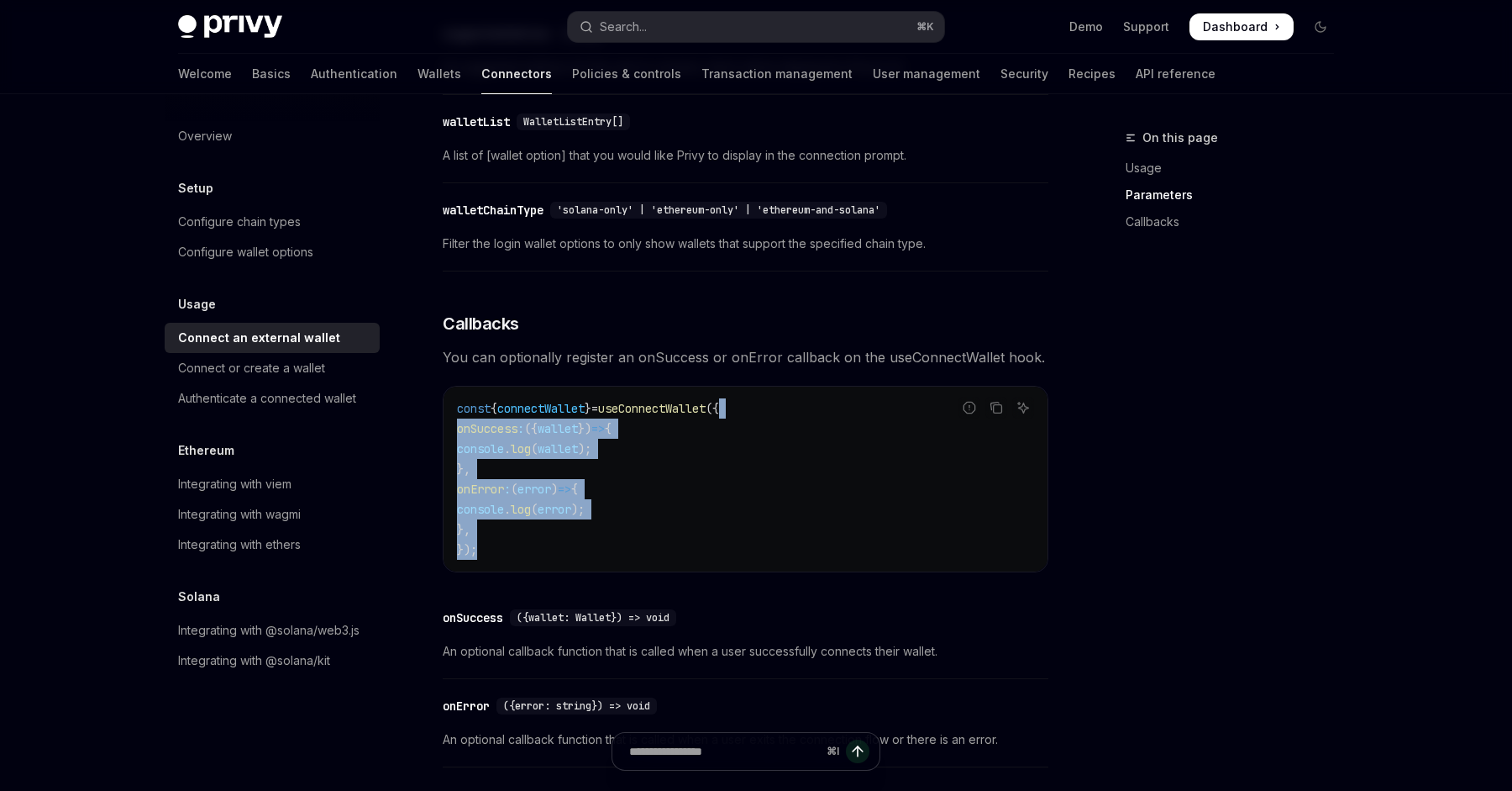
drag, startPoint x: 800, startPoint y: 410, endPoint x: 806, endPoint y: 557, distance: 147.1
click at [806, 557] on code "const { connectWallet } = useConnectWallet ({ onSuccess : ({ wallet }) => { con…" at bounding box center [745, 479] width 577 height 161
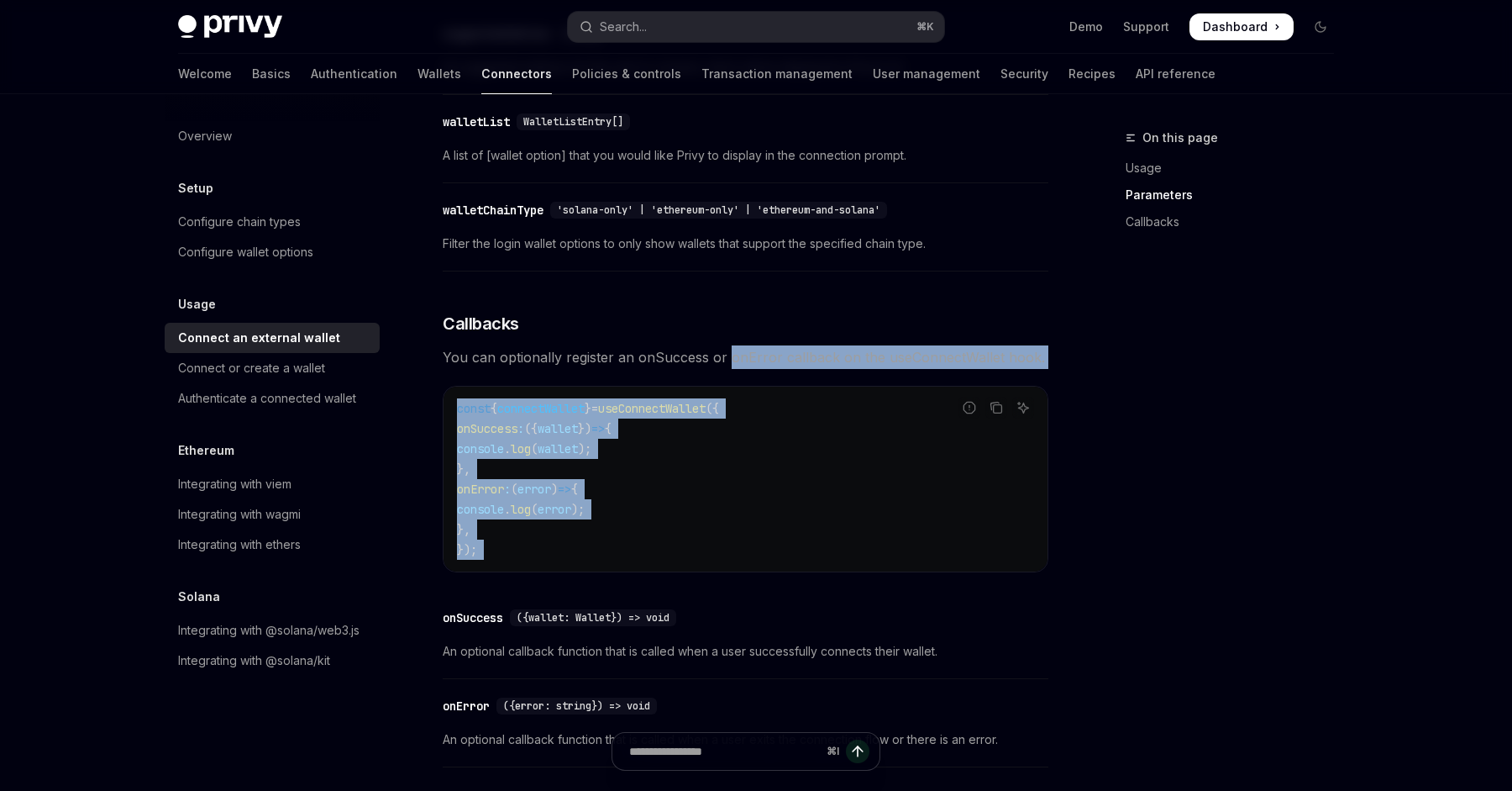
drag, startPoint x: 806, startPoint y: 557, endPoint x: 727, endPoint y: 356, distance: 216.0
click at [727, 356] on div "To determine if Privy has fully processed all external and embedded wallet conn…" at bounding box center [745, 128] width 606 height 1296
click at [719, 416] on span "({" at bounding box center [712, 408] width 13 height 15
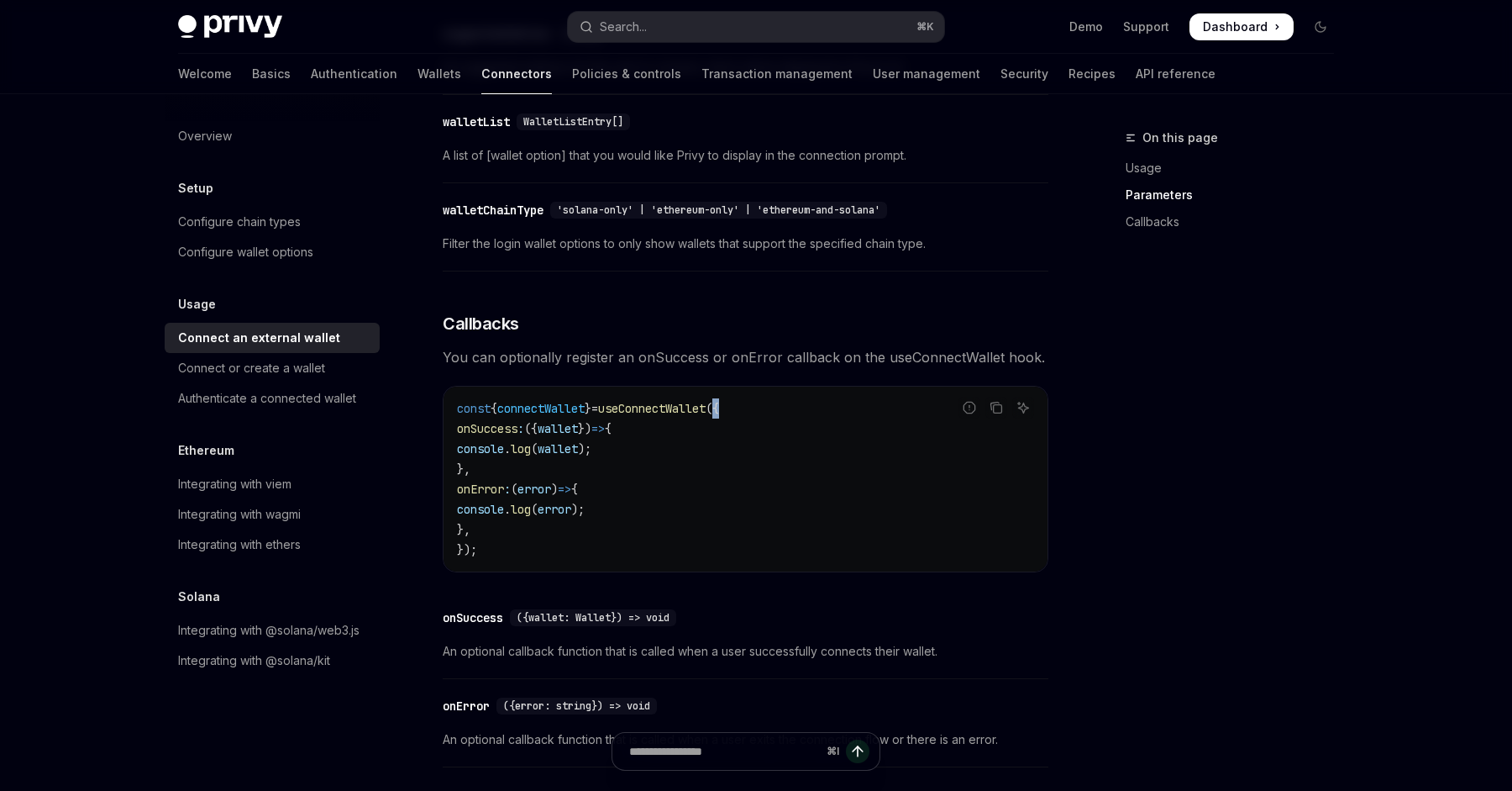
click at [719, 416] on span "({" at bounding box center [712, 408] width 13 height 15
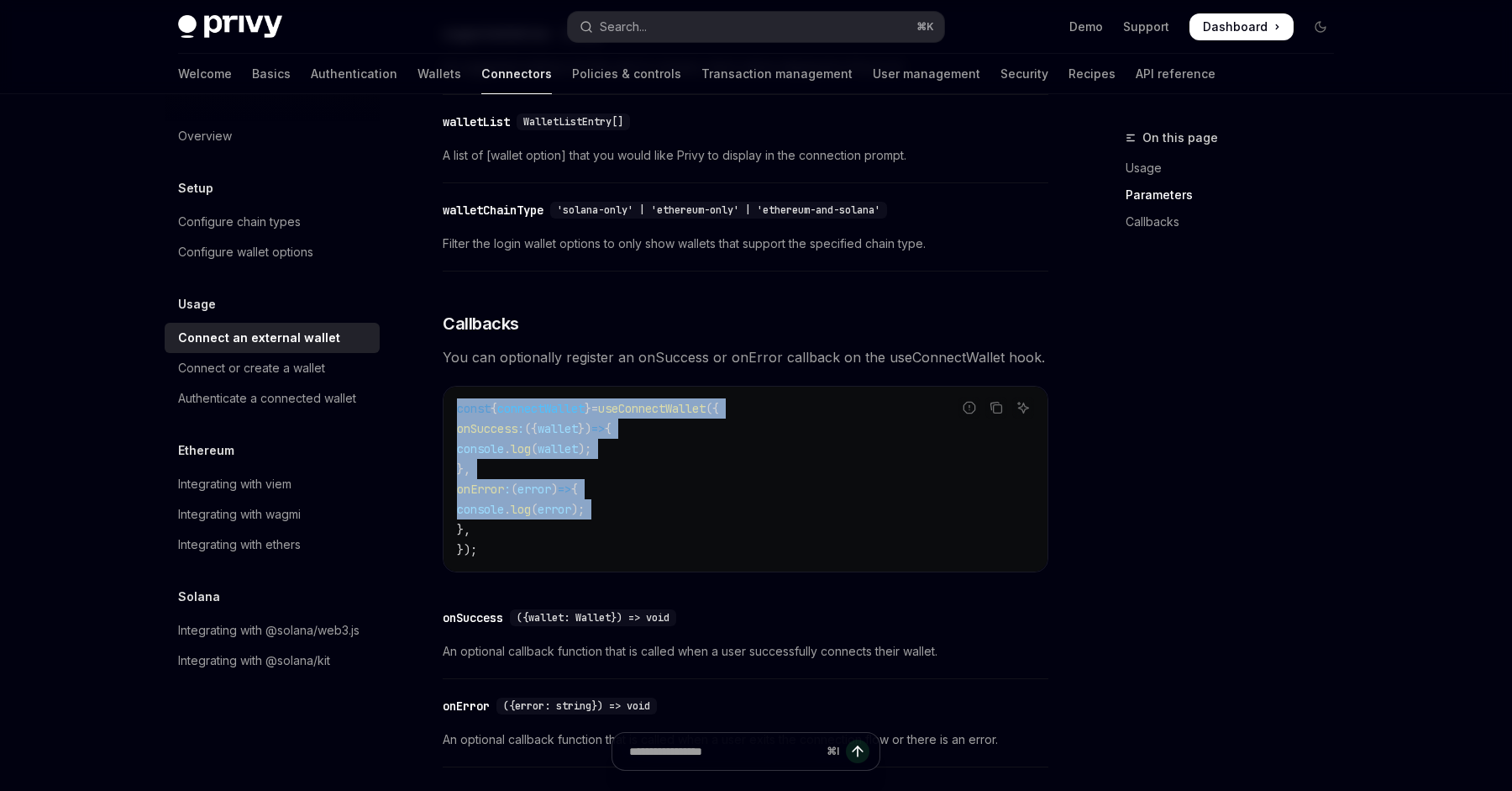
drag, startPoint x: 743, startPoint y: 420, endPoint x: 754, endPoint y: 524, distance: 104.6
click at [754, 524] on code "const { connectWallet } = useConnectWallet ({ onSuccess : ({ wallet }) => { con…" at bounding box center [745, 479] width 577 height 161
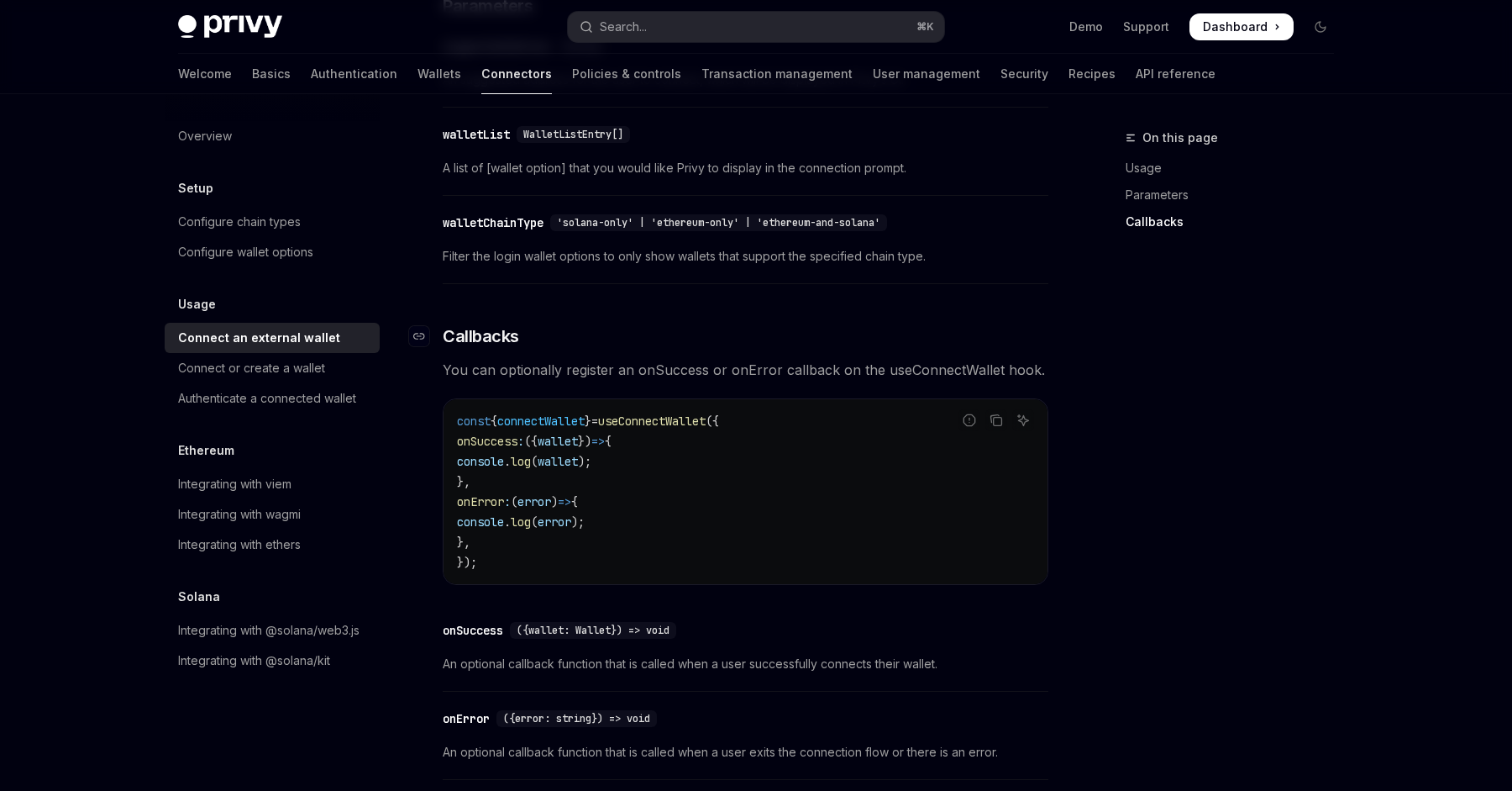
scroll to position [1054, 0]
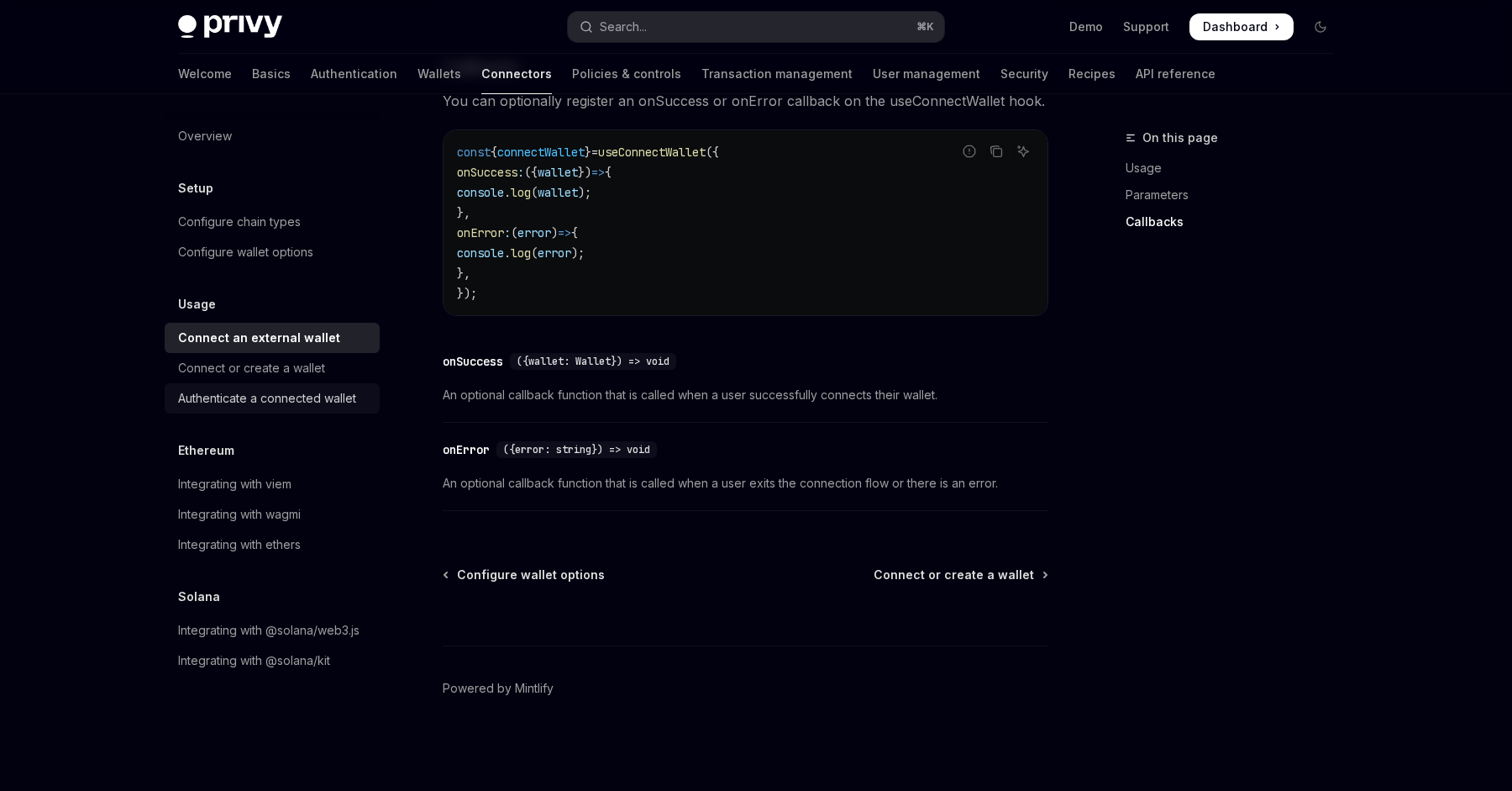
click at [301, 399] on div "Authenticate a connected wallet" at bounding box center [267, 398] width 178 height 21
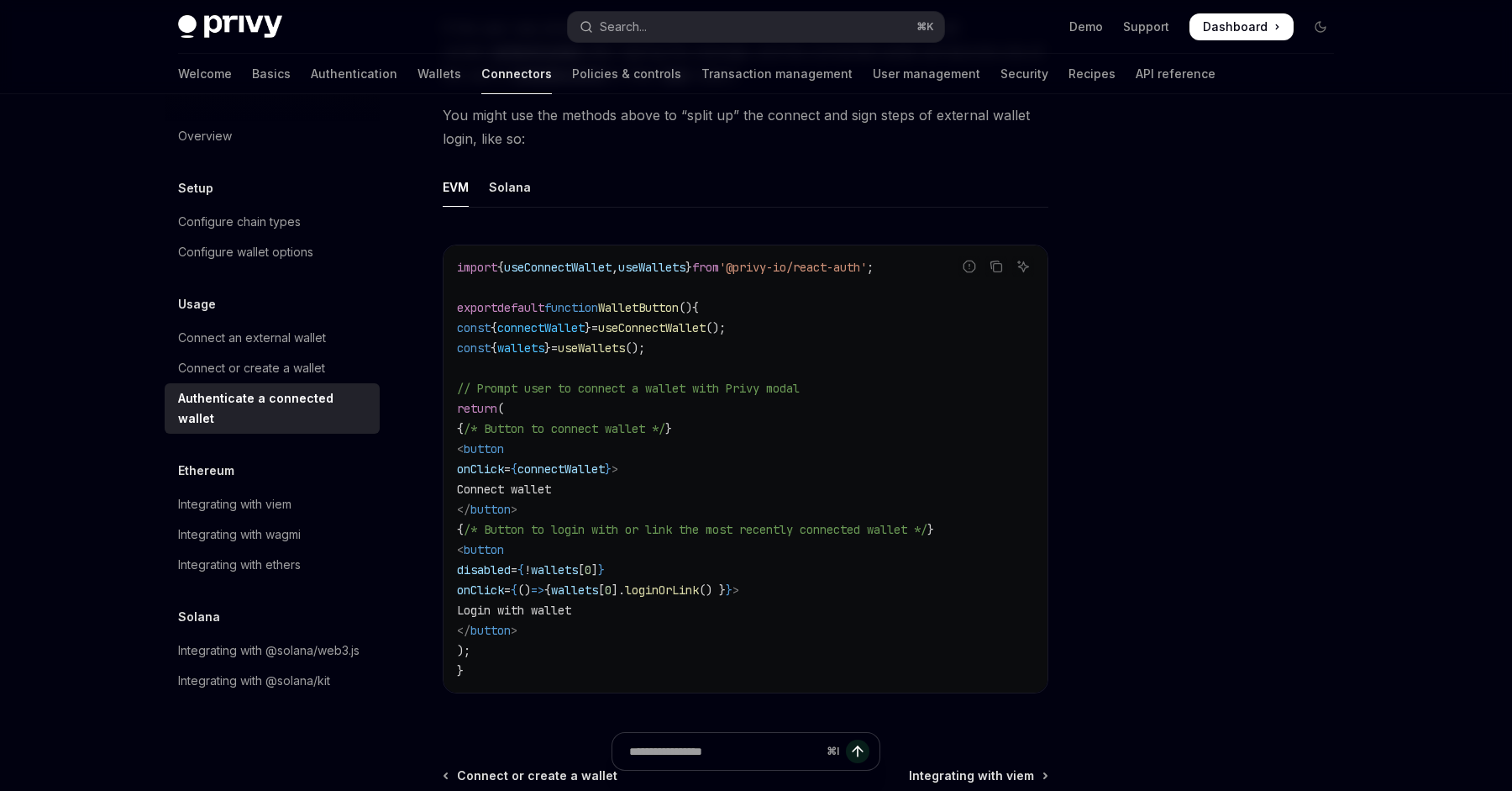
scroll to position [1007, 0]
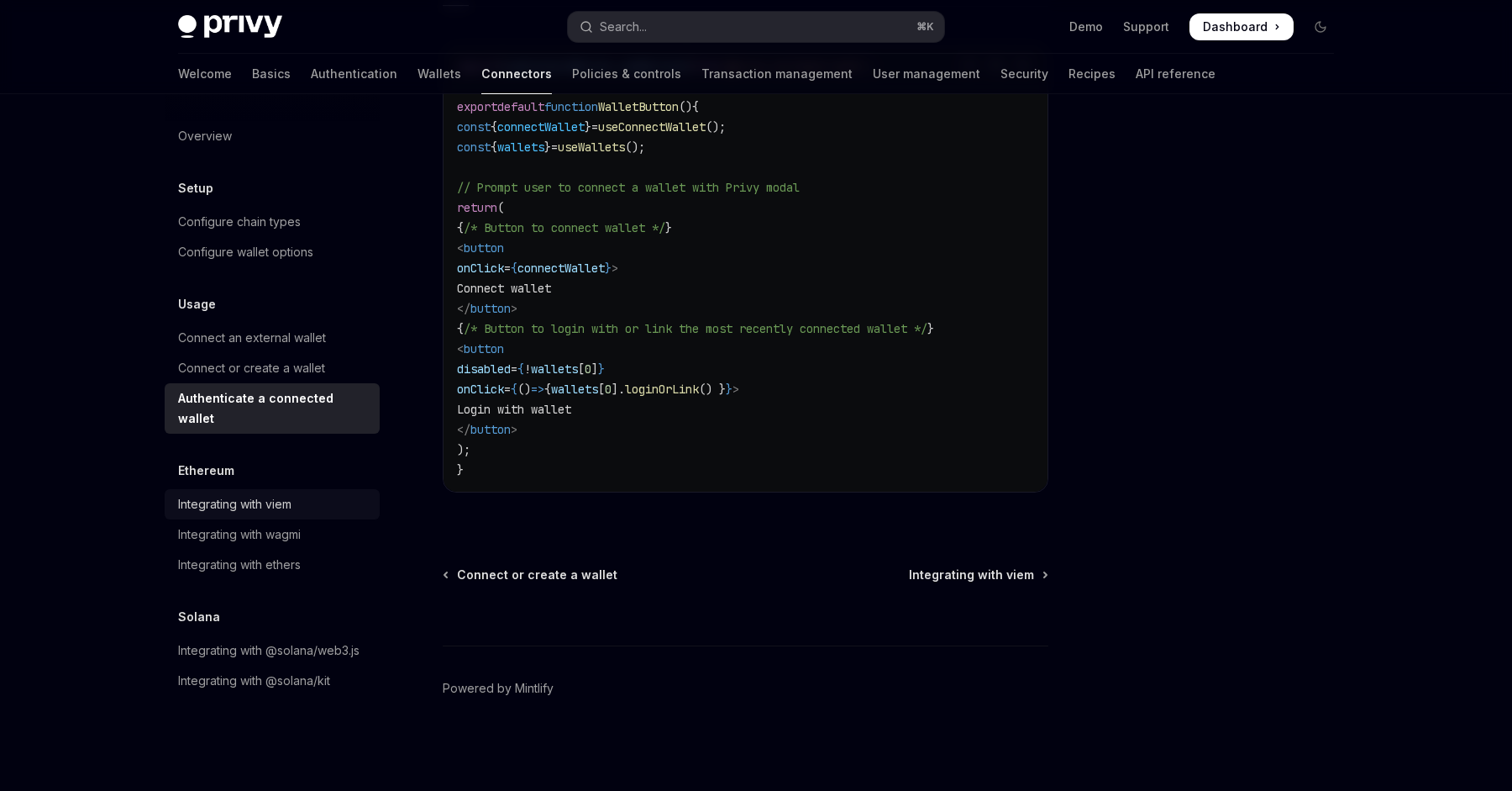
click at [318, 494] on div "Integrating with viem" at bounding box center [274, 504] width 191 height 21
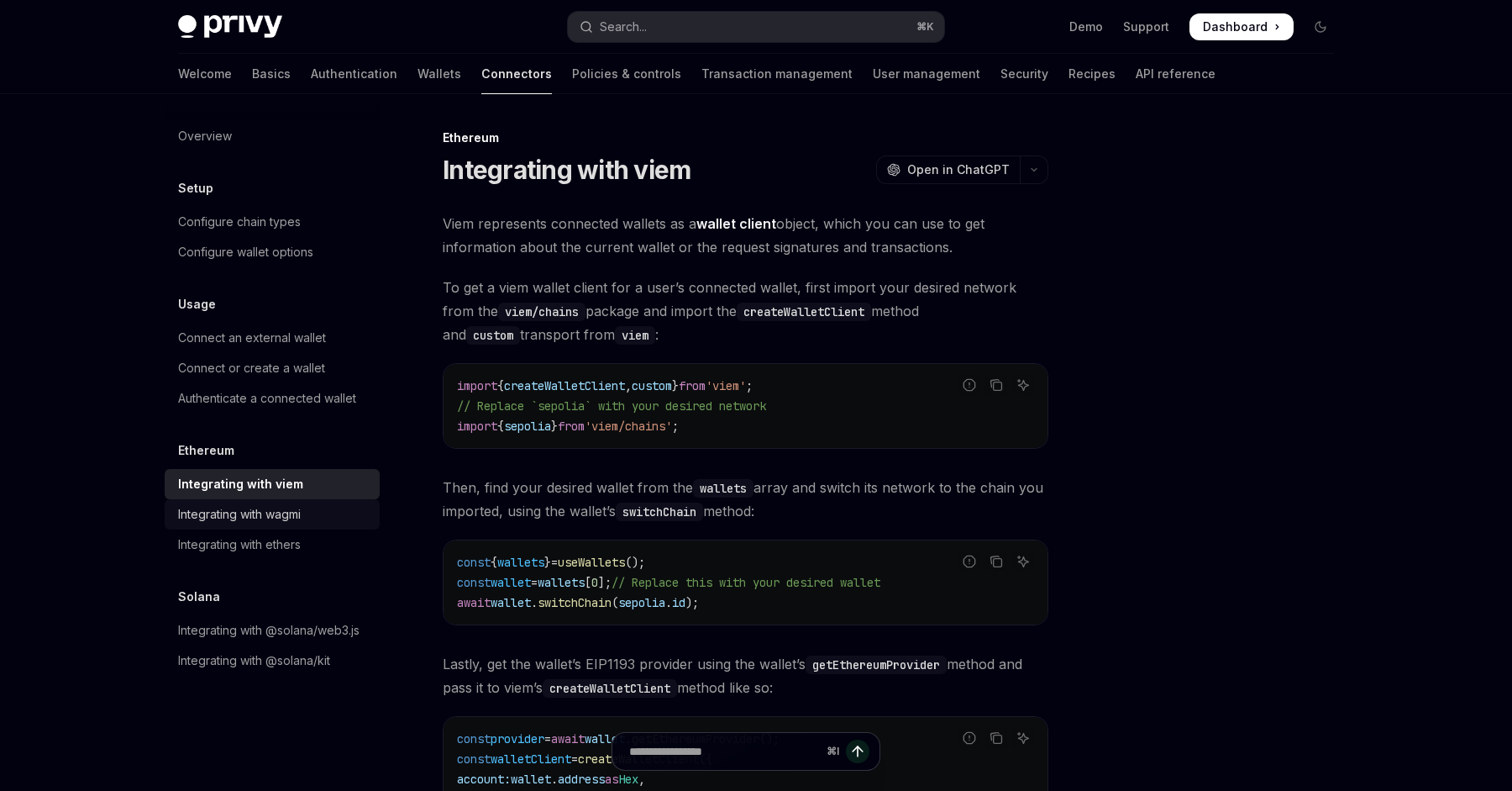
click at [250, 526] on link "Integrating with wagmi" at bounding box center [272, 515] width 215 height 30
type textarea "*"
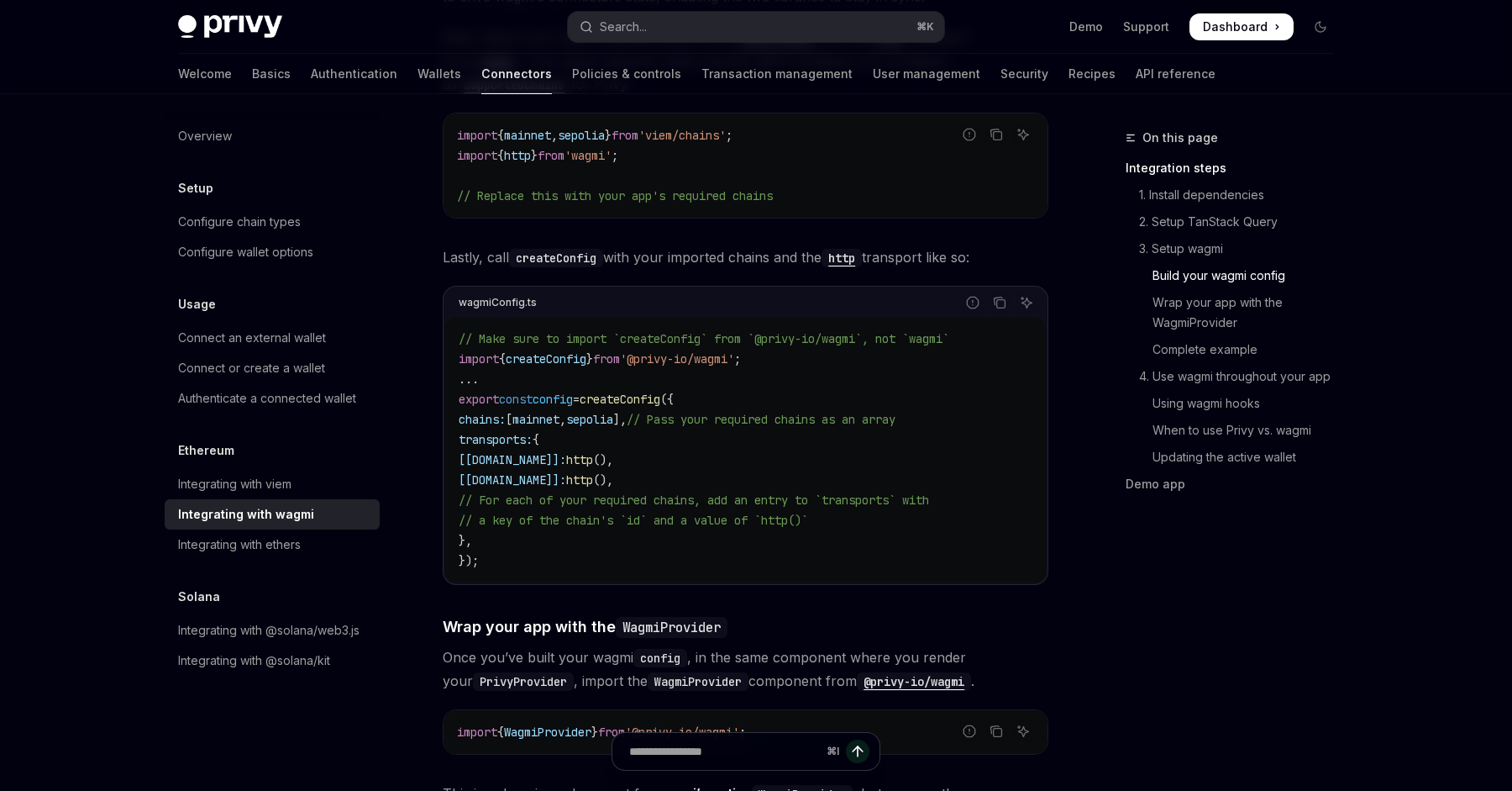
scroll to position [1709, 0]
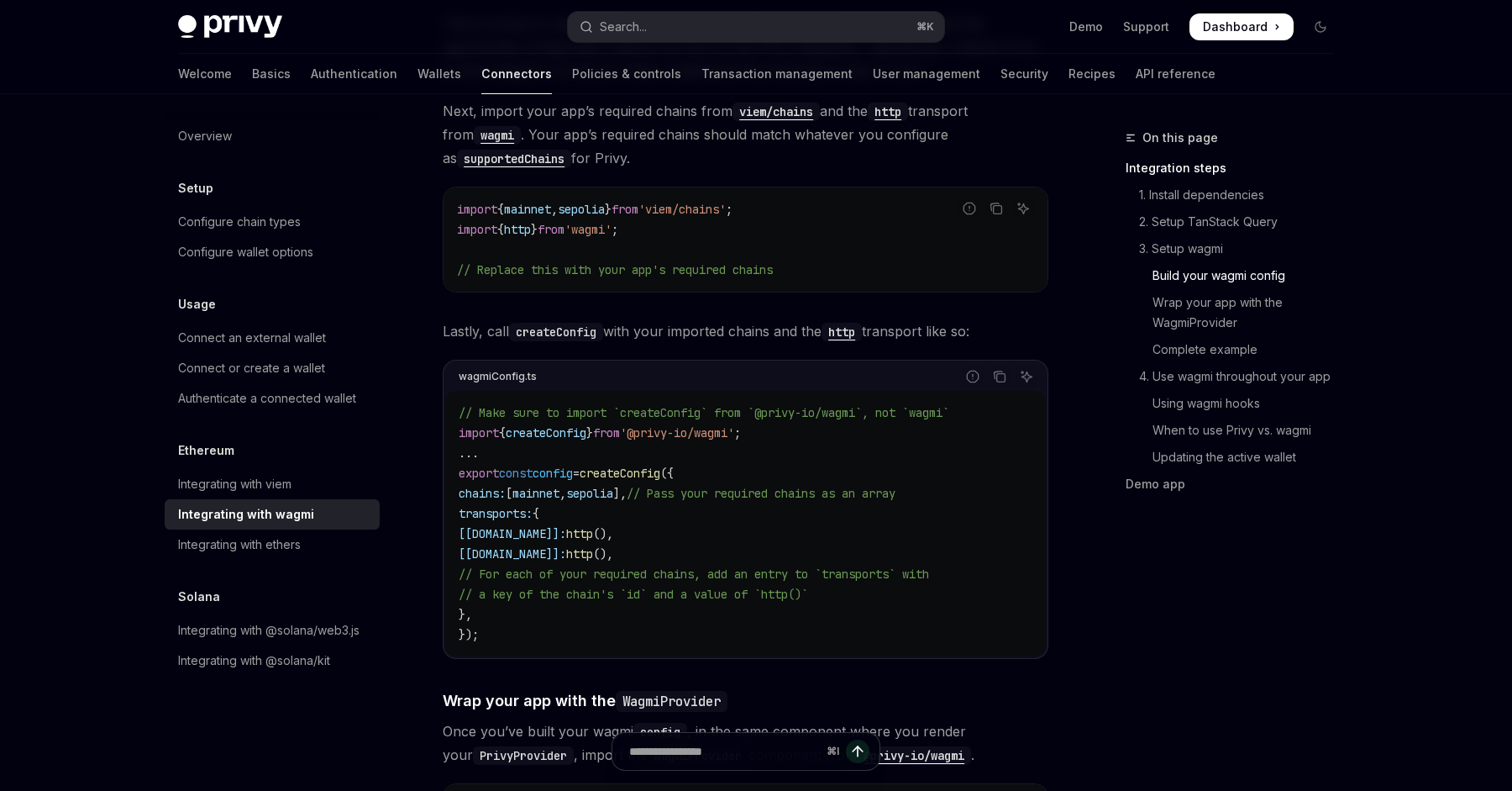
click at [556, 425] on span "createConfig" at bounding box center [546, 432] width 81 height 15
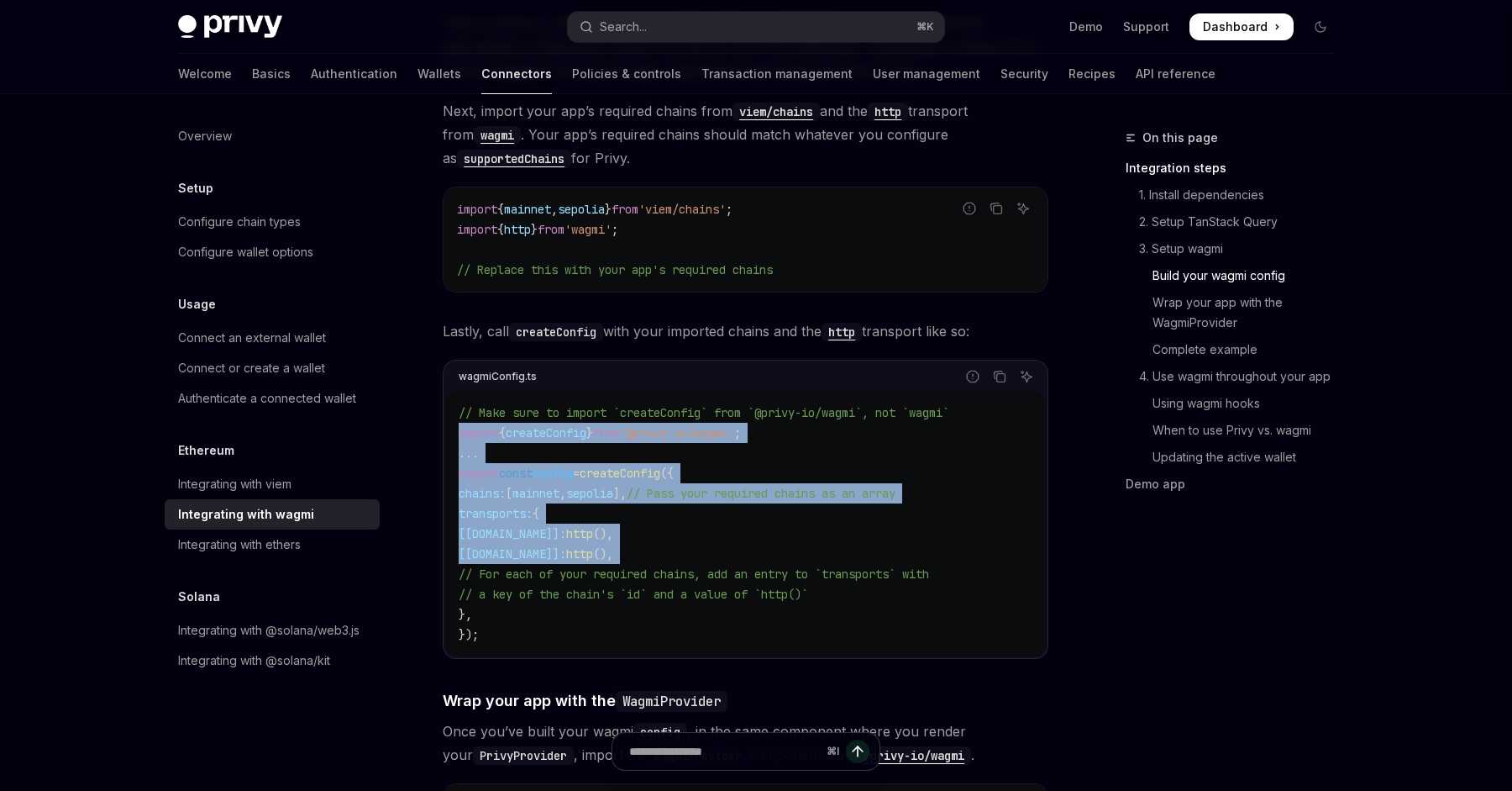
drag, startPoint x: 556, startPoint y: 420, endPoint x: 556, endPoint y: 528, distance: 108.0
click at [556, 528] on code "// Make sure to import `createConfig` from `@privy-io/wagmi`, not `wagmi` impor…" at bounding box center [745, 523] width 573 height 242
click at [556, 546] on span "[[DOMAIN_NAME]]:" at bounding box center [513, 553] width 107 height 15
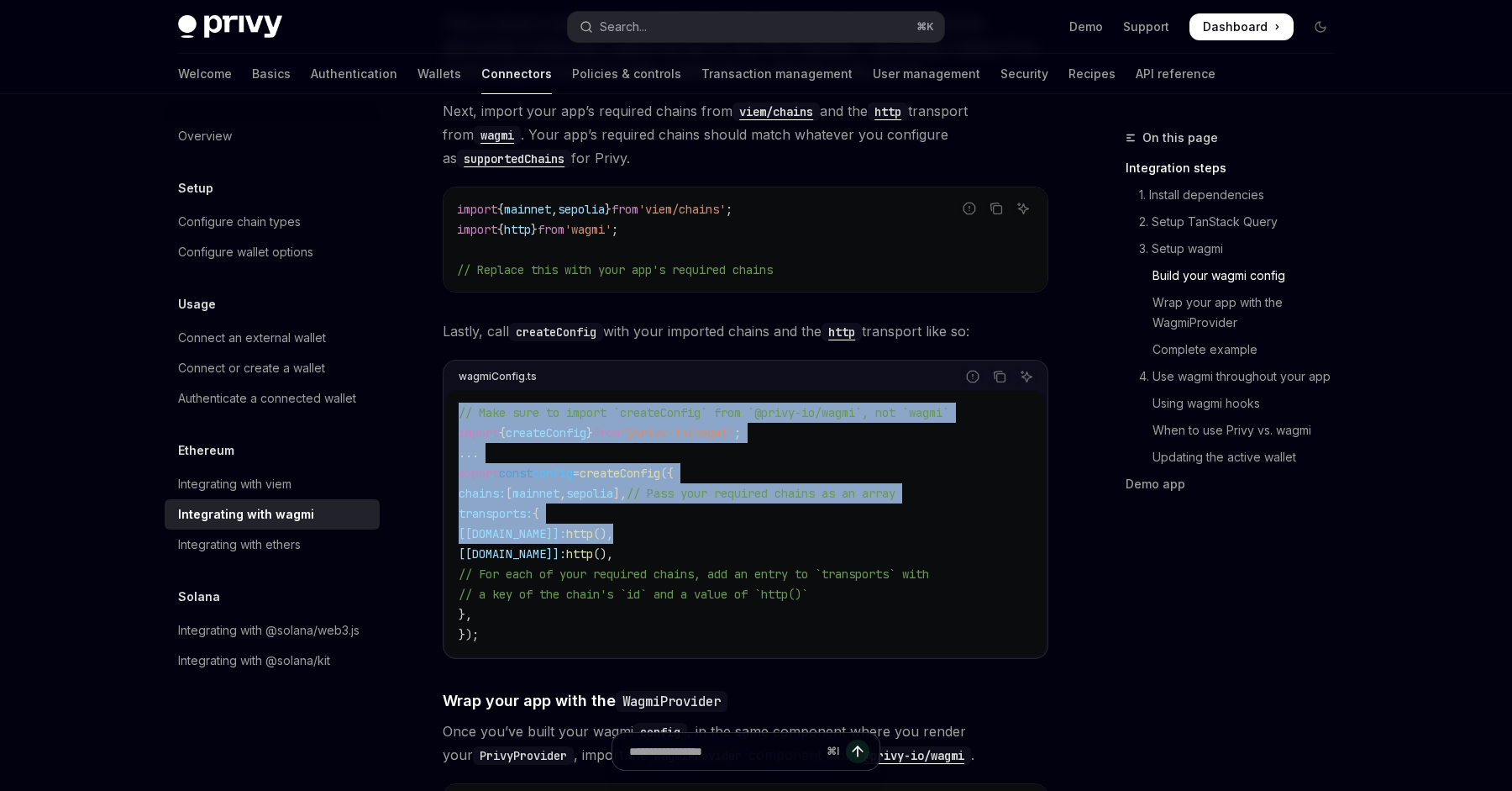
drag, startPoint x: 781, startPoint y: 360, endPoint x: 785, endPoint y: 534, distance: 174.0
click at [784, 532] on div "wagmiConfig.ts Report incorrect code Copy Ask AI // Make sure to import `create…" at bounding box center [745, 509] width 606 height 299
click at [785, 534] on code "// Make sure to import `createConfig` from `@privy-io/wagmi`, not `wagmi` impor…" at bounding box center [745, 523] width 573 height 242
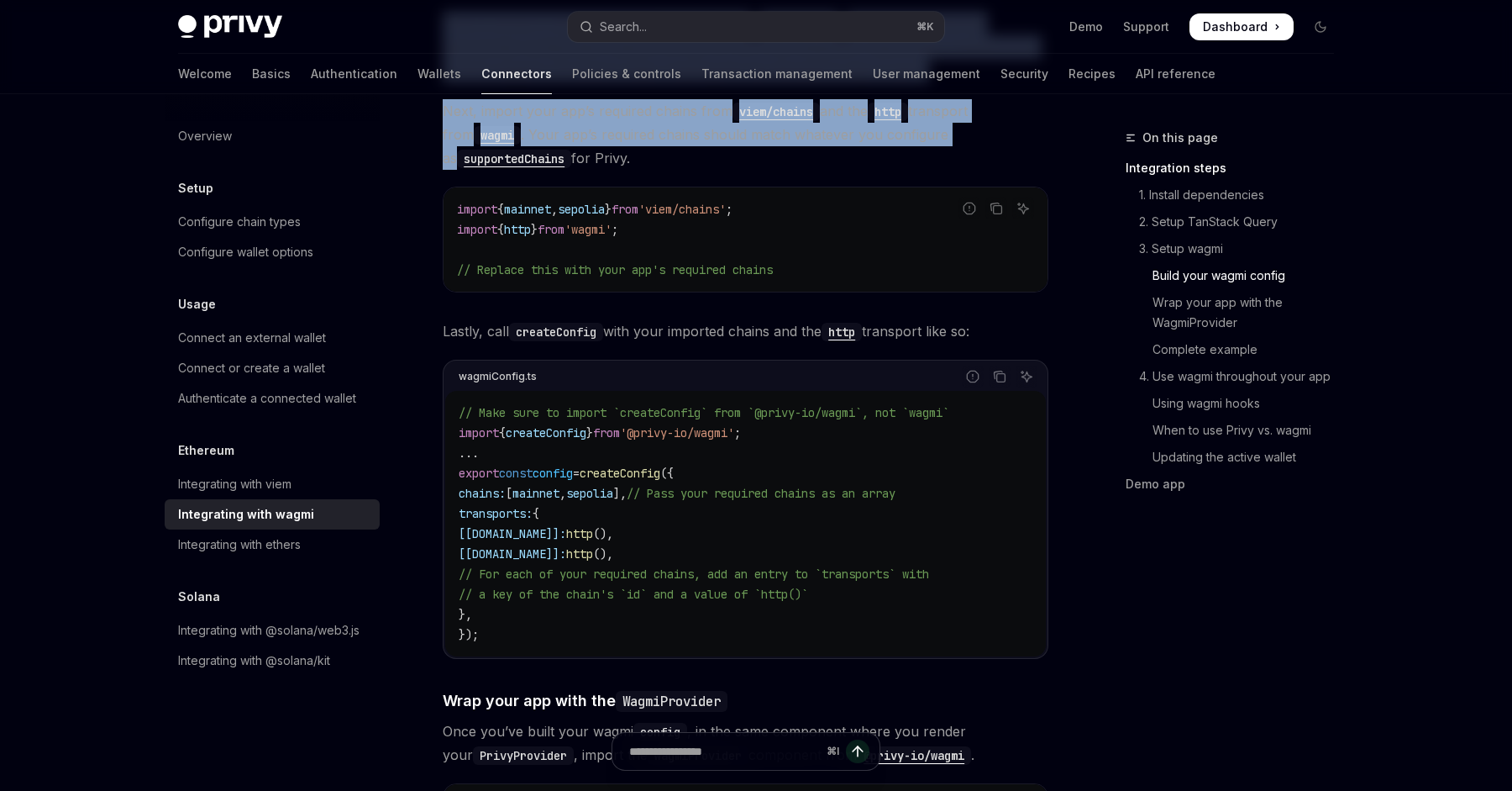
drag, startPoint x: 1082, startPoint y: 105, endPoint x: 1189, endPoint y: 571, distance: 478.1
click at [1189, 571] on div "On this page Integration steps 1. Install dependencies 2. Setup TanStack Query …" at bounding box center [1219, 459] width 255 height 663
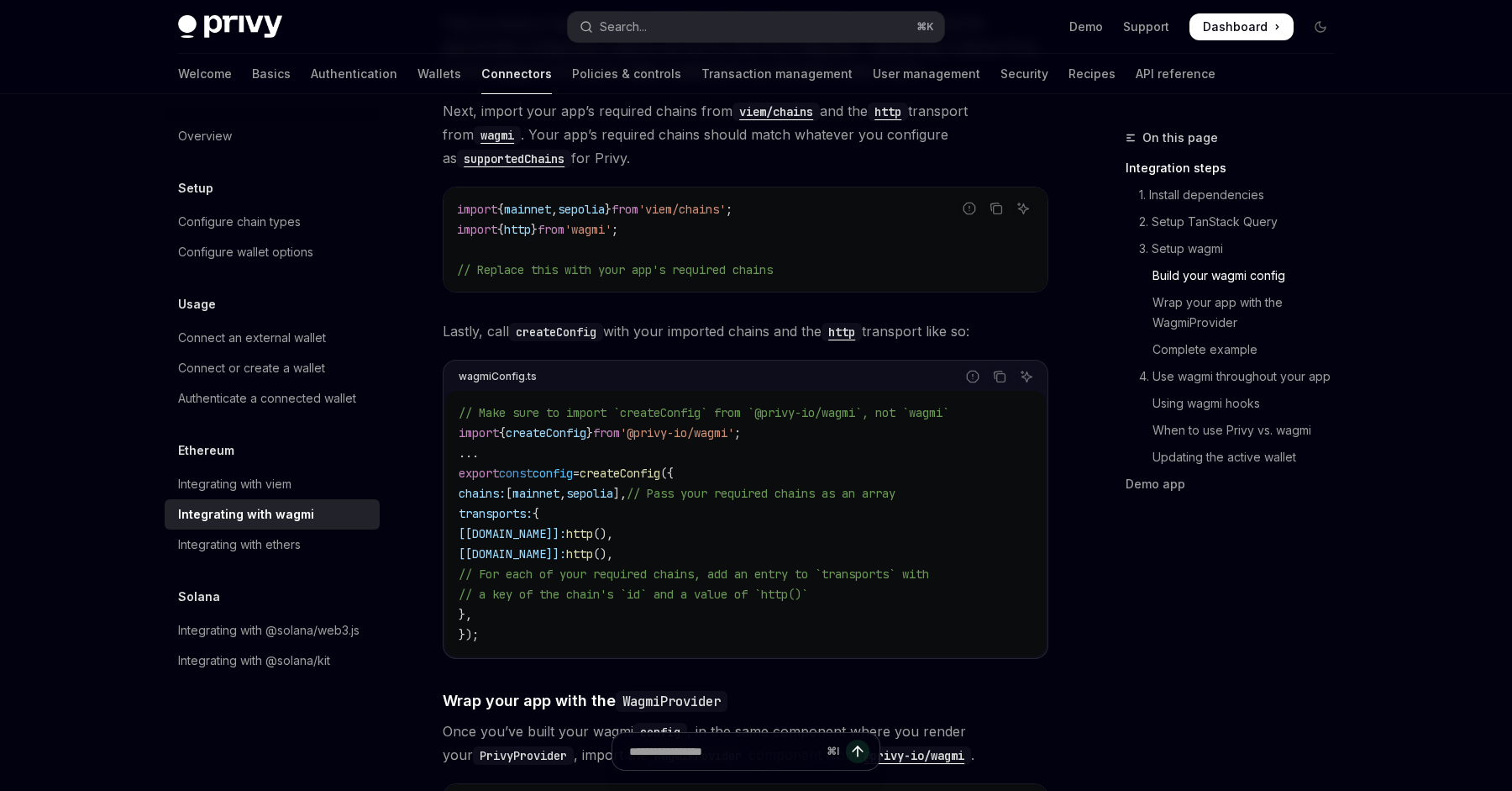
click at [1189, 571] on div "On this page Integration steps 1. Install dependencies 2. Setup TanStack Query …" at bounding box center [1219, 459] width 255 height 663
